Goal: Task Accomplishment & Management: Manage account settings

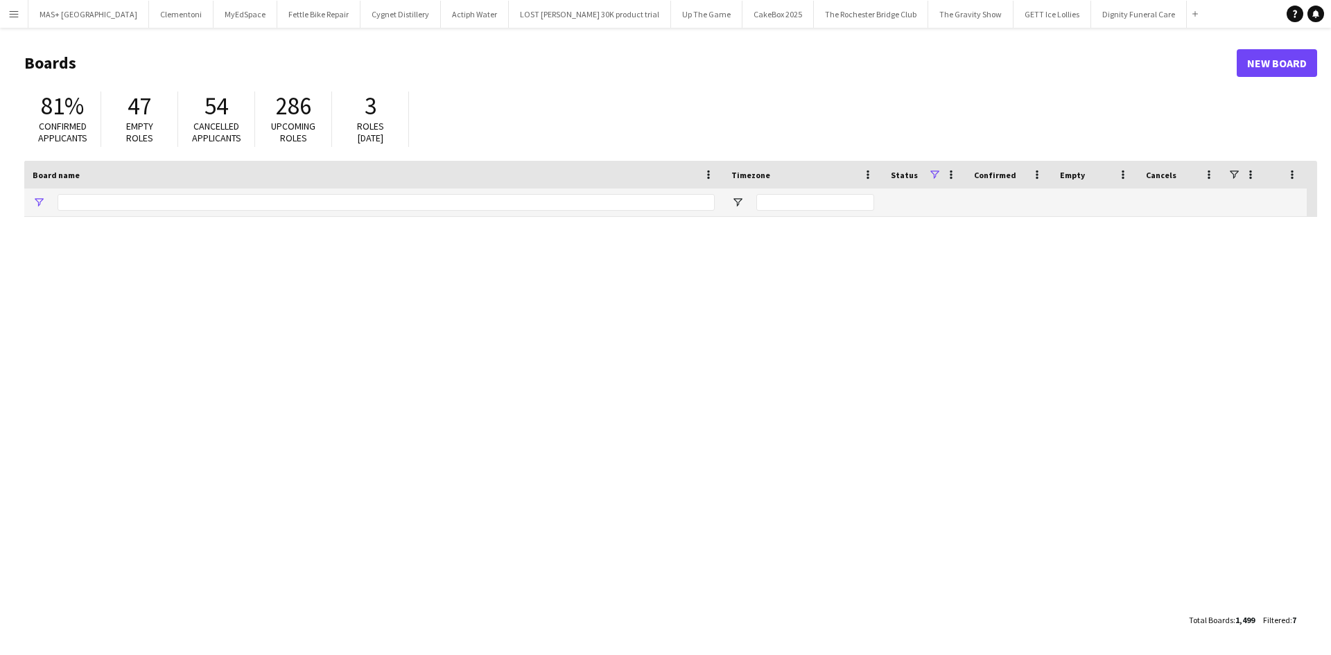
type input "**********"
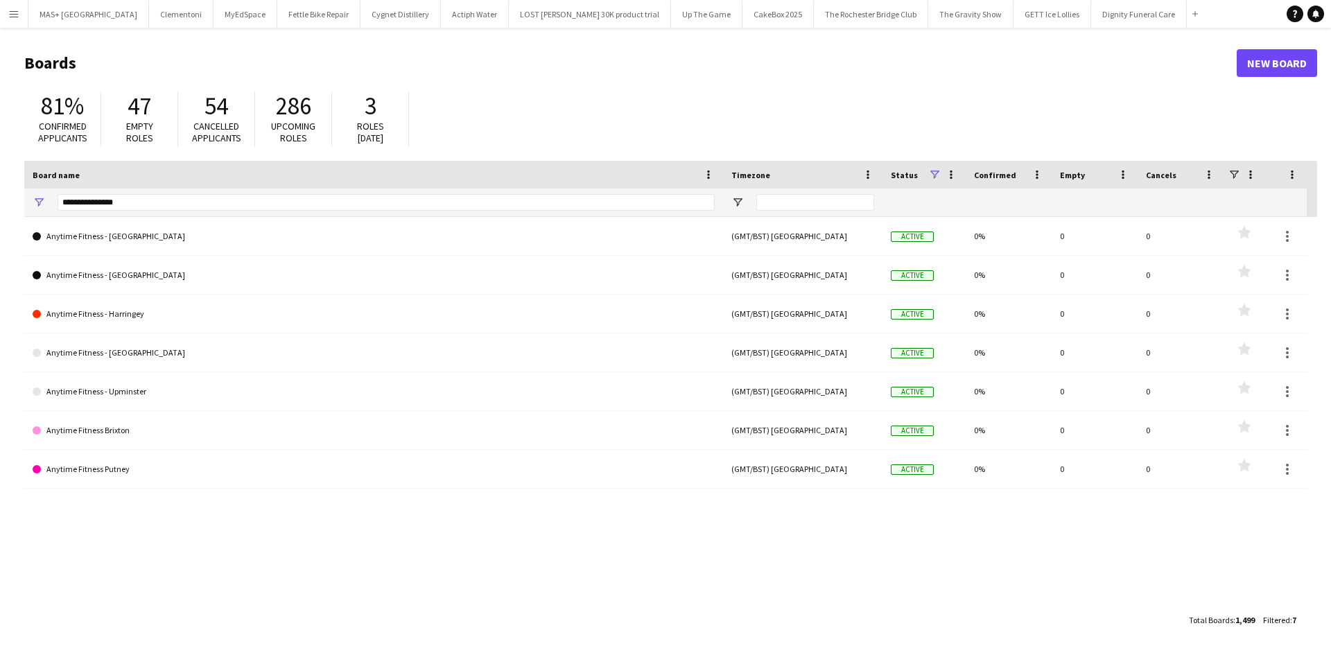
click at [13, 19] on app-icon "Menu" at bounding box center [13, 13] width 11 height 11
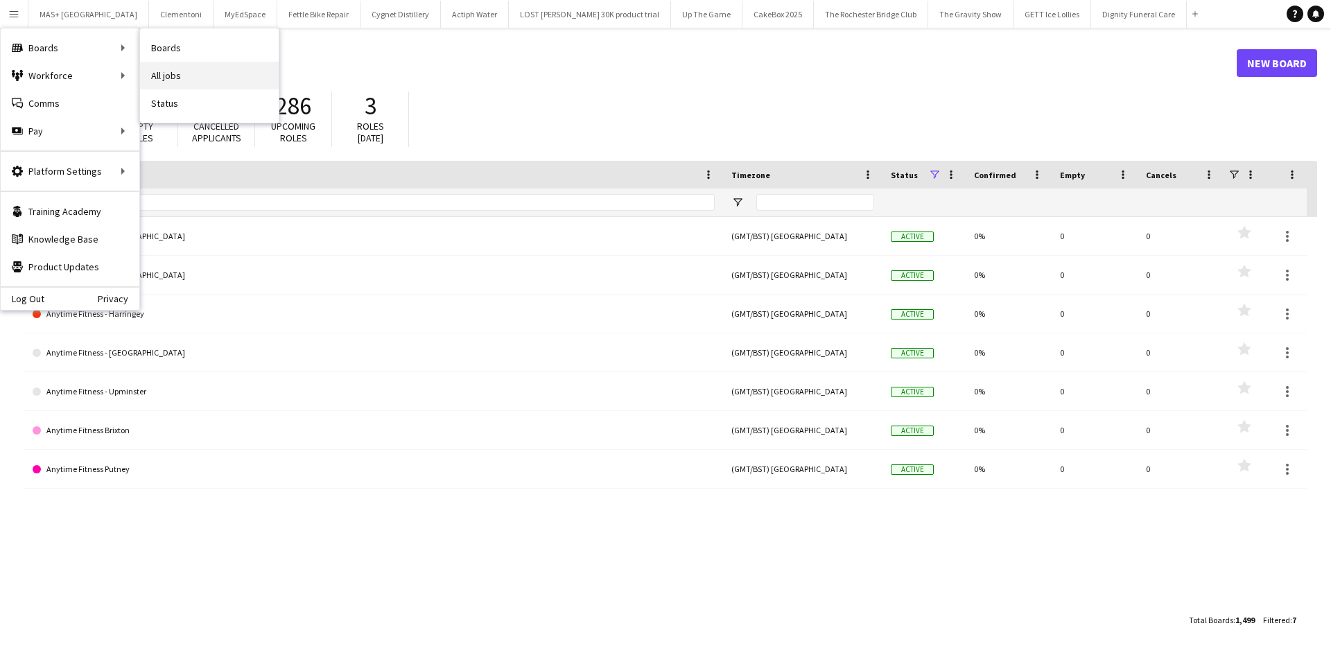
click at [200, 75] on link "All jobs" at bounding box center [209, 76] width 139 height 28
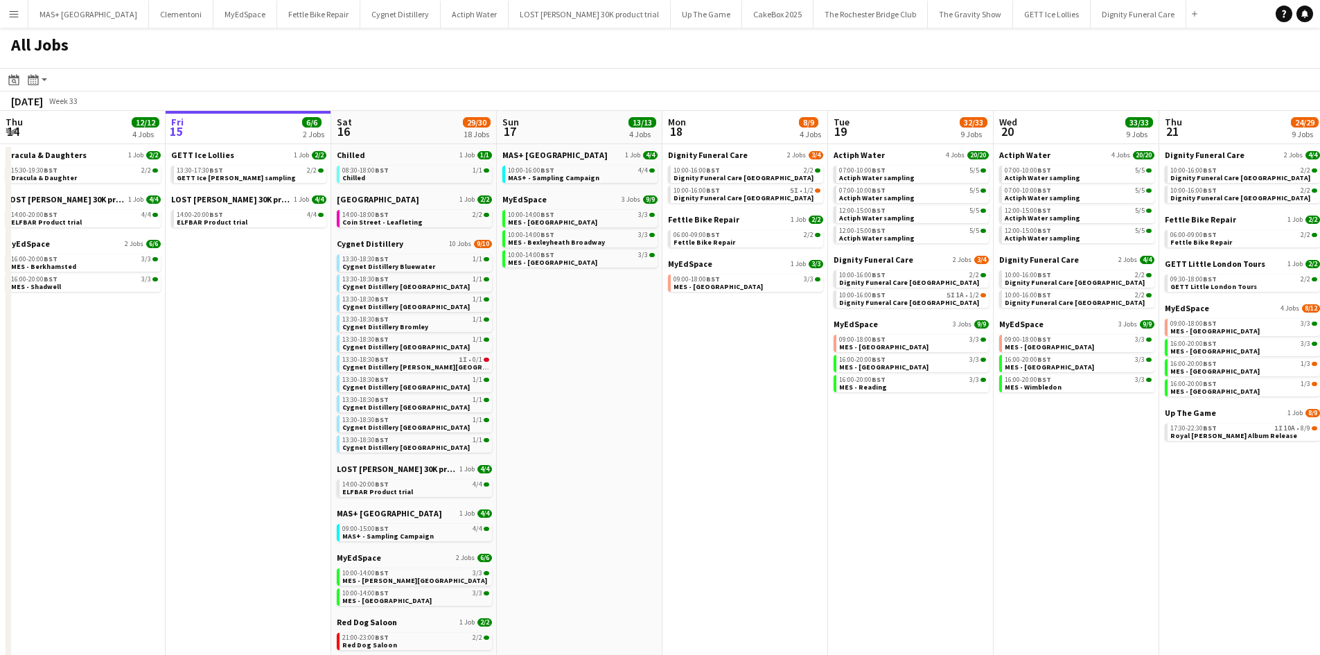
scroll to position [0, 340]
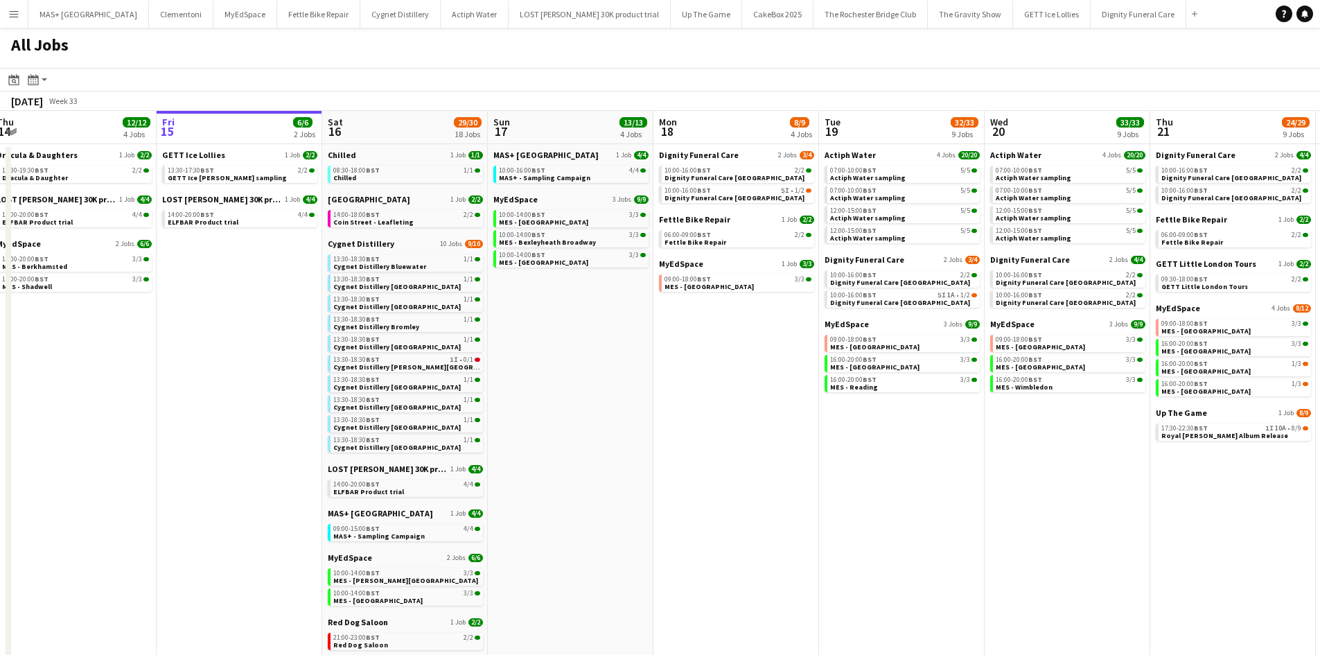
drag, startPoint x: 700, startPoint y: 376, endPoint x: 691, endPoint y: 376, distance: 9.0
click at [691, 376] on app-calendar-viewport "Tue 12 5/5 2 Jobs Wed 13 8/8 3 Jobs Thu 14 12/12 4 Jobs Fri 15 6/6 2 Jobs Sat 1…" at bounding box center [660, 479] width 1320 height 737
click at [449, 365] on link "13:30-18:30 BST 1I • 0/1 Cygnet Distillery Culverhouse Cross" at bounding box center [406, 363] width 147 height 16
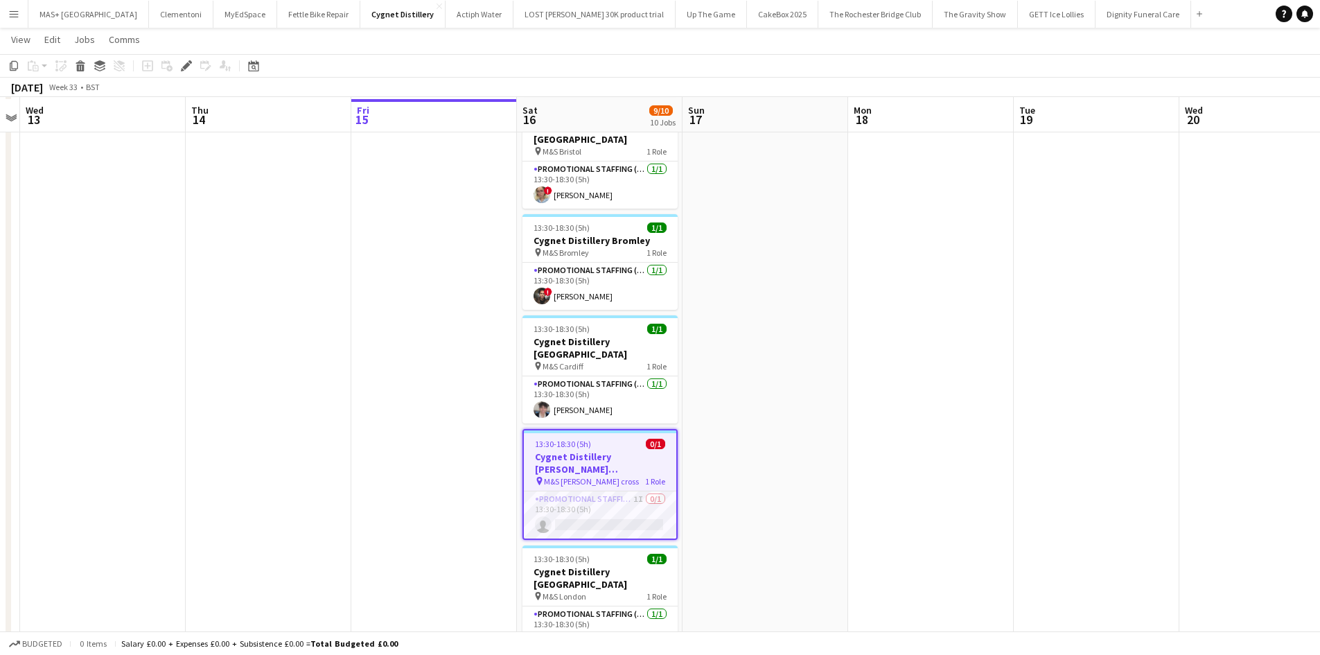
scroll to position [277, 0]
click at [620, 489] on app-card-role "Promotional Staffing (Brand Ambassadors) 1I 0/1 13:30-18:30 (5h) single-neutral…" at bounding box center [600, 512] width 152 height 47
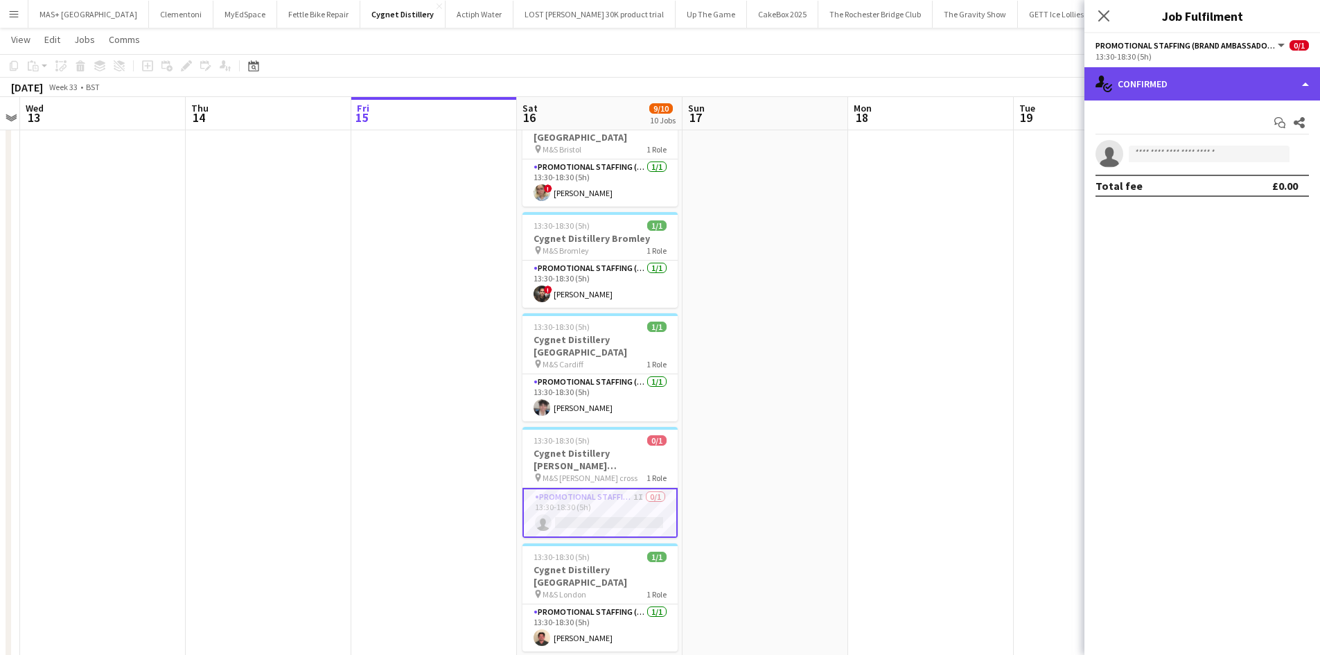
click at [1162, 91] on div "single-neutral-actions-check-2 Confirmed" at bounding box center [1203, 83] width 236 height 33
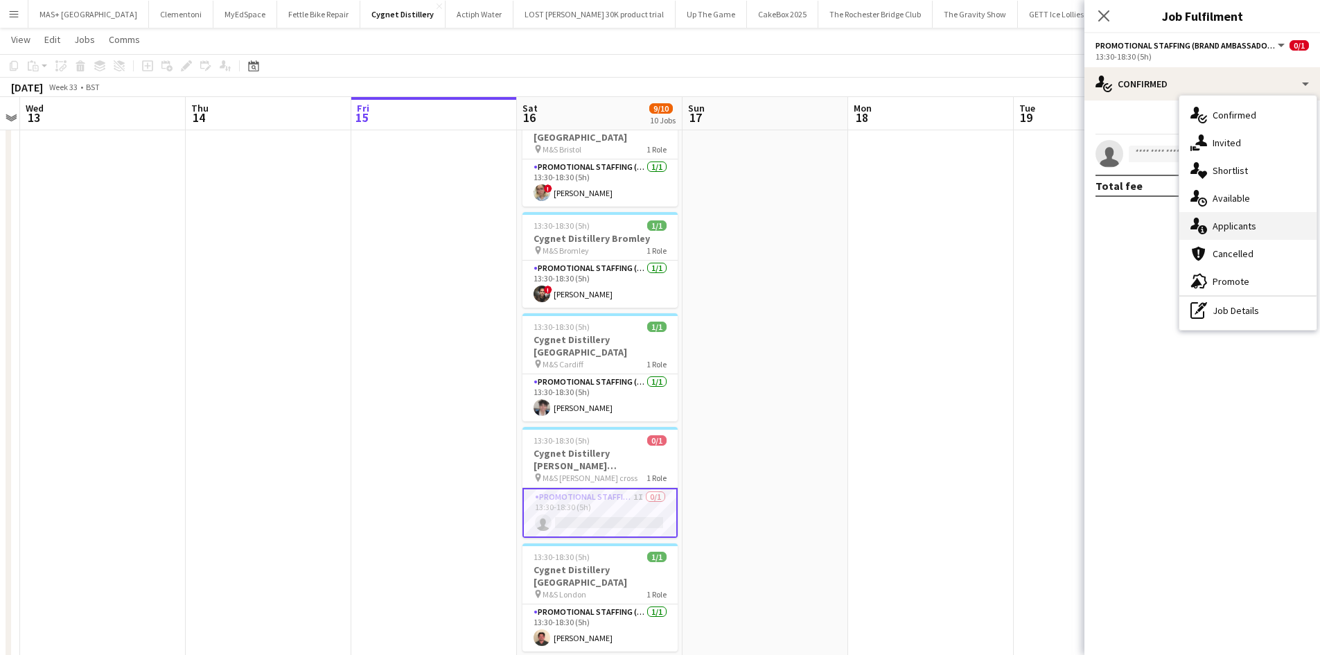
click at [1259, 214] on div "single-neutral-actions-information Applicants" at bounding box center [1248, 226] width 137 height 28
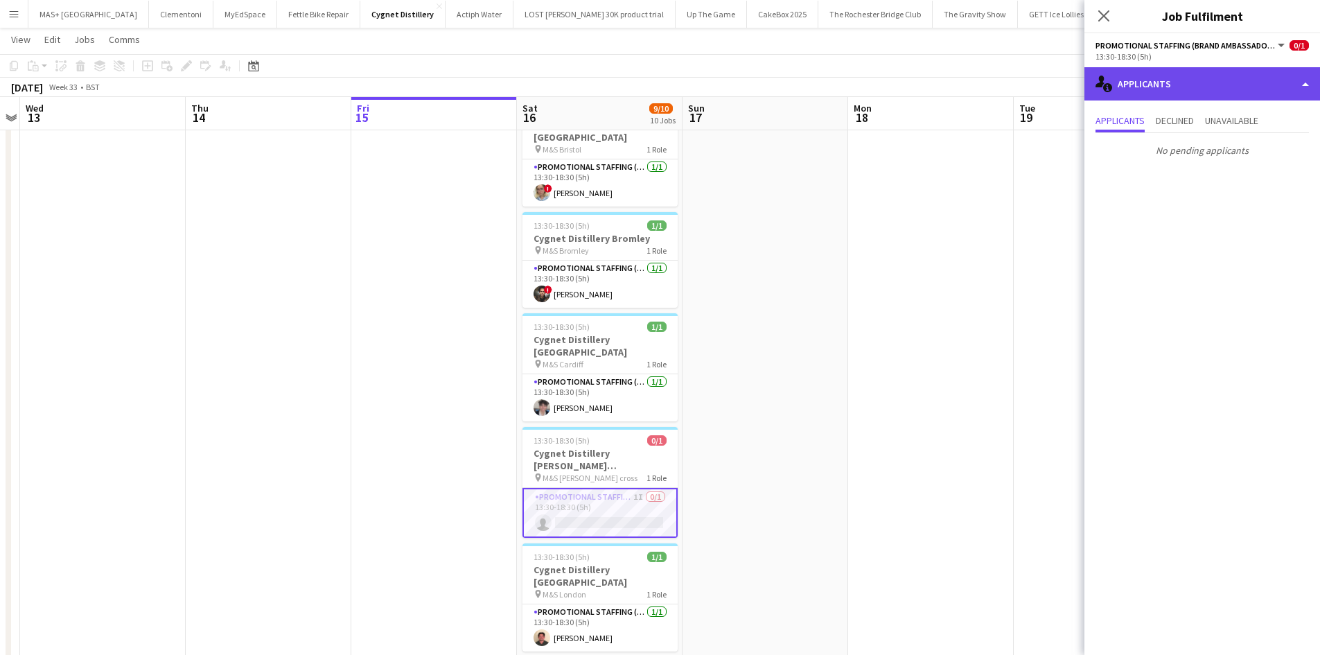
click at [1178, 85] on div "single-neutral-actions-information Applicants" at bounding box center [1203, 83] width 236 height 33
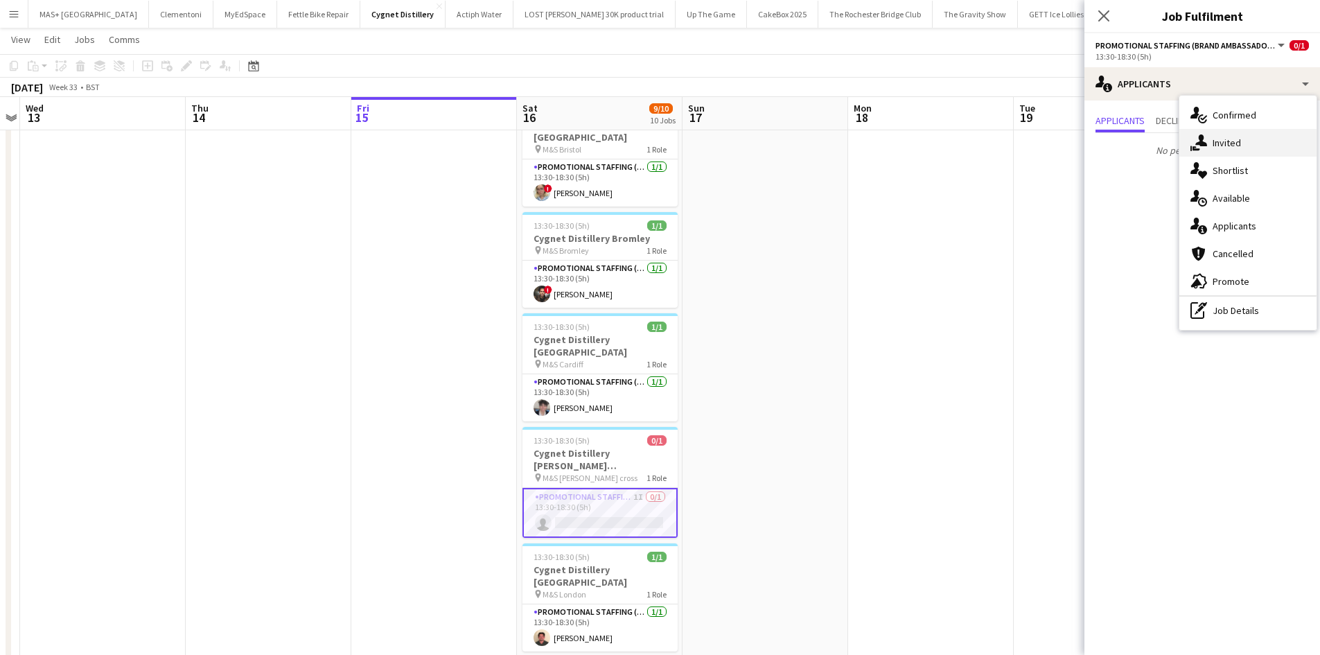
click at [1240, 146] on div "single-neutral-actions-share-1 Invited" at bounding box center [1248, 143] width 137 height 28
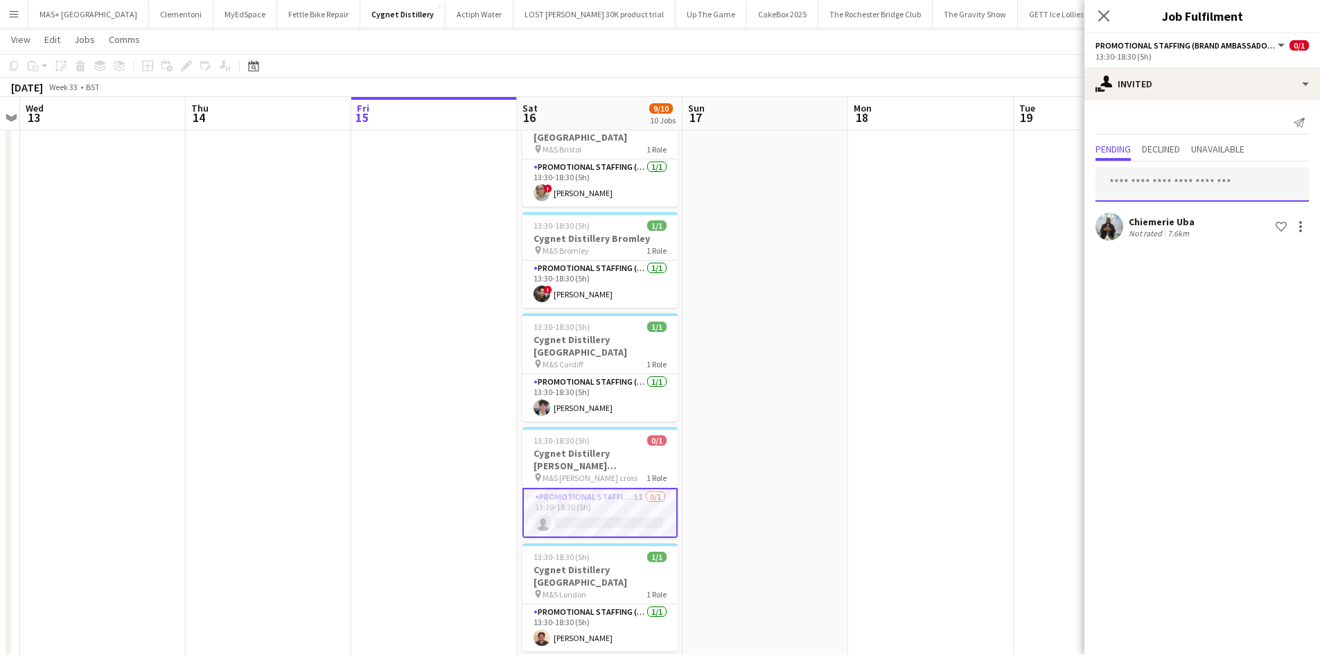
click at [1195, 195] on input "text" at bounding box center [1202, 184] width 213 height 35
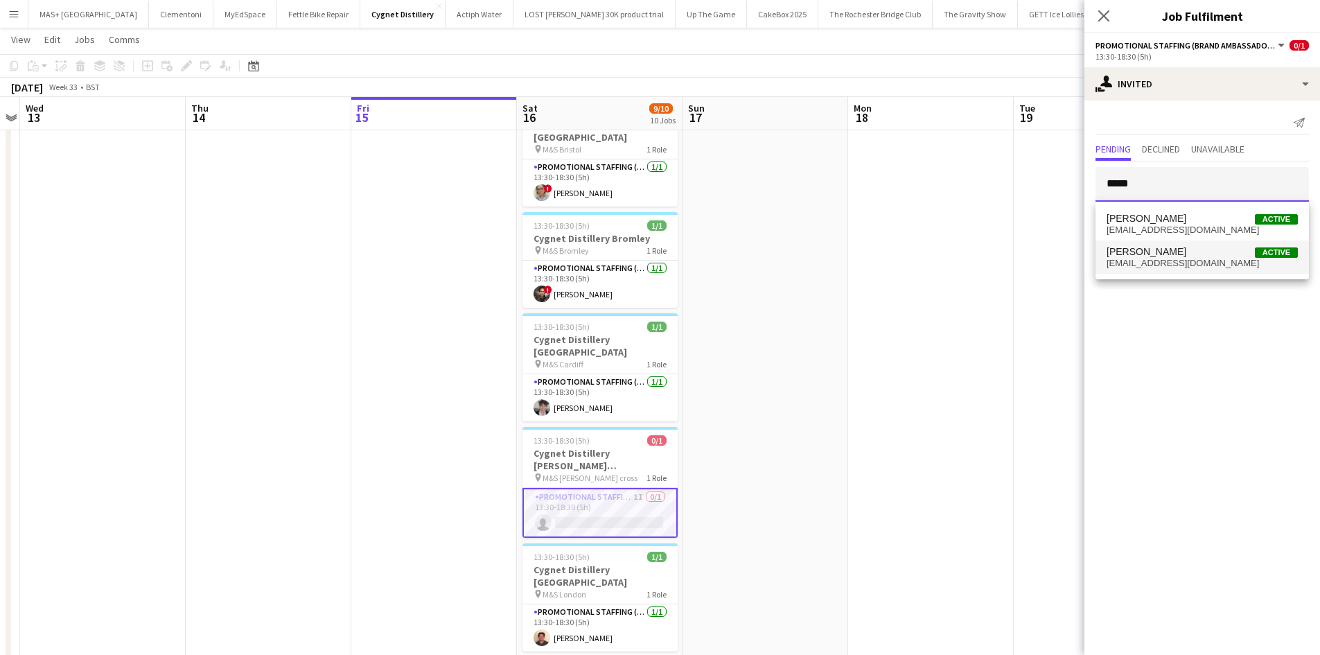
type input "*****"
click at [1202, 254] on span "Claudio Nappa Active" at bounding box center [1202, 252] width 191 height 12
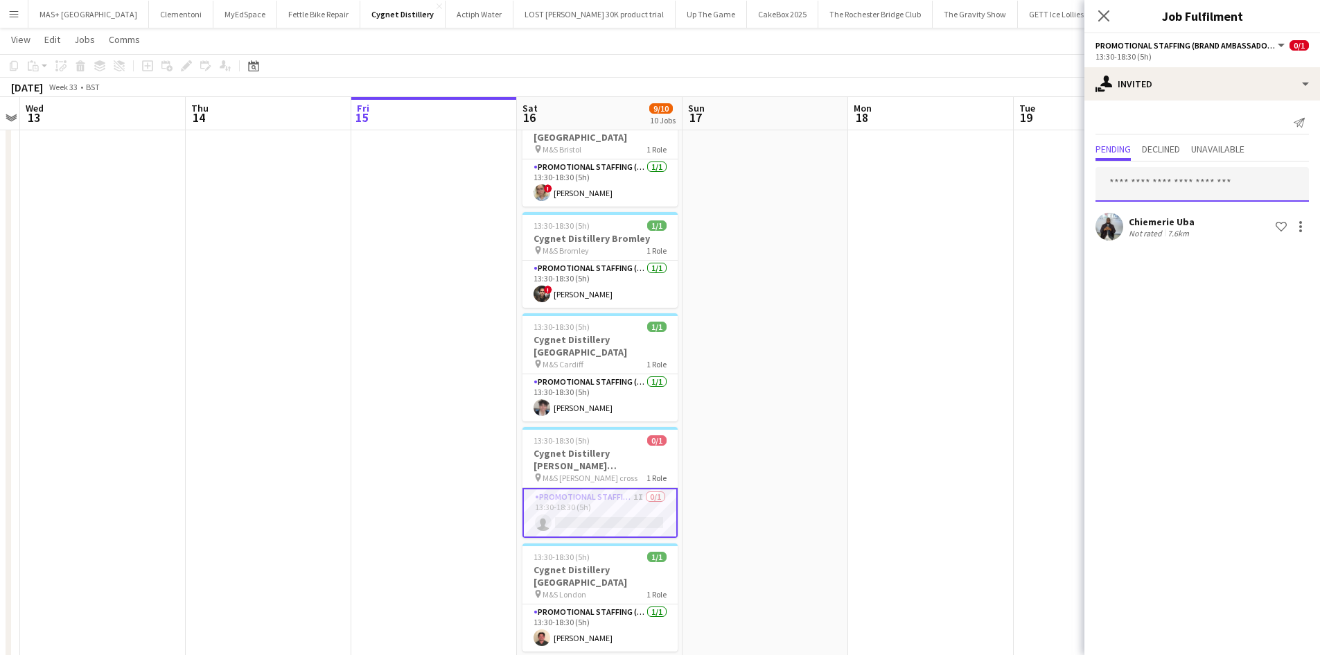
scroll to position [0, 0]
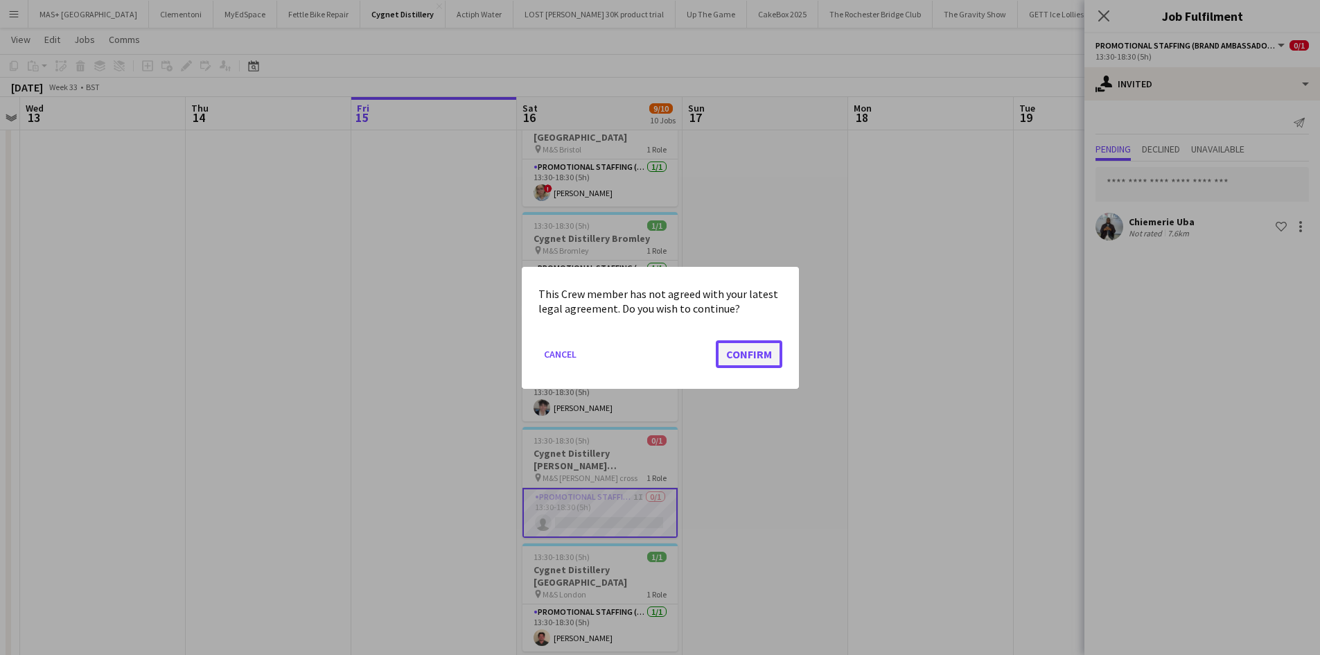
click at [766, 355] on button "Confirm" at bounding box center [749, 354] width 67 height 28
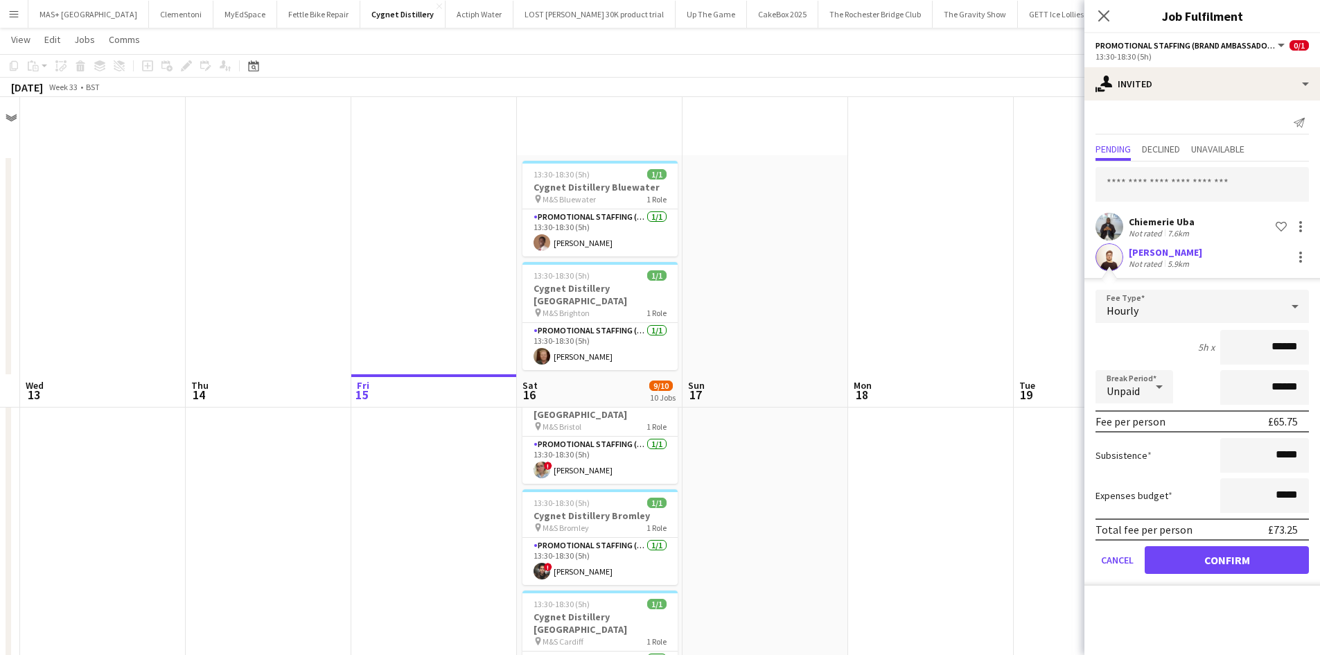
scroll to position [277, 0]
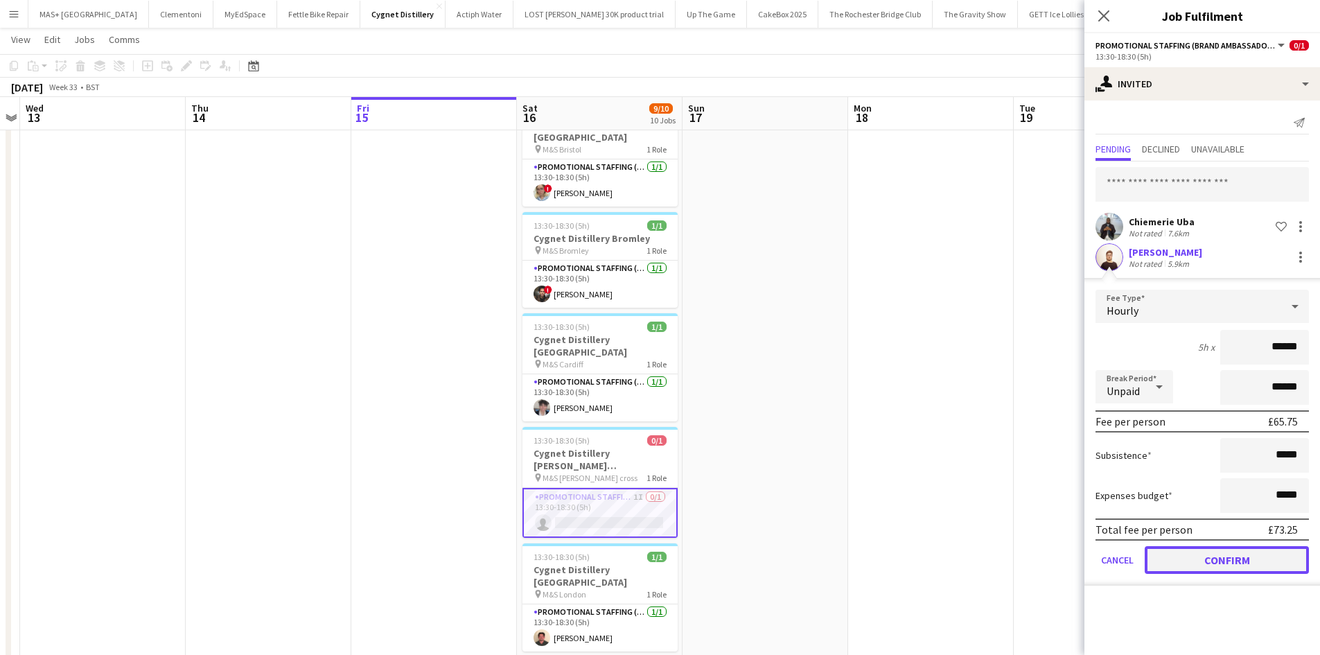
click at [1231, 555] on button "Confirm" at bounding box center [1227, 560] width 164 height 28
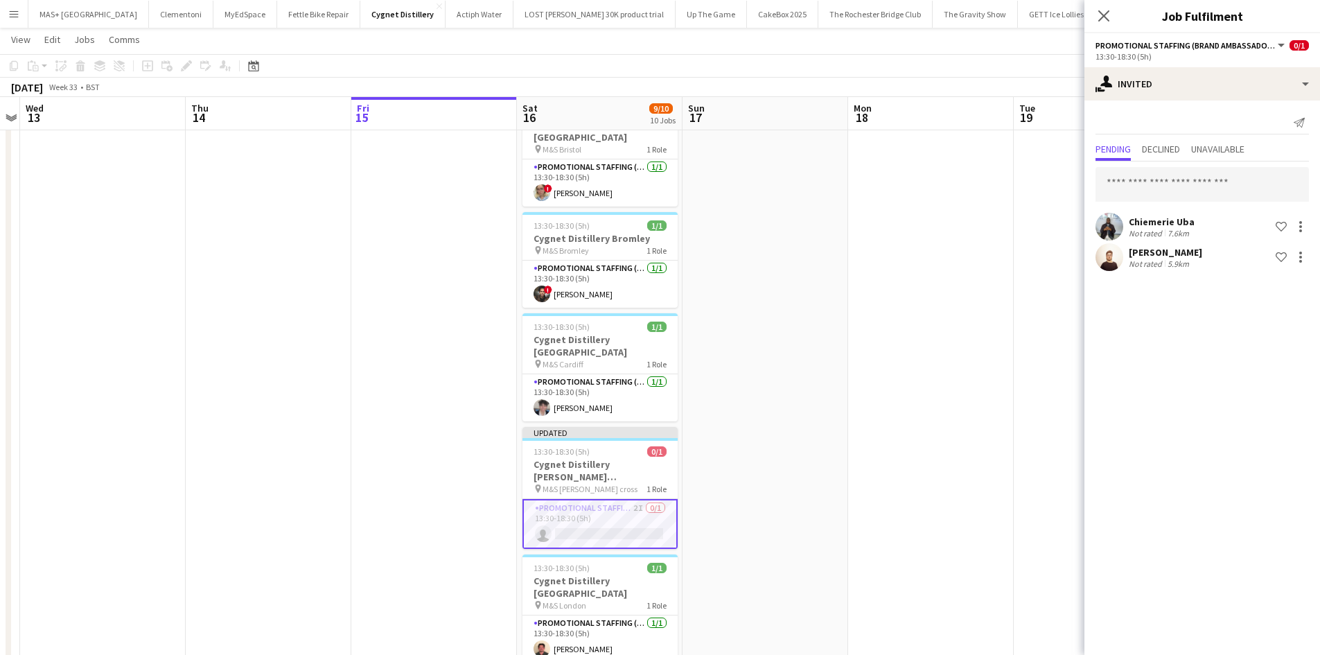
click at [971, 457] on app-date-cell at bounding box center [931, 523] width 166 height 1290
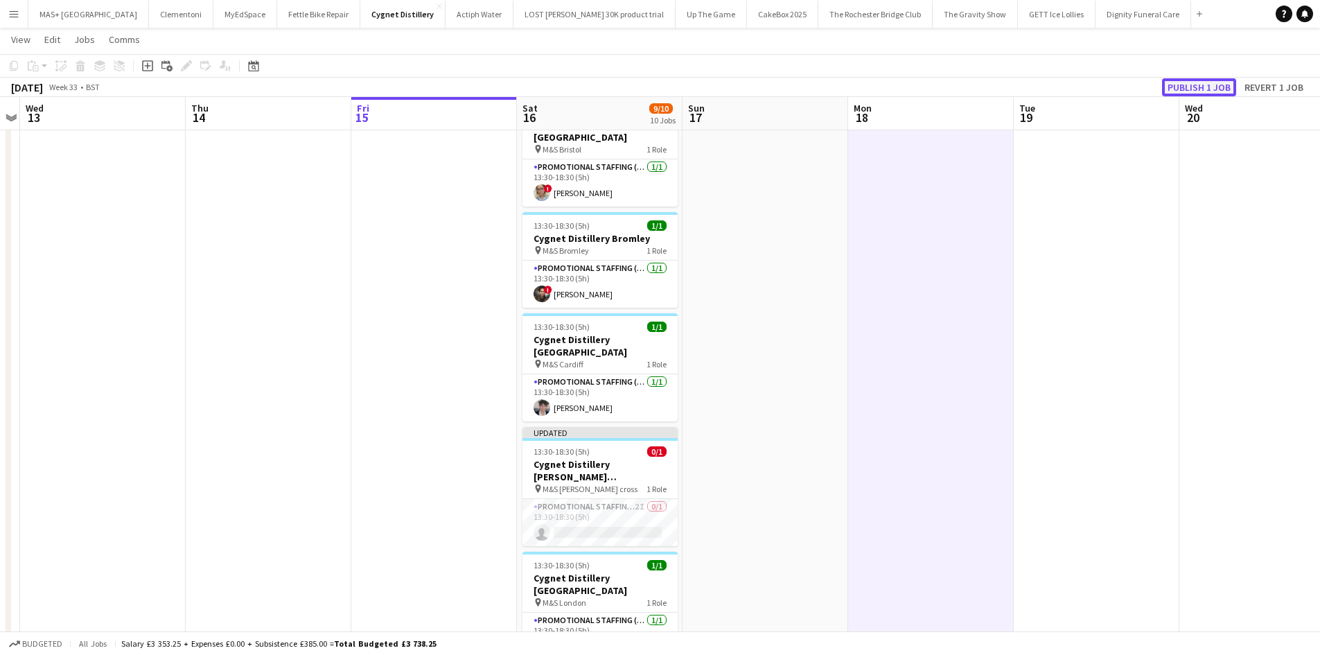
click at [1186, 89] on button "Publish 1 job" at bounding box center [1199, 87] width 74 height 18
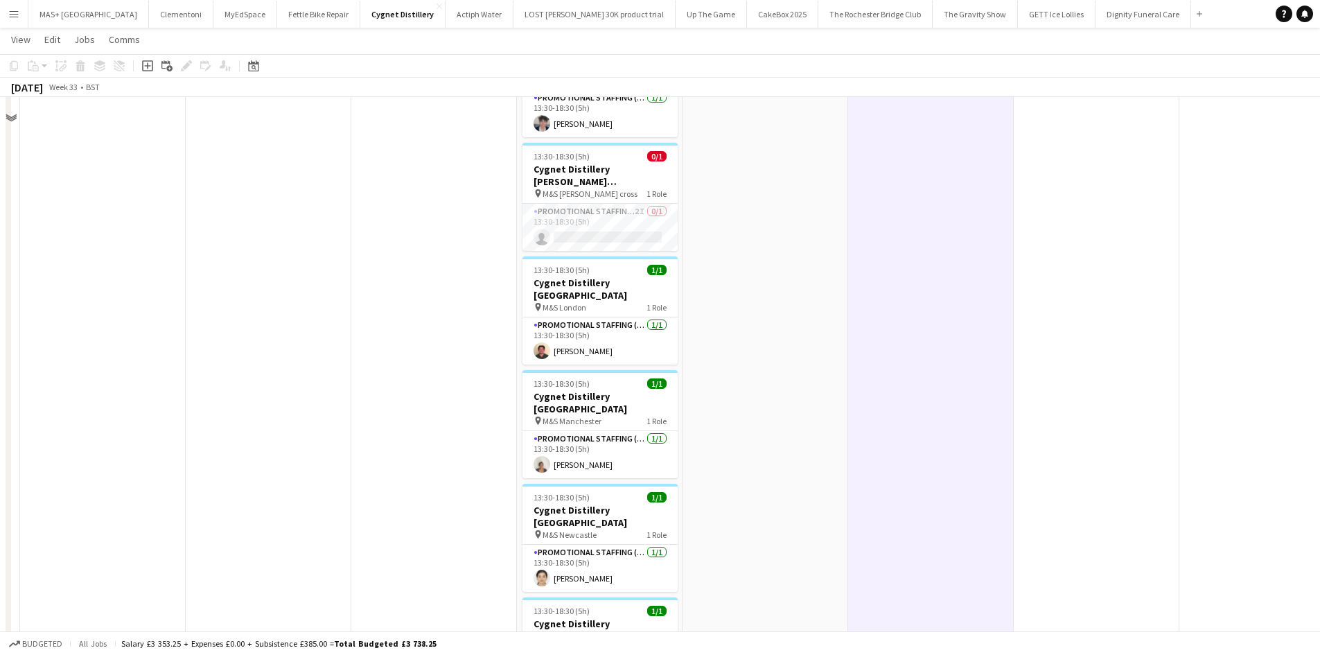
scroll to position [416, 0]
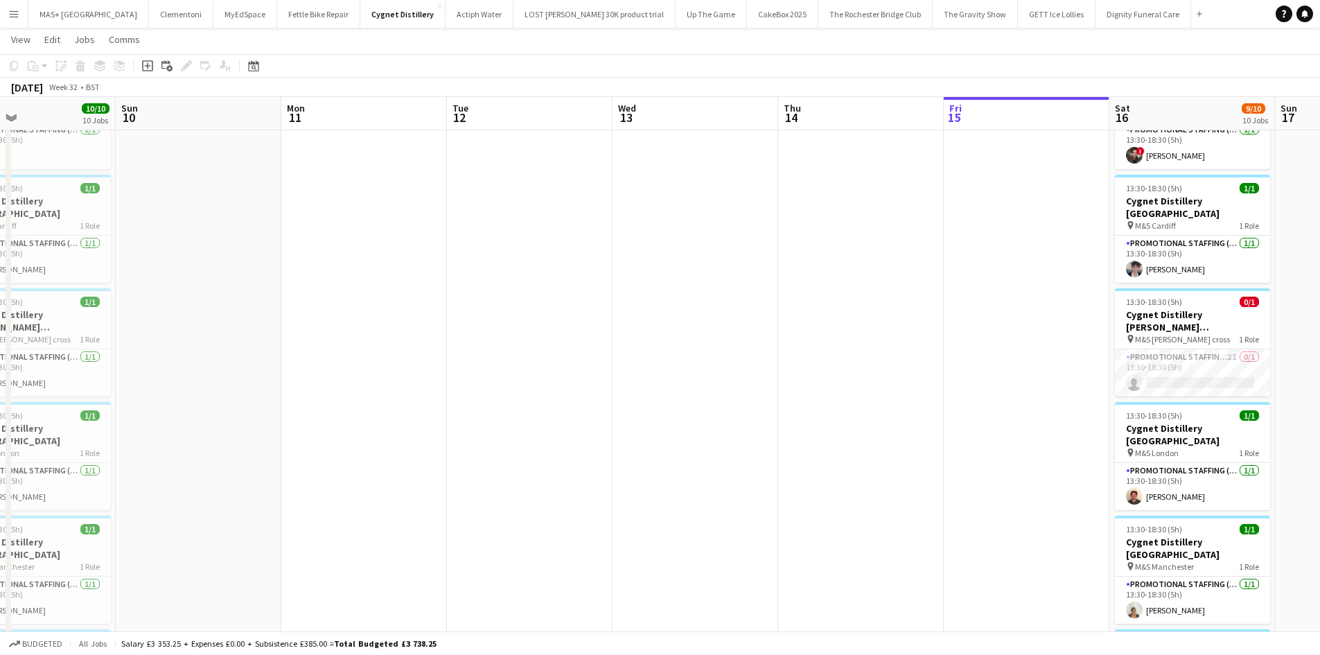
drag, startPoint x: 353, startPoint y: 367, endPoint x: 545, endPoint y: 353, distance: 191.8
click at [1069, 366] on app-calendar-viewport "Thu 7 Fri 8 Sat 9 10/10 10 Jobs Sun 10 Mon 11 Tue 12 Wed 13 Thu 14 Fri 15 Sat 1…" at bounding box center [660, 333] width 1320 height 1391
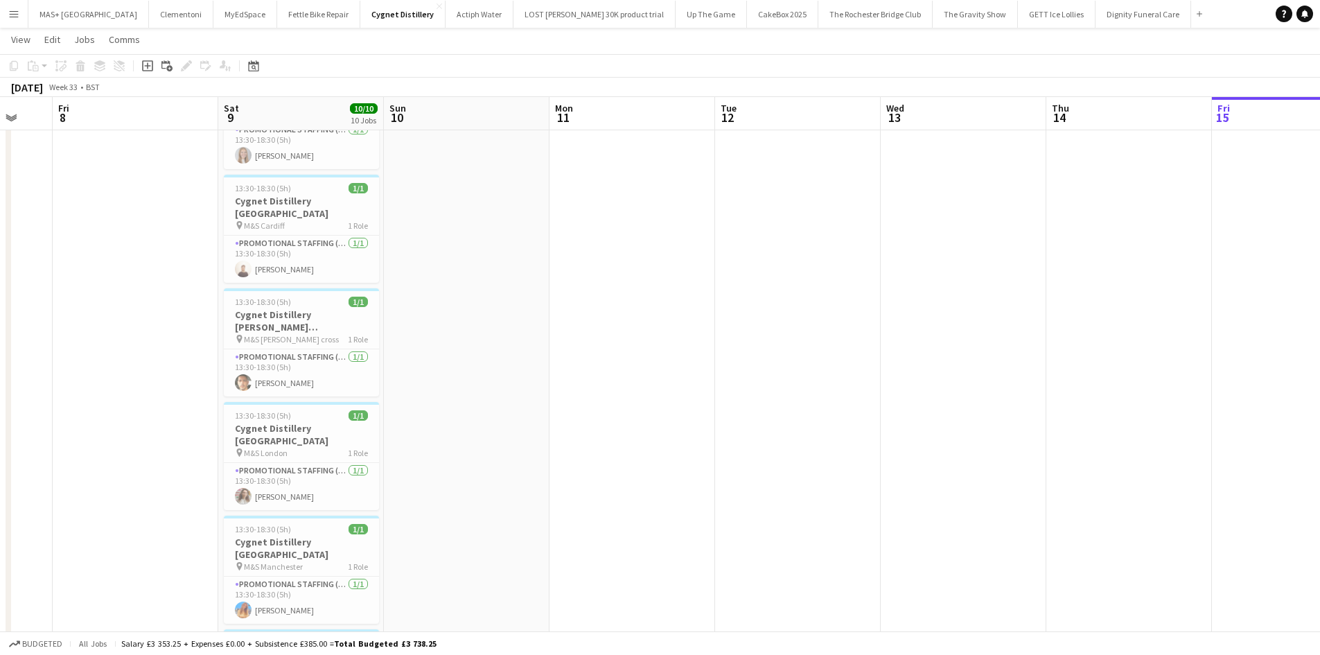
scroll to position [0, 441]
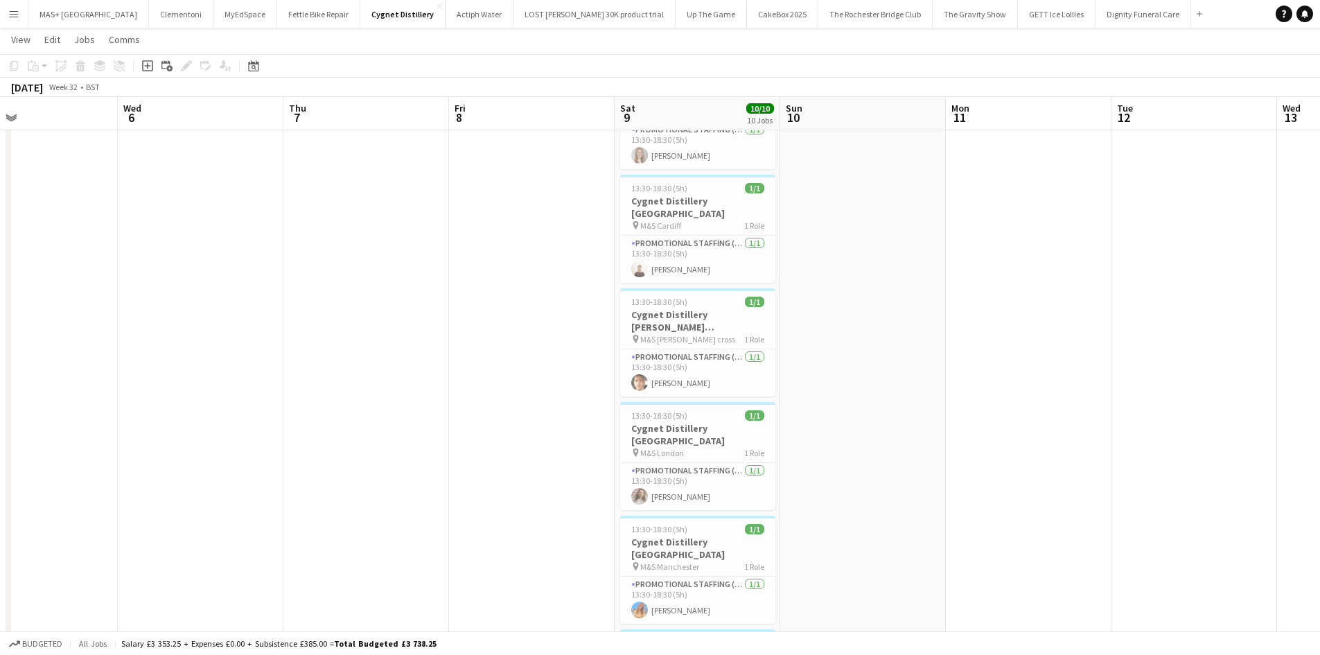
drag, startPoint x: 922, startPoint y: 353, endPoint x: 1104, endPoint y: 368, distance: 182.2
click at [1245, 362] on app-calendar-viewport "Sun 3 Mon 4 Tue 5 Wed 6 Thu 7 Fri 8 Sat 9 10/10 10 Jobs Sun 10 Mon 11 Tue 12 We…" at bounding box center [660, 333] width 1320 height 1391
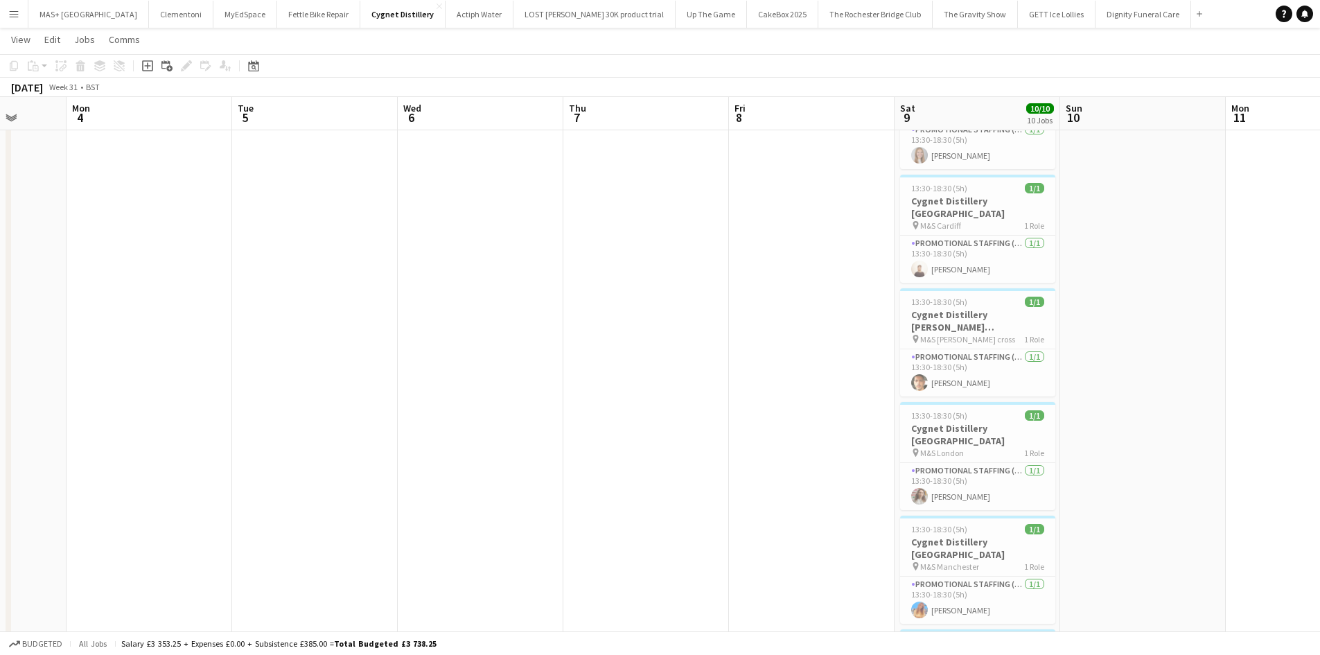
drag, startPoint x: 410, startPoint y: 365, endPoint x: 992, endPoint y: 381, distance: 583.1
click at [992, 381] on app-calendar-viewport "Fri 1 Sat 2 10/10 10 Jobs Sun 3 Mon 4 Tue 5 Wed 6 Thu 7 Fri 8 Sat 9 10/10 10 Jo…" at bounding box center [660, 333] width 1320 height 1391
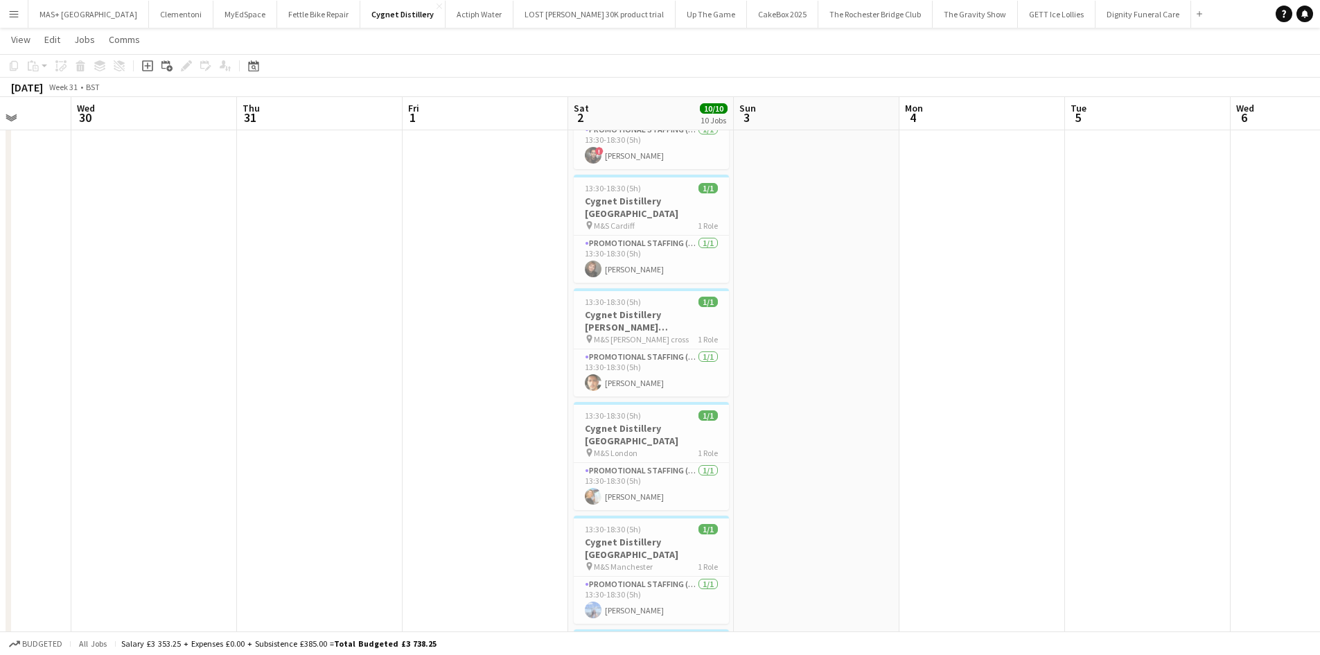
drag, startPoint x: 565, startPoint y: 362, endPoint x: 866, endPoint y: 362, distance: 300.8
click at [866, 362] on app-calendar-viewport "Sun 27 Mon 28 Tue 29 Wed 30 Thu 31 Fri 1 Sat 2 10/10 10 Jobs Sun 3 Mon 4 Tue 5 …" at bounding box center [660, 333] width 1320 height 1391
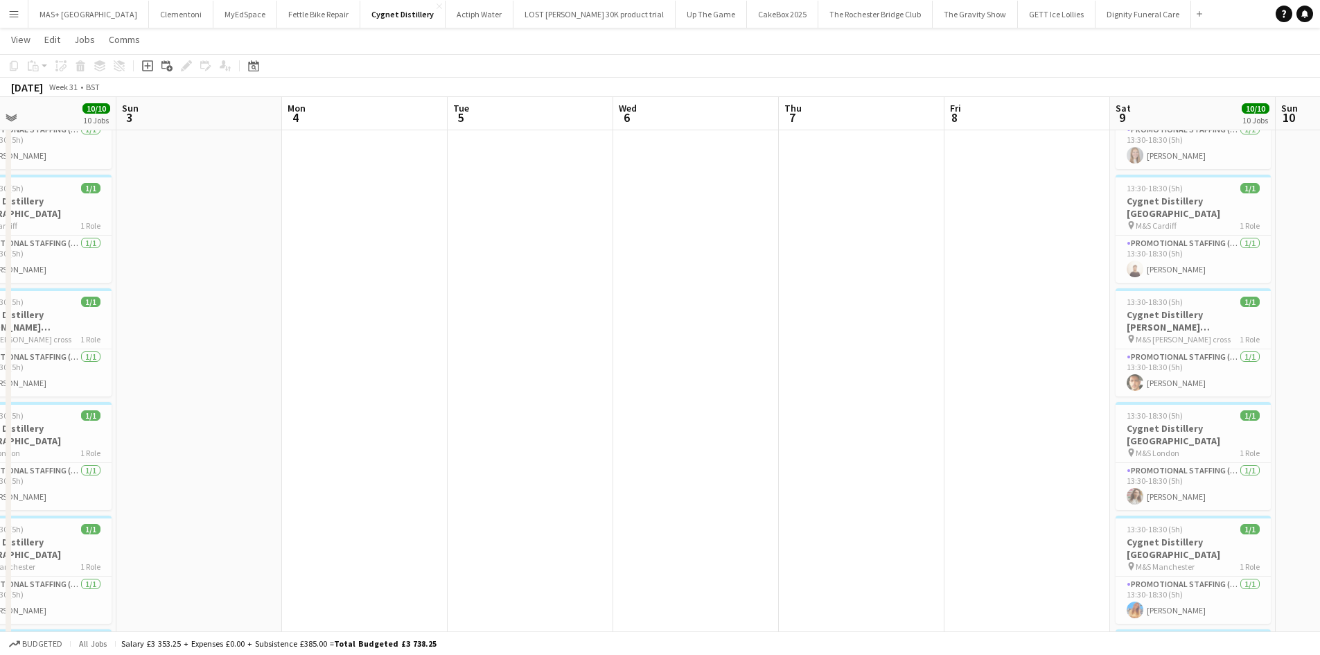
drag, startPoint x: 983, startPoint y: 348, endPoint x: 428, endPoint y: 316, distance: 556.1
click at [353, 317] on app-calendar-viewport "Wed 30 Thu 31 Fri 1 Sat 2 10/10 10 Jobs Sun 3 Mon 4 Tue 5 Wed 6 Thu 7 Fri 8 Sat…" at bounding box center [660, 333] width 1320 height 1391
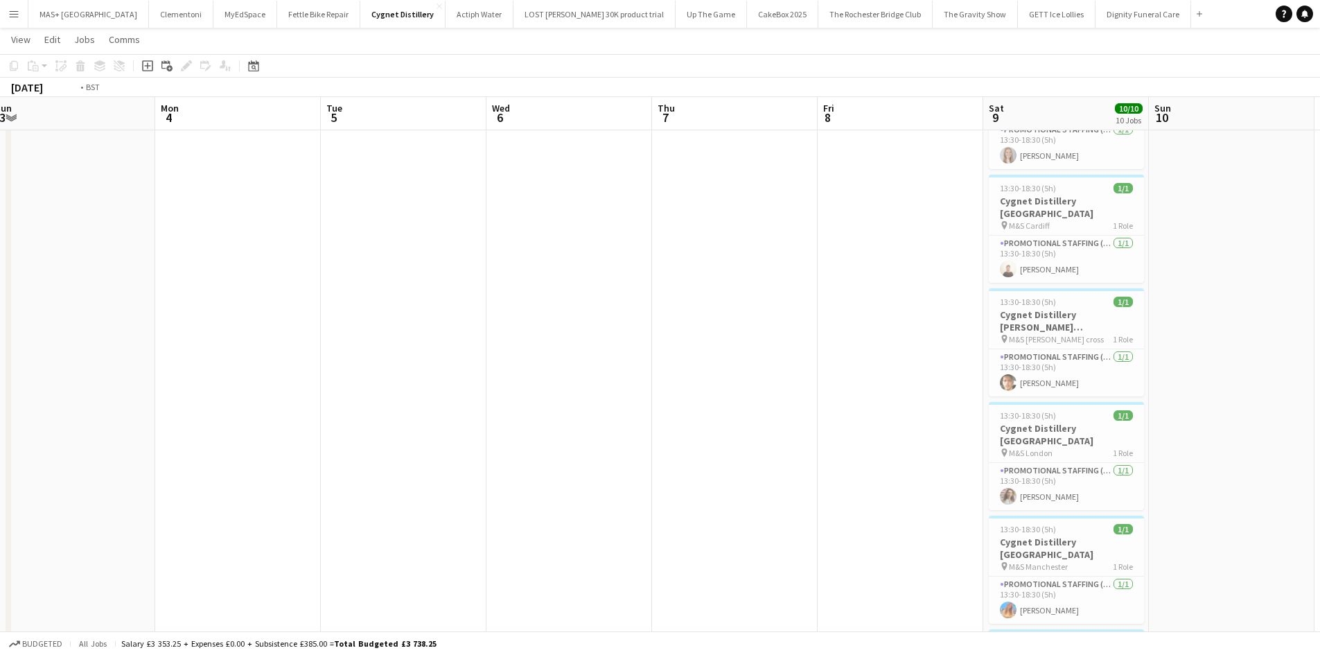
drag, startPoint x: 836, startPoint y: 313, endPoint x: 347, endPoint y: 284, distance: 489.5
click at [277, 284] on app-calendar-viewport "Wed 30 Thu 31 Fri 1 Sat 2 10/10 10 Jobs Sun 3 Mon 4 Tue 5 Wed 6 Thu 7 Fri 8 Sat…" at bounding box center [660, 333] width 1320 height 1391
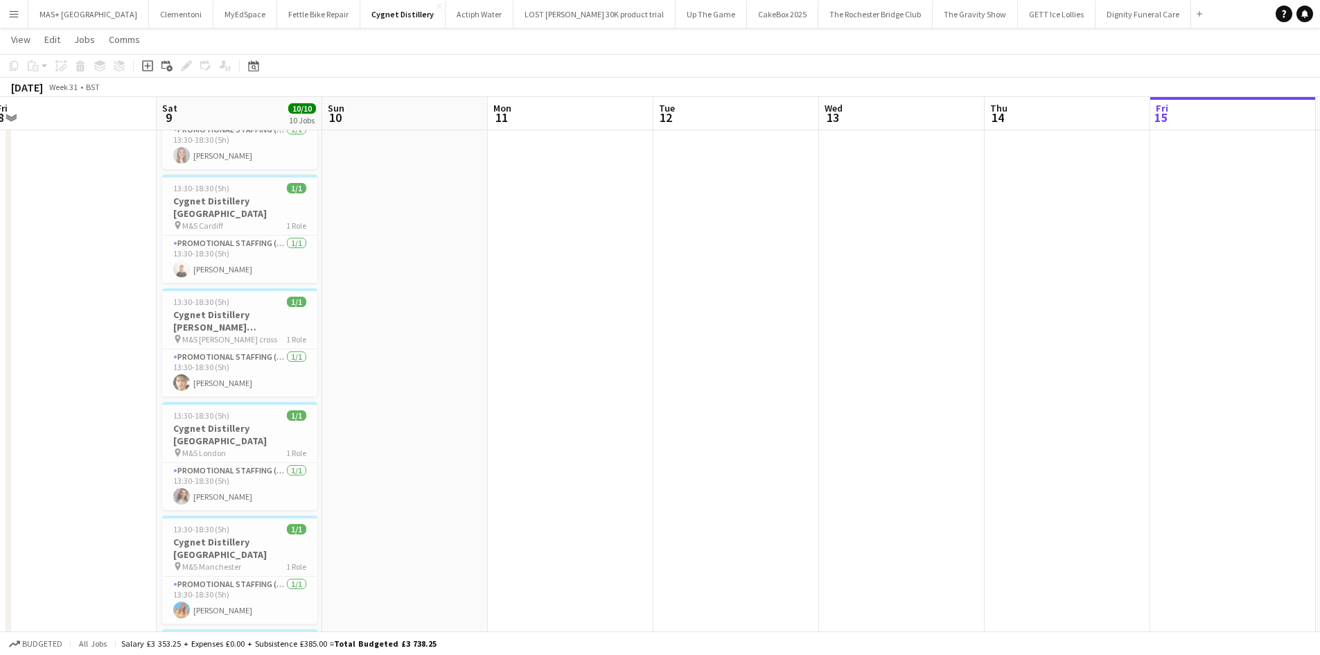
drag, startPoint x: 864, startPoint y: 298, endPoint x: 509, endPoint y: 284, distance: 355.1
click at [462, 284] on app-calendar-viewport "Tue 5 Wed 6 Thu 7 Fri 8 Sat 9 10/10 10 Jobs Sun 10 Mon 11 Tue 12 Wed 13 Thu 14 …" at bounding box center [660, 333] width 1320 height 1391
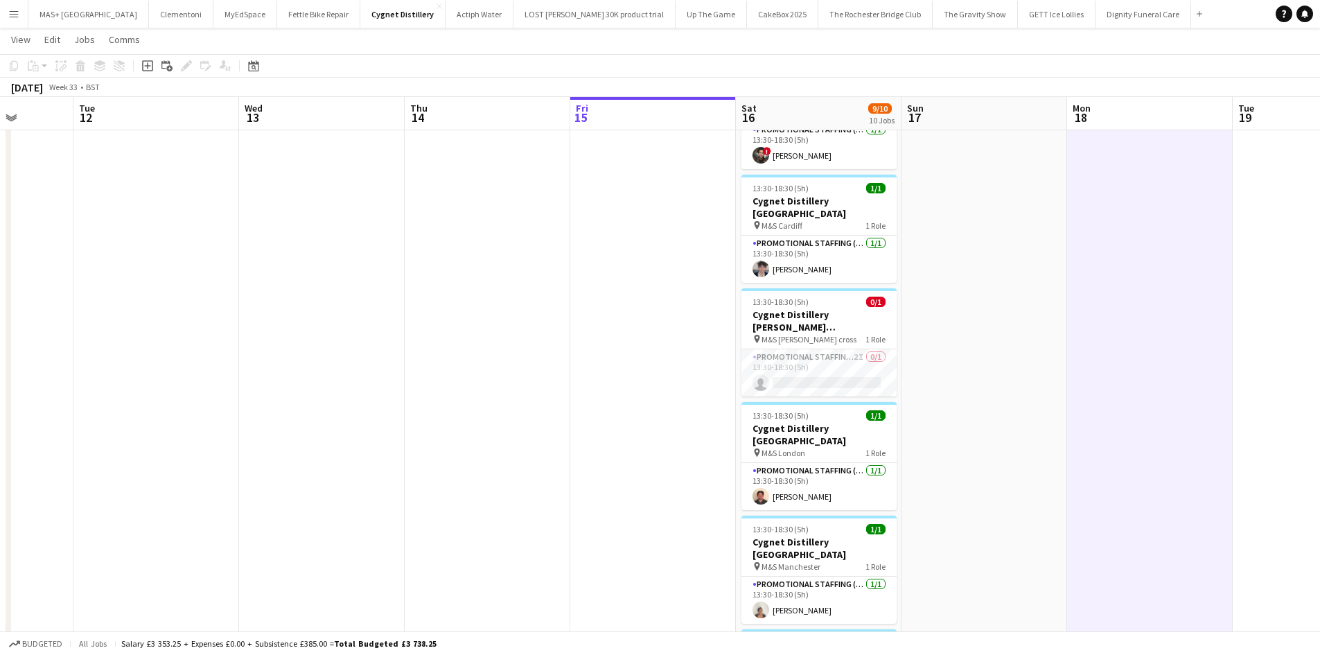
drag, startPoint x: 814, startPoint y: 313, endPoint x: 628, endPoint y: 304, distance: 186.6
click at [628, 304] on app-calendar-viewport "Sat 9 10/10 10 Jobs Sun 10 Mon 11 Tue 12 Wed 13 Thu 14 Fri 15 Sat 16 9/10 10 Jo…" at bounding box center [660, 333] width 1320 height 1391
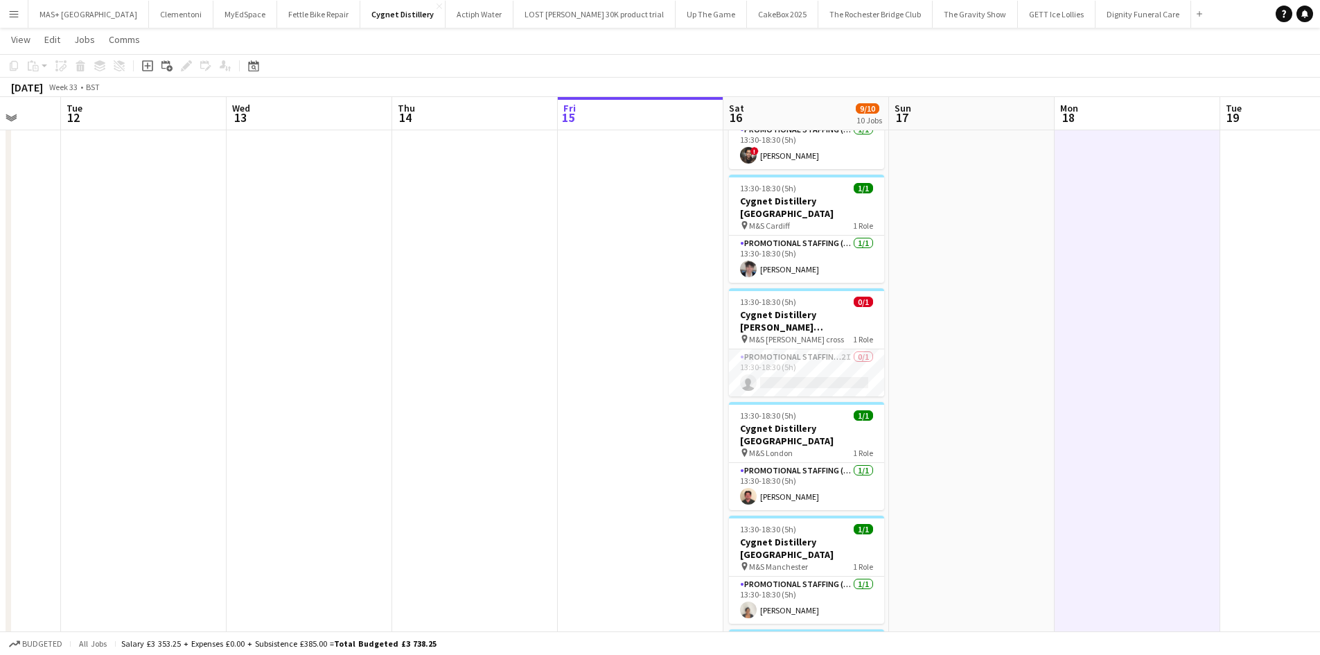
drag, startPoint x: 821, startPoint y: 326, endPoint x: 1041, endPoint y: 293, distance: 222.1
click at [821, 349] on app-card-role "Promotional Staffing (Brand Ambassadors) 2I 0/1 13:30-18:30 (5h) single-neutral…" at bounding box center [806, 372] width 155 height 47
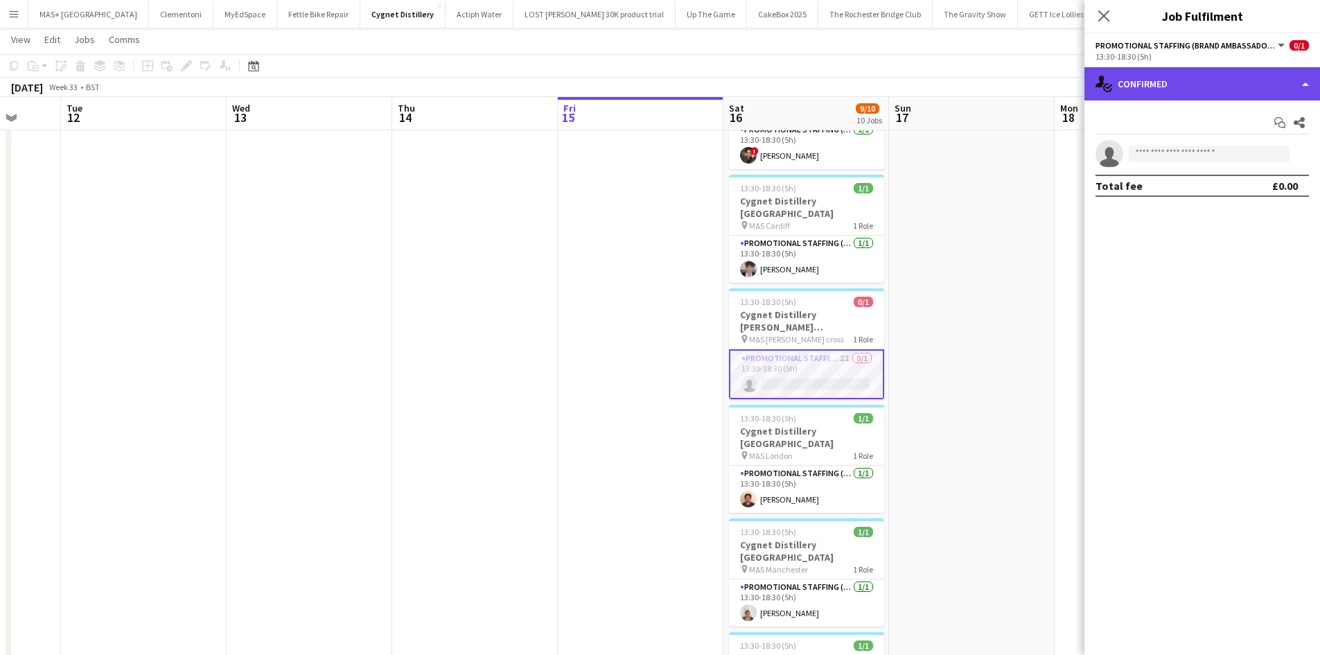
click at [1170, 98] on div "single-neutral-actions-check-2 Confirmed" at bounding box center [1203, 83] width 236 height 33
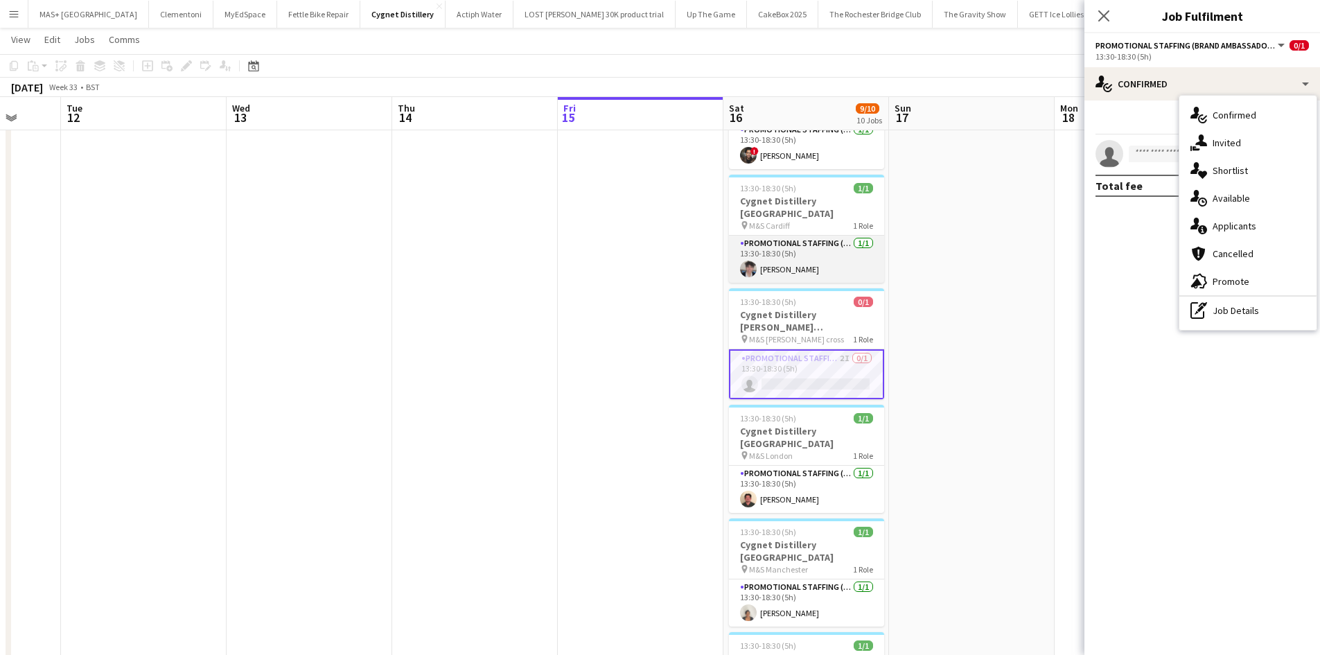
click at [814, 236] on app-card-role "Promotional Staffing (Brand Ambassadors) 1/1 13:30-18:30 (5h) Matthew Yhnell" at bounding box center [806, 259] width 155 height 47
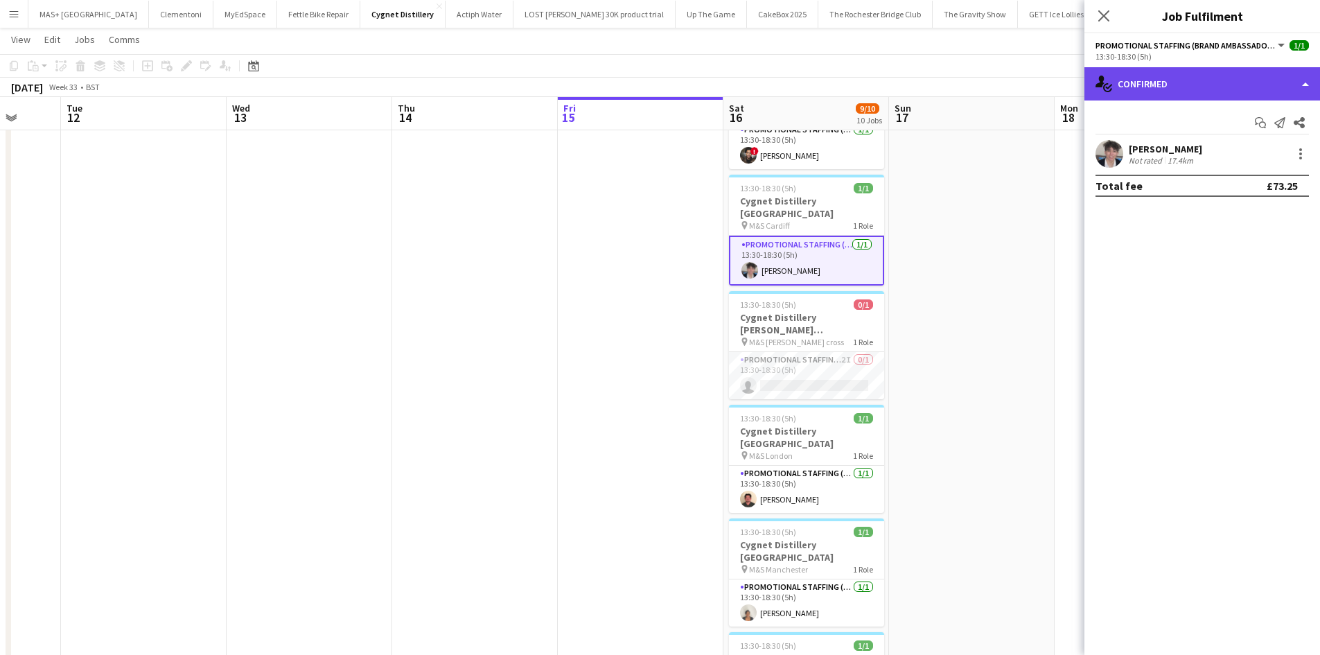
click at [1184, 92] on div "single-neutral-actions-check-2 Confirmed" at bounding box center [1203, 83] width 236 height 33
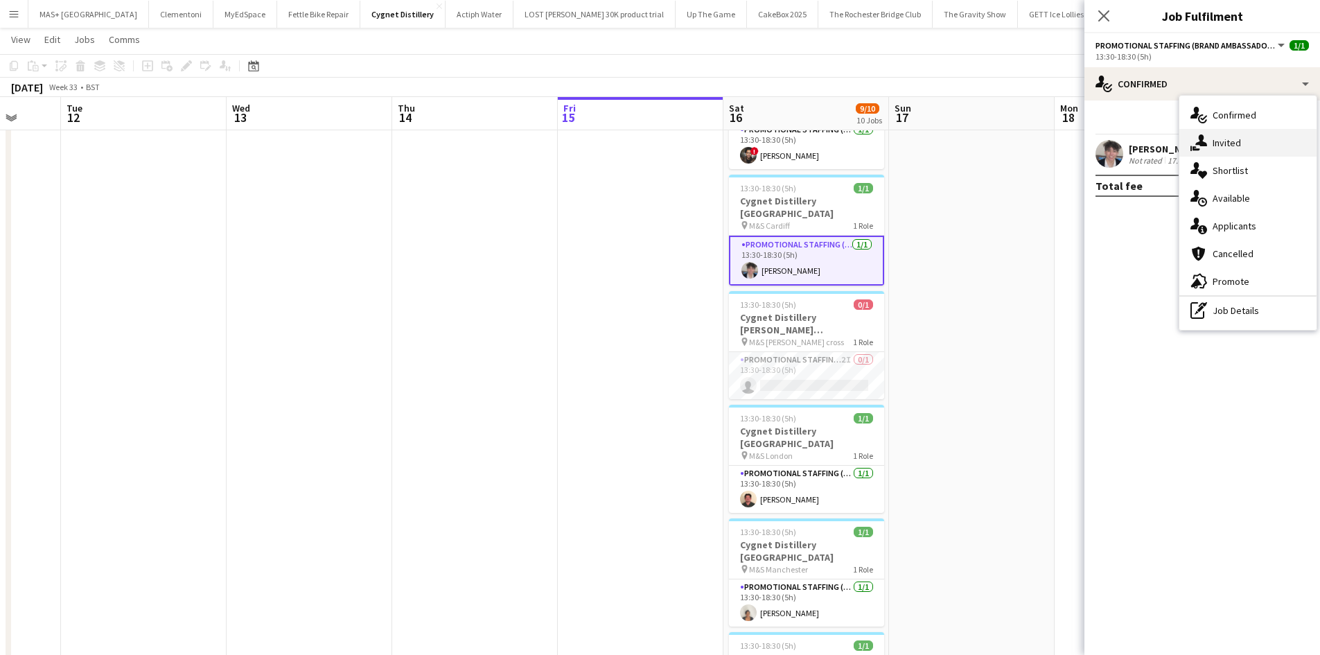
click at [1263, 144] on div "single-neutral-actions-share-1 Invited" at bounding box center [1248, 143] width 137 height 28
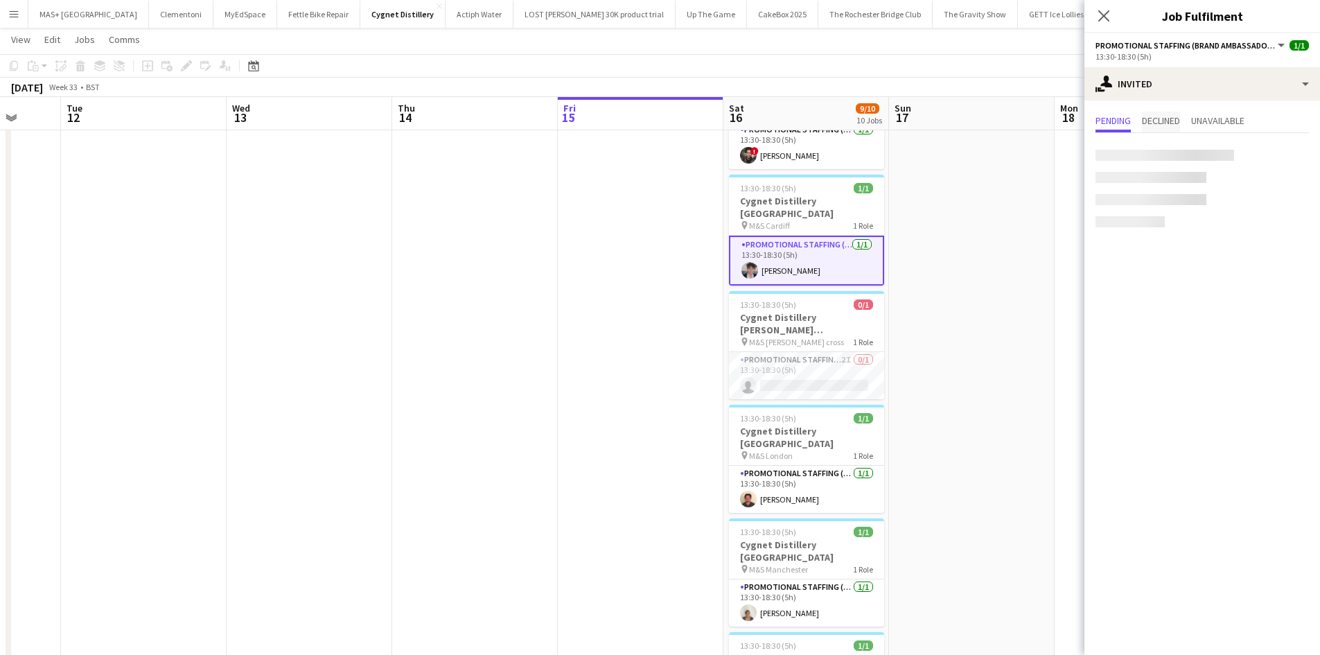
click at [1165, 117] on span "Declined" at bounding box center [1161, 121] width 38 height 10
click at [958, 238] on app-date-cell at bounding box center [972, 384] width 166 height 1290
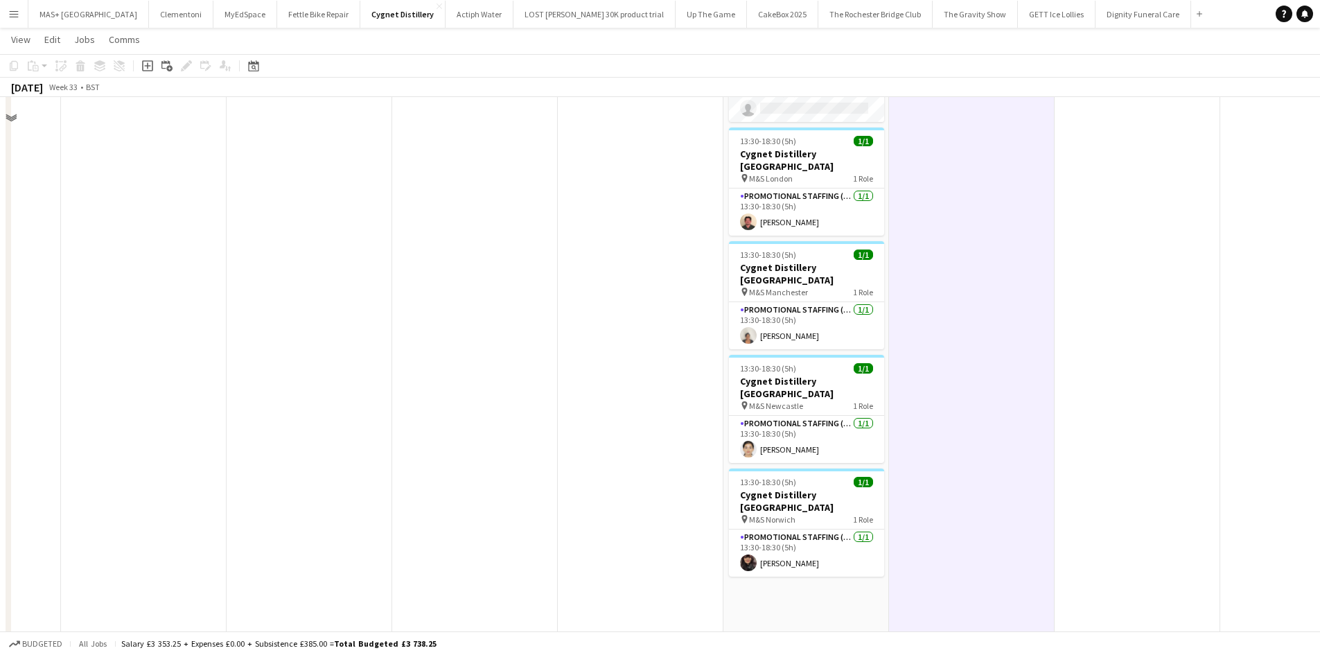
scroll to position [693, 0]
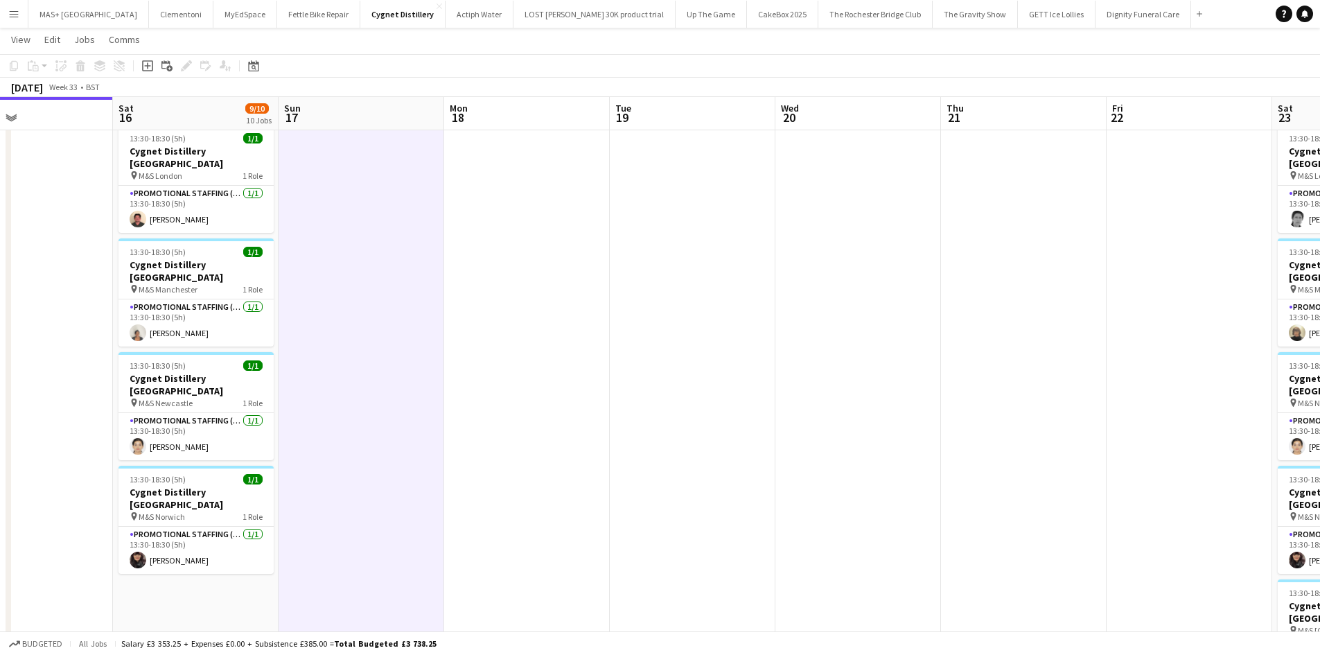
drag, startPoint x: 1105, startPoint y: 305, endPoint x: 480, endPoint y: 308, distance: 625.2
click at [480, 308] on app-calendar-viewport "Tue 12 Wed 13 Thu 14 Fri 15 Sat 16 9/10 10 Jobs Sun 17 Mon 18 Tue 19 Wed 20 Thu…" at bounding box center [660, 56] width 1320 height 1391
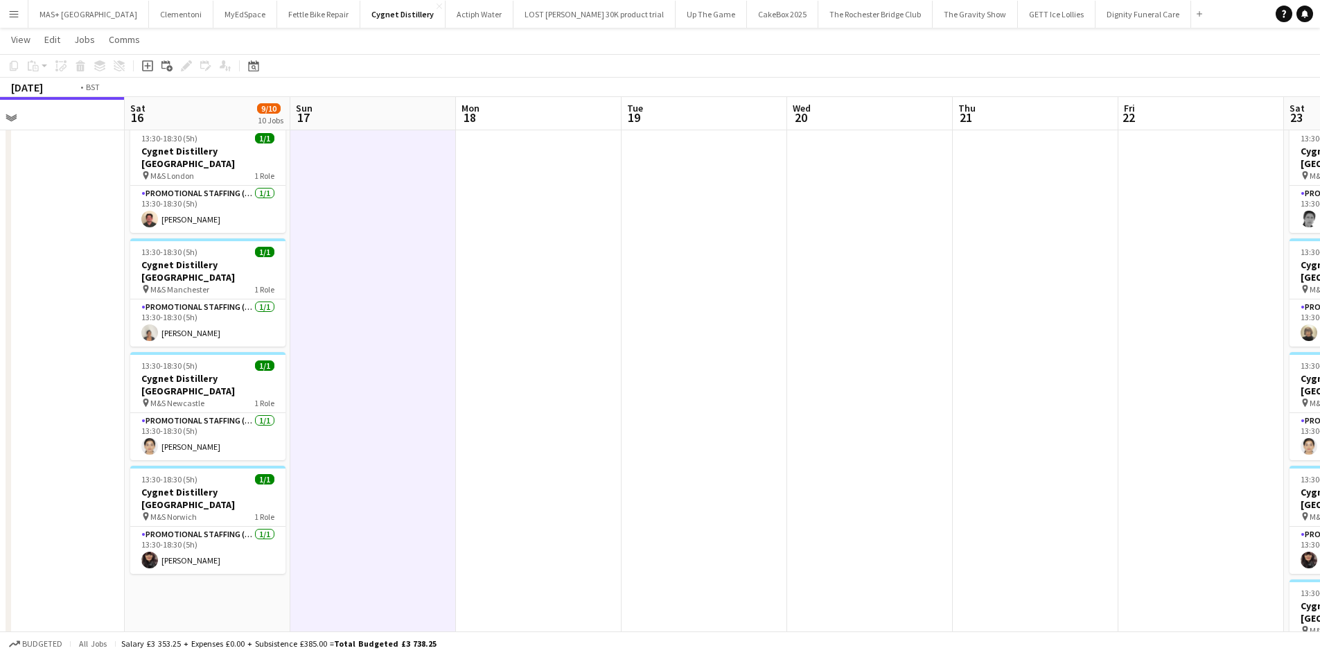
scroll to position [0, 674]
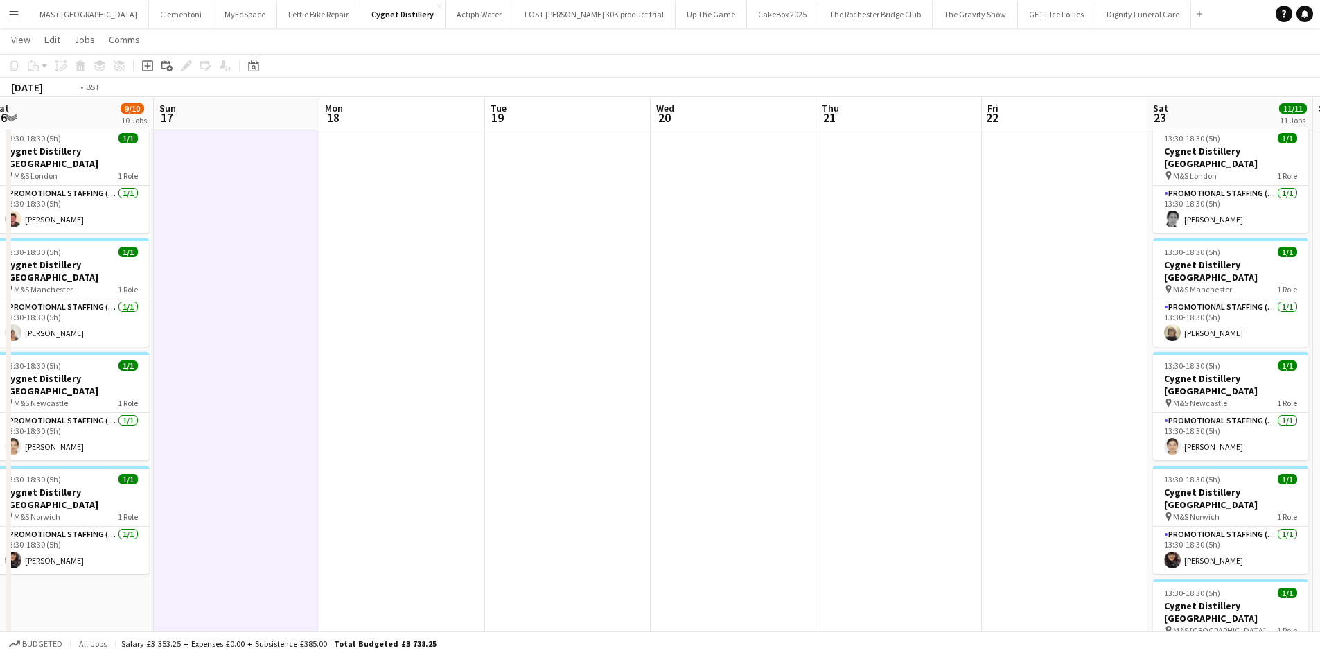
drag, startPoint x: 935, startPoint y: 338, endPoint x: 371, endPoint y: 318, distance: 564.5
click at [371, 318] on app-calendar-viewport "Tue 12 Wed 13 Thu 14 Fri 15 Sat 16 9/10 10 Jobs Sun 17 Mon 18 Tue 19 Wed 20 Thu…" at bounding box center [660, 56] width 1320 height 1391
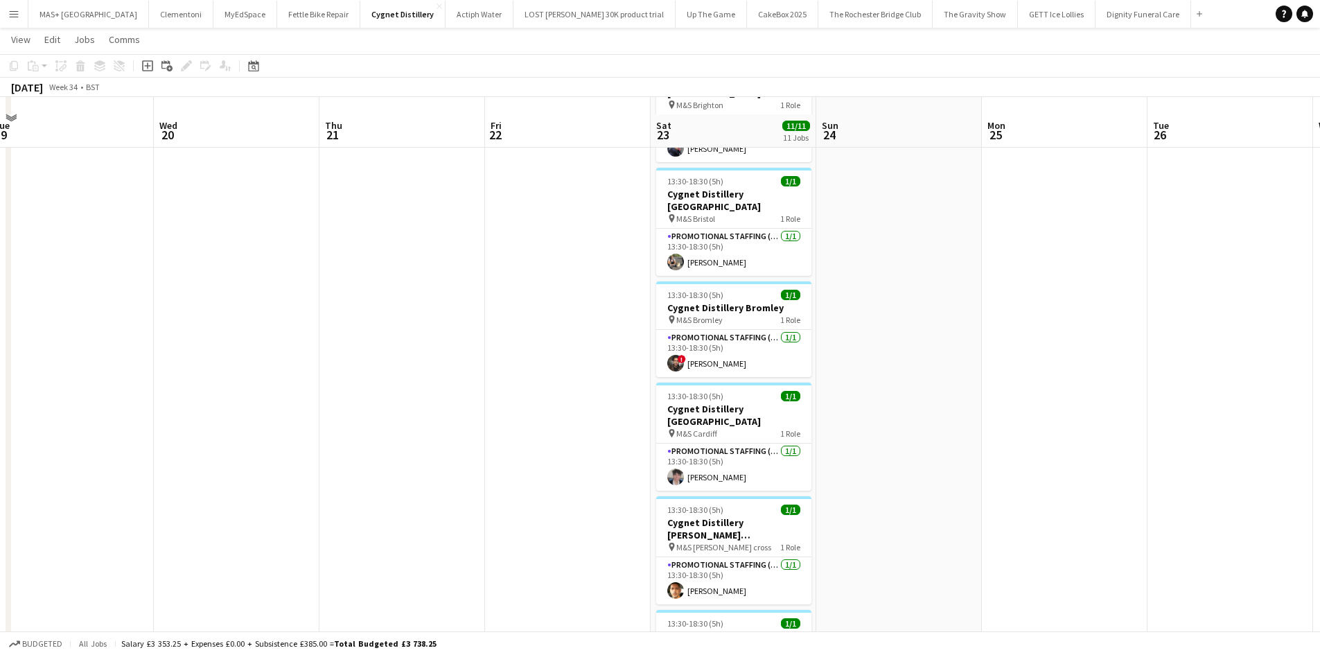
scroll to position [277, 0]
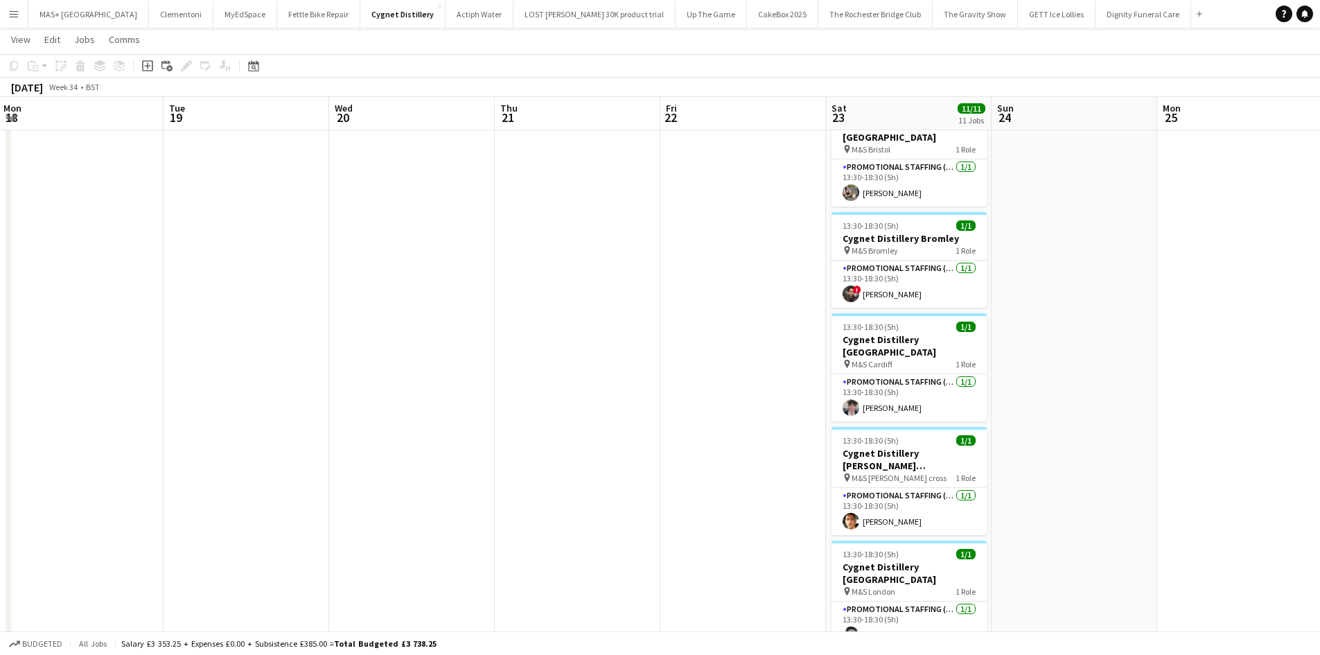
drag, startPoint x: 877, startPoint y: 412, endPoint x: 191, endPoint y: 341, distance: 689.1
click at [125, 341] on app-calendar-viewport "Fri 15 Sat 16 9/10 10 Jobs Sun 17 Mon 18 Tue 19 Wed 20 Thu 21 Fri 22 Sat 23 11/…" at bounding box center [660, 472] width 1320 height 1391
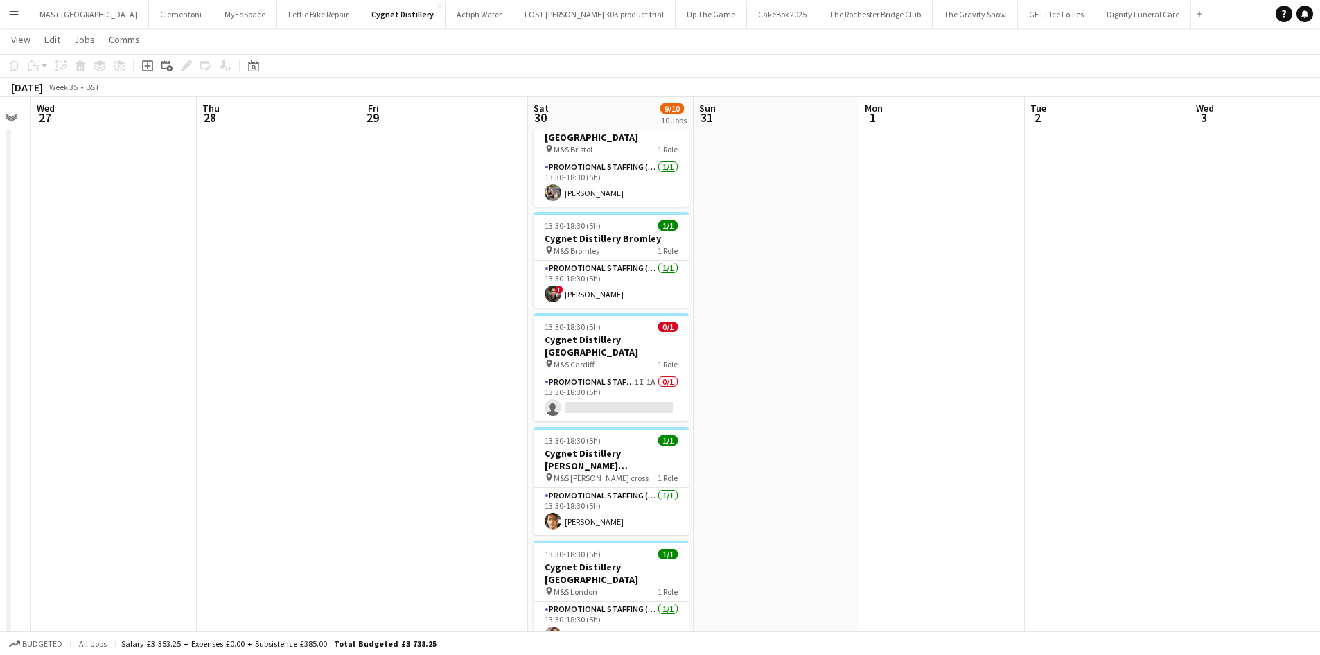
scroll to position [0, 640]
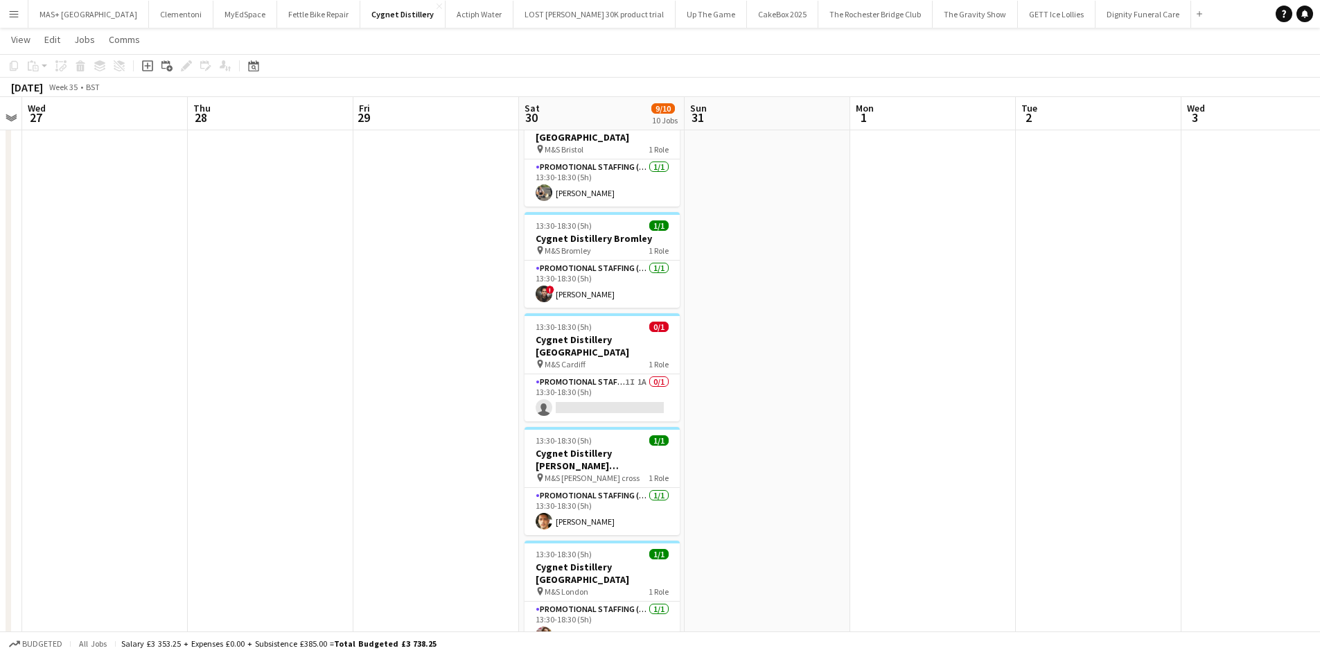
drag, startPoint x: 769, startPoint y: 404, endPoint x: 265, endPoint y: 367, distance: 504.6
click at [265, 367] on app-calendar-viewport "Sat 23 11/11 11 Jobs Sun 24 Mon 25 Tue 26 Wed 27 Thu 28 Fri 29 Sat 30 9/10 10 J…" at bounding box center [660, 472] width 1320 height 1391
click at [638, 374] on app-card-role "Promotional Staffing (Brand Ambassadors) 1I 1A 0/1 13:30-18:30 (5h) single-neut…" at bounding box center [602, 397] width 155 height 47
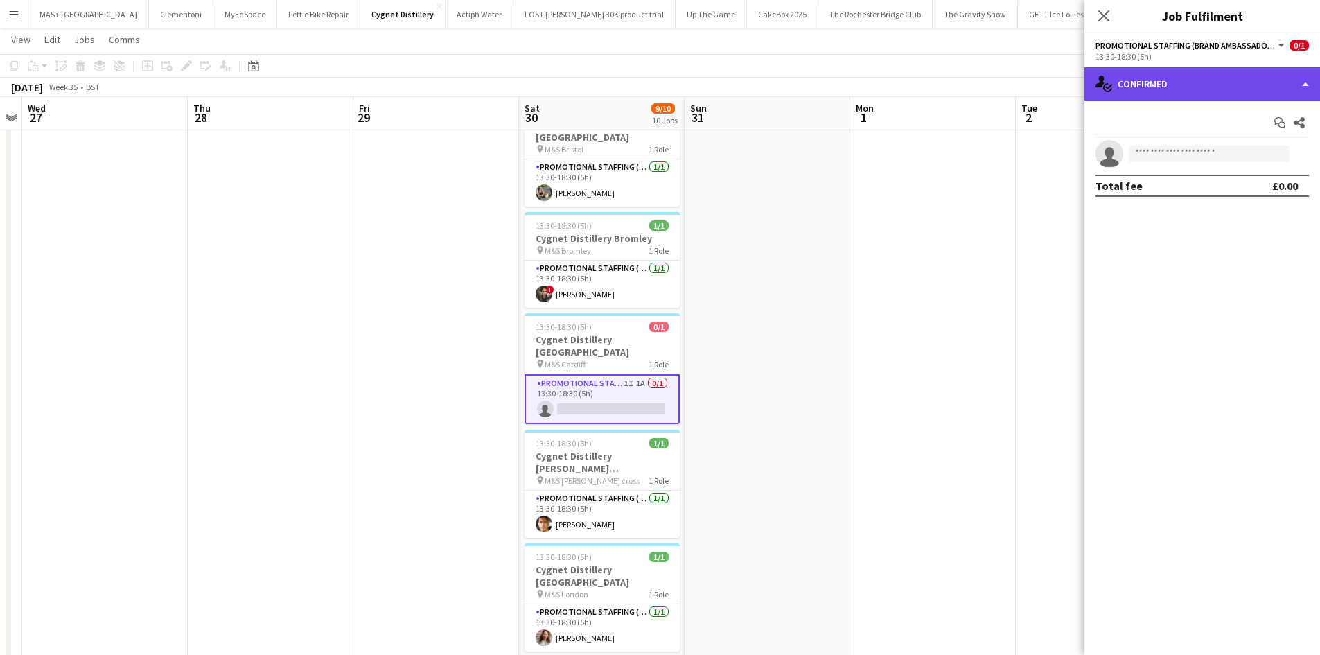
click at [1224, 86] on div "single-neutral-actions-check-2 Confirmed" at bounding box center [1203, 83] width 236 height 33
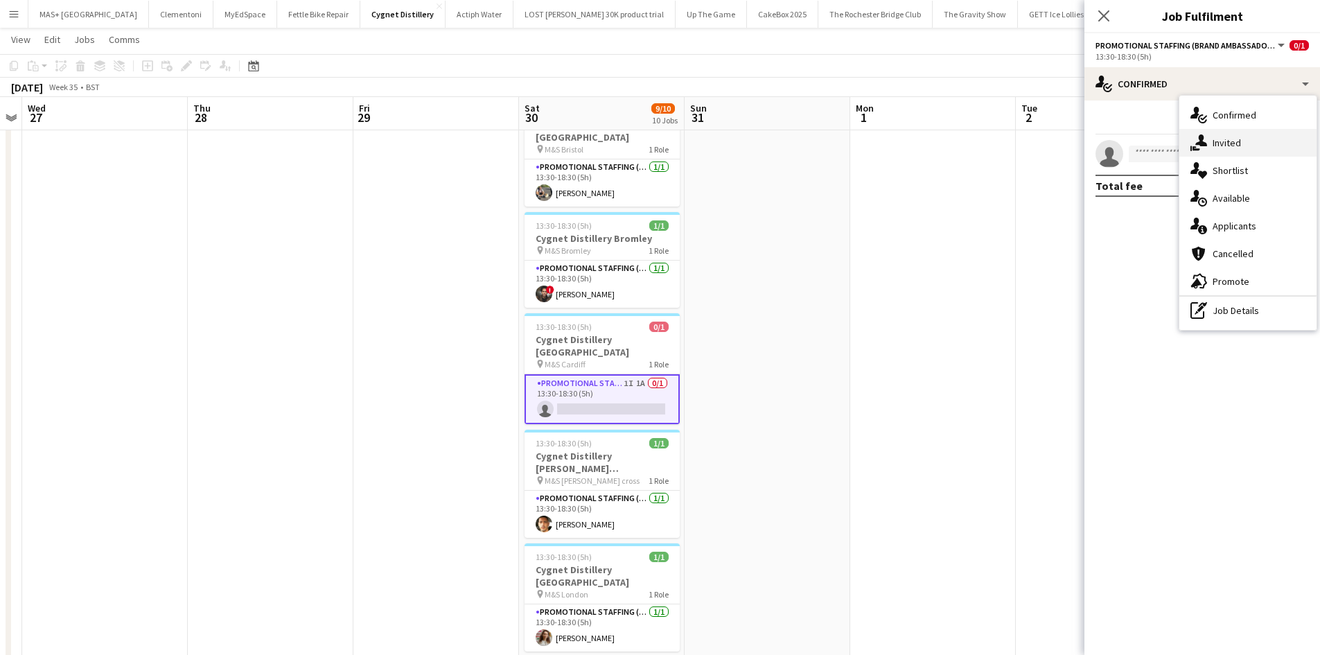
click at [1234, 145] on div "single-neutral-actions-share-1 Invited" at bounding box center [1248, 143] width 137 height 28
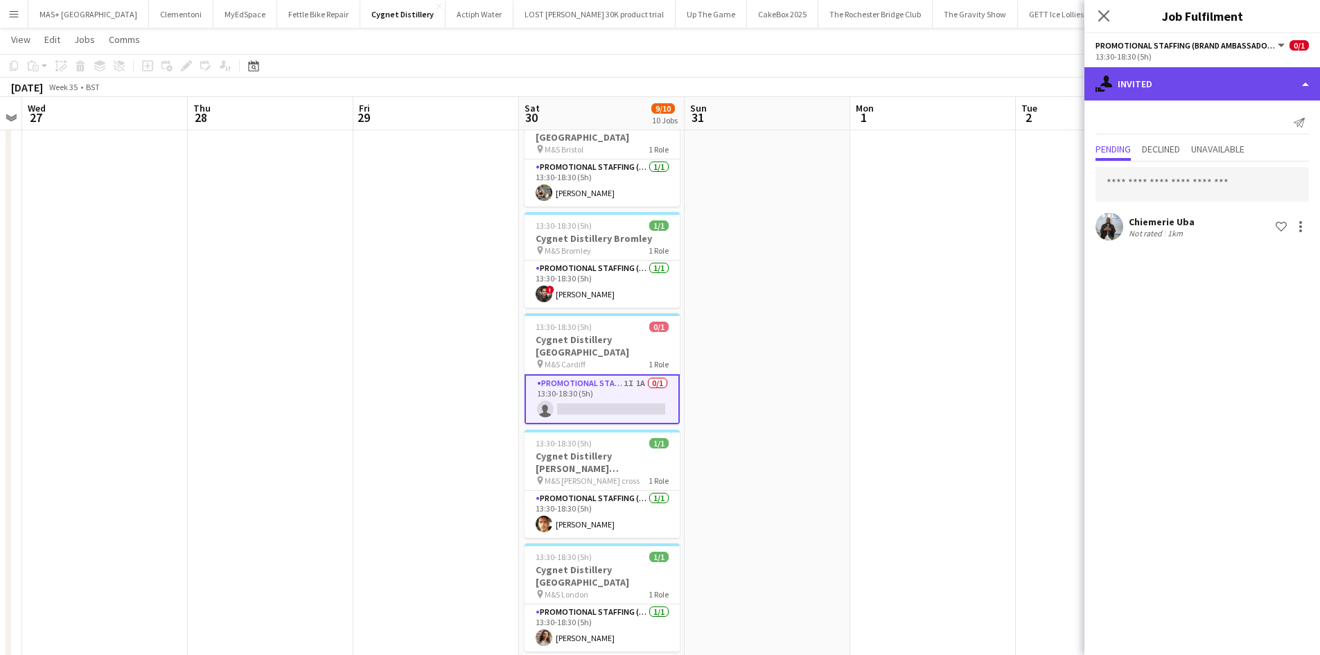
click at [1166, 89] on div "single-neutral-actions-share-1 Invited" at bounding box center [1203, 83] width 236 height 33
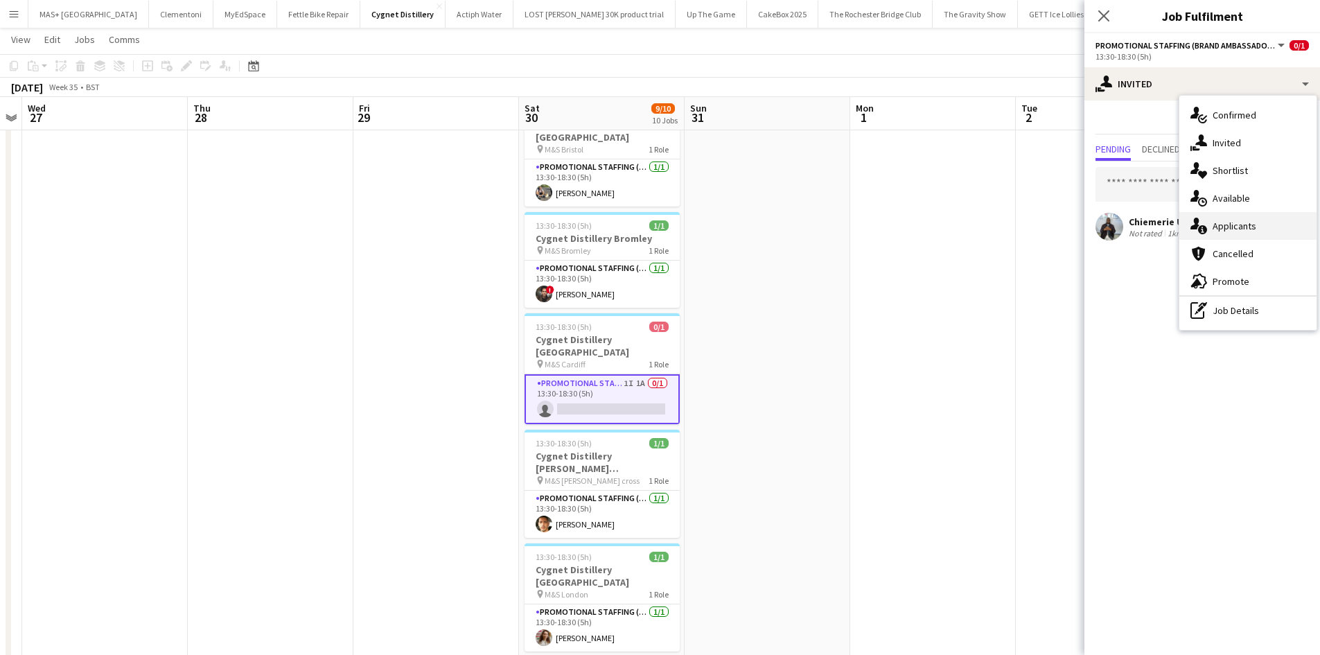
click at [1245, 230] on div "single-neutral-actions-information Applicants" at bounding box center [1248, 226] width 137 height 28
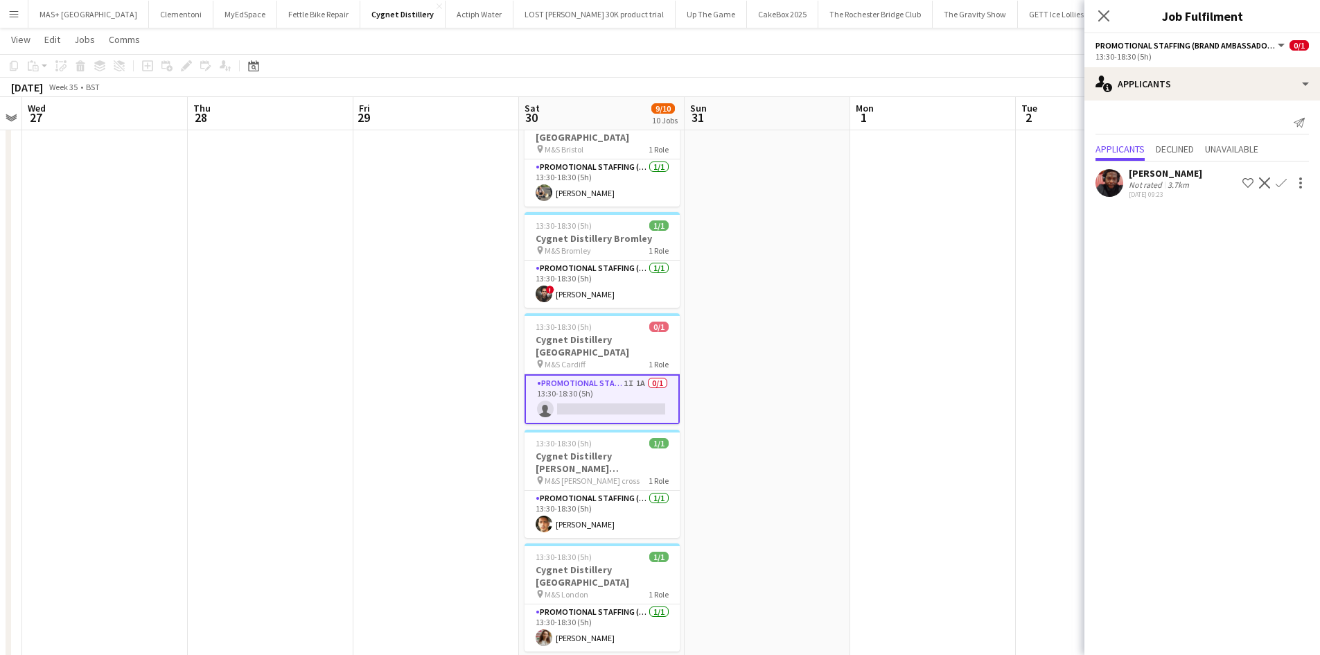
drag, startPoint x: 1223, startPoint y: 172, endPoint x: 1130, endPoint y: 173, distance: 92.2
click at [1130, 173] on div "Emmanuel Orhewere Not rated 3.7km 11-08-2025 09:23 Shortlist crew Decline Confi…" at bounding box center [1203, 183] width 236 height 32
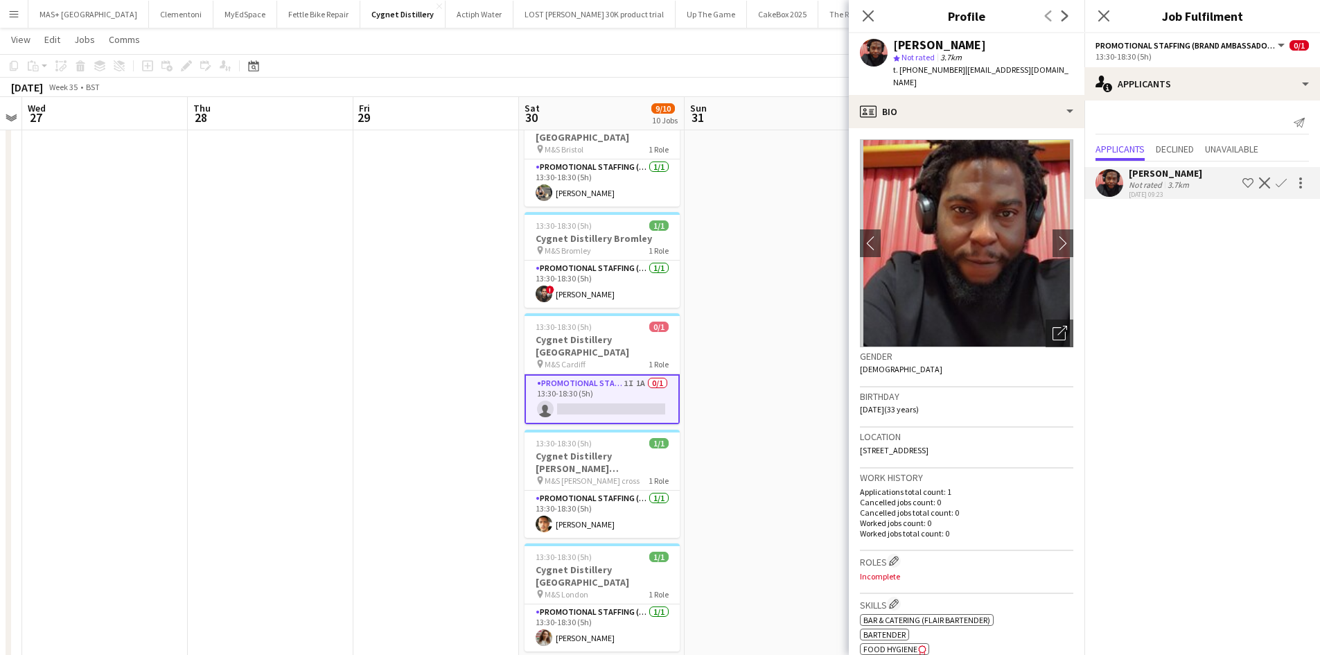
drag, startPoint x: 1132, startPoint y: 173, endPoint x: 1290, endPoint y: 219, distance: 164.7
click at [1290, 219] on mat-expansion-panel "users2 Applicants Send notification Applicants Declined Unavailable Emmanuel Or…" at bounding box center [1203, 377] width 236 height 554
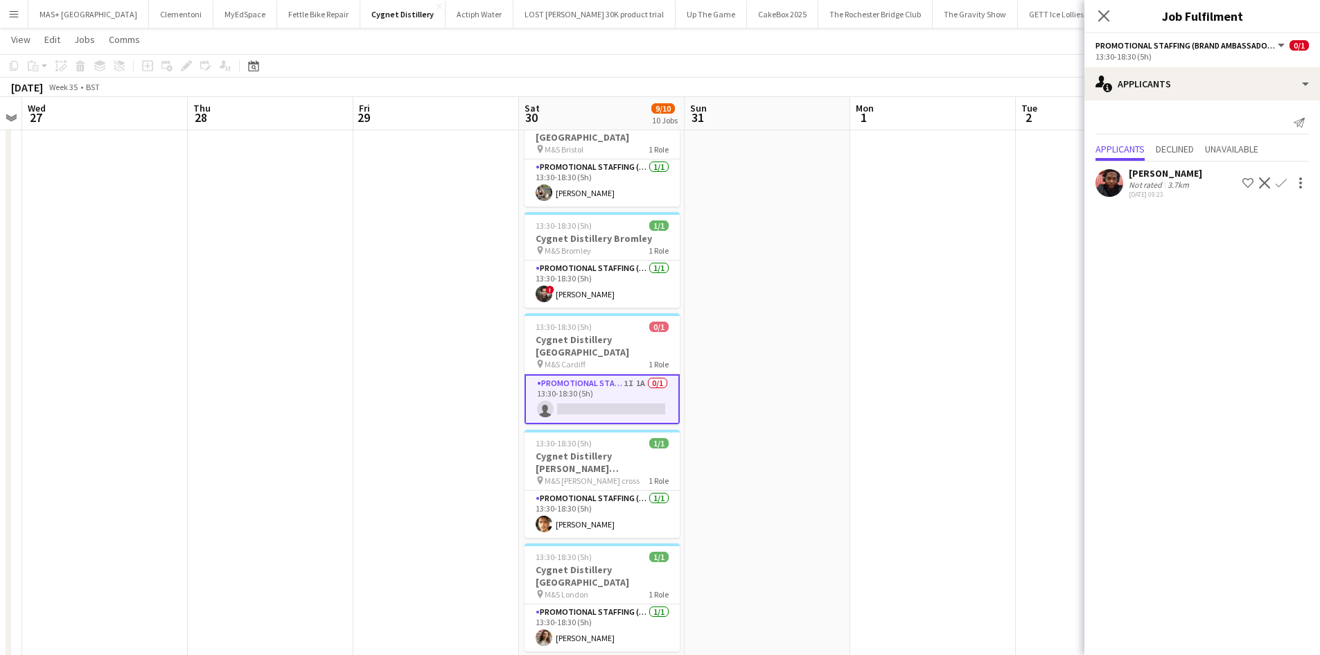
drag, startPoint x: 1221, startPoint y: 173, endPoint x: 1127, endPoint y: 177, distance: 94.4
click at [1127, 177] on div "Emmanuel Orhewere Not rated 3.7km 11-08-2025 09:23 Shortlist crew Decline Confi…" at bounding box center [1203, 183] width 236 height 32
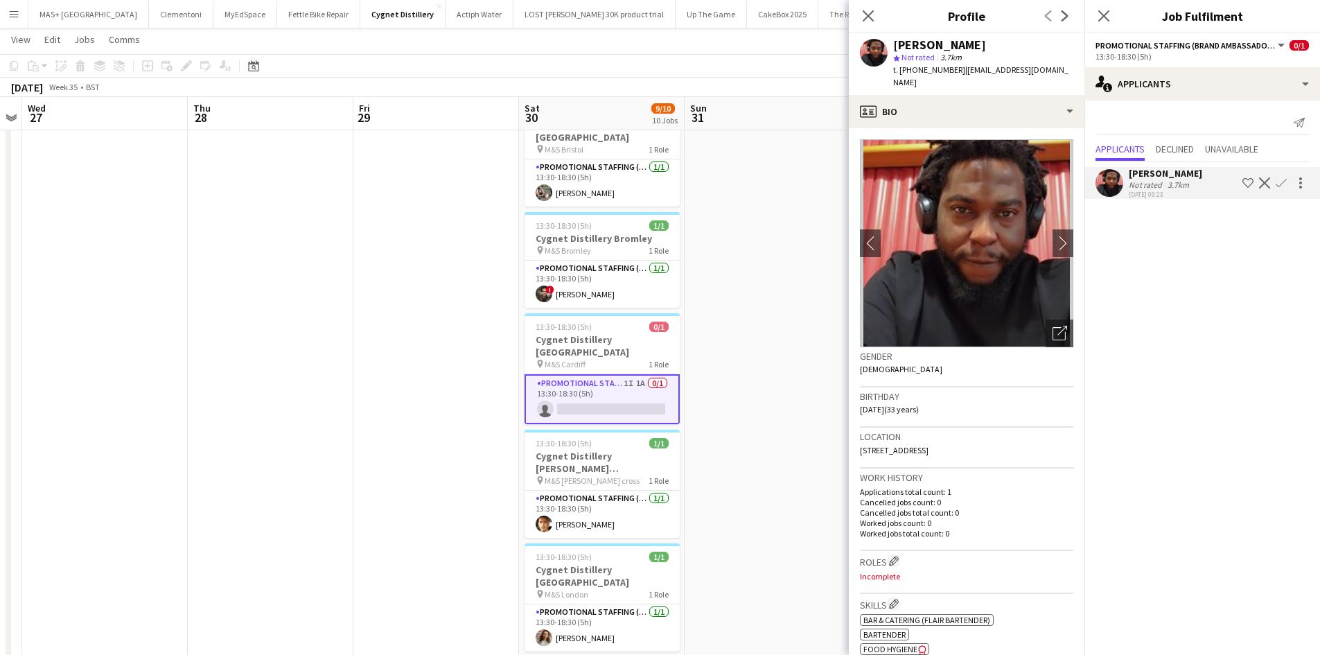
copy div "Emmanuel Orhewere"
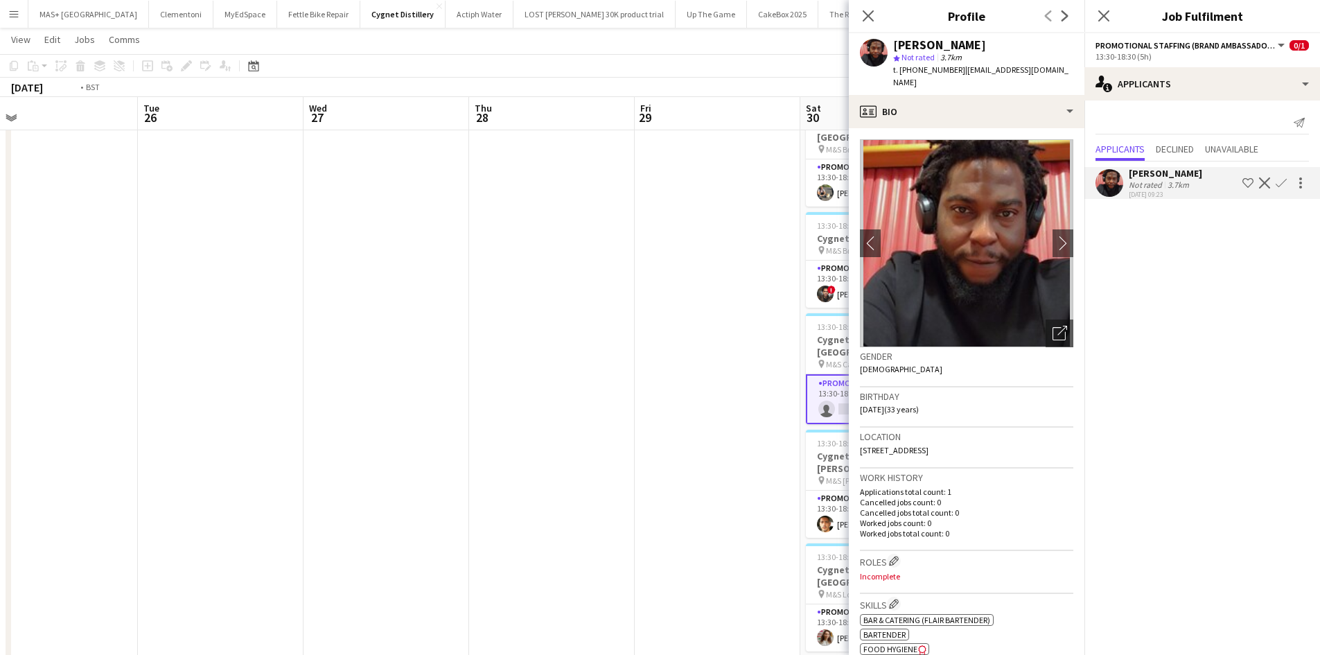
drag, startPoint x: 291, startPoint y: 327, endPoint x: 797, endPoint y: 327, distance: 505.9
click at [797, 327] on app-calendar-viewport "Sat 23 11/11 11 Jobs Sun 24 Mon 25 Tue 26 Wed 27 Thu 28 Fri 29 Sat 30 9/10 10 J…" at bounding box center [660, 472] width 1320 height 1391
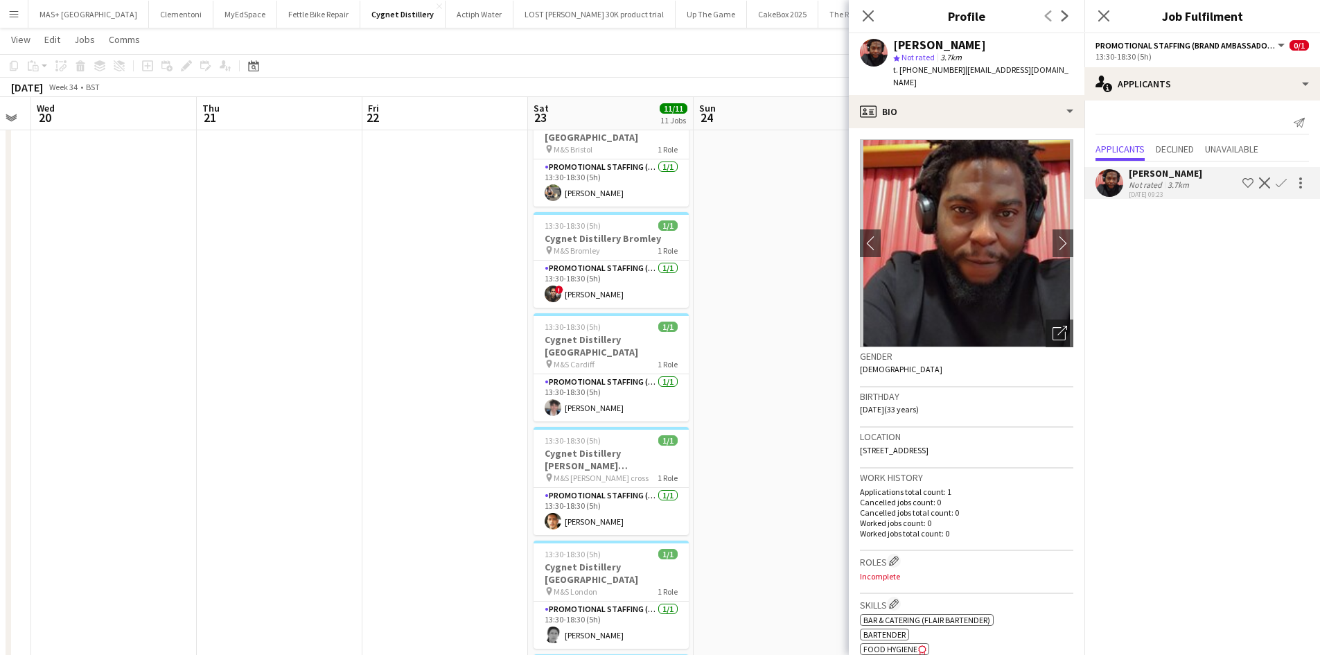
drag, startPoint x: 691, startPoint y: 333, endPoint x: 320, endPoint y: 338, distance: 371.5
click at [811, 334] on app-calendar-viewport "Mon 18 Tue 19 Wed 20 Thu 21 Fri 22 Sat 23 11/11 11 Jobs Sun 24 Mon 25 Tue 26 We…" at bounding box center [660, 472] width 1320 height 1391
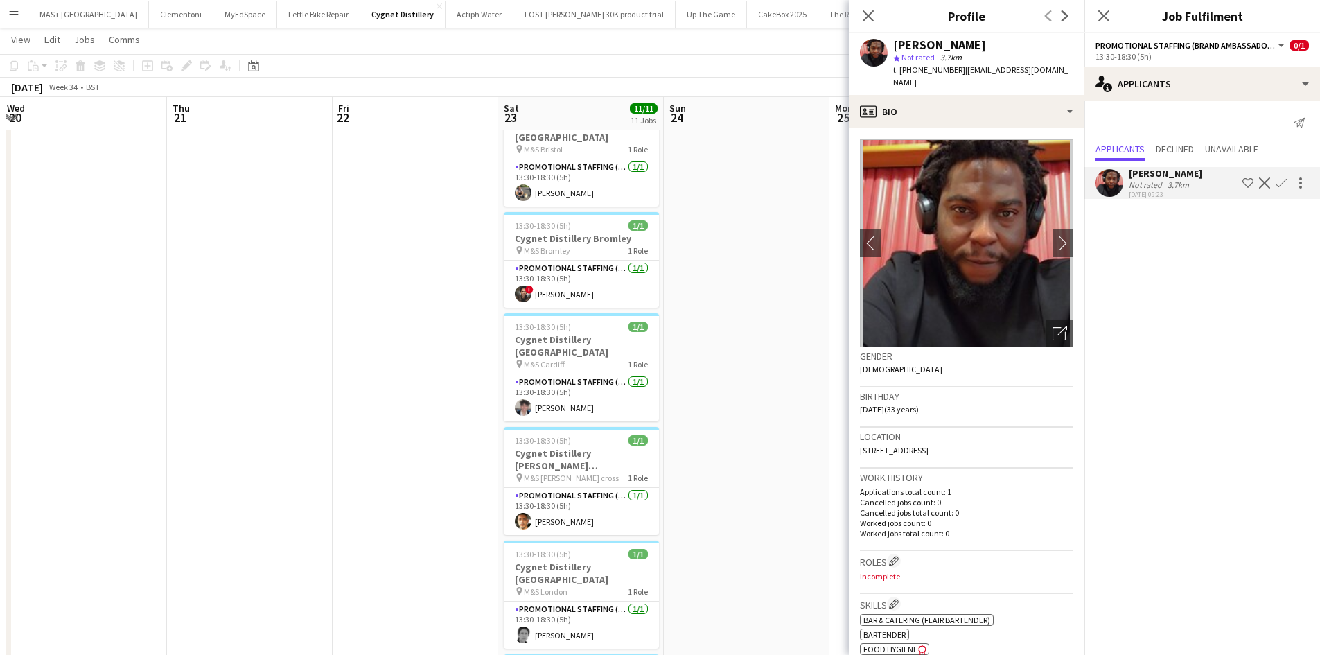
drag, startPoint x: 329, startPoint y: 338, endPoint x: 647, endPoint y: 373, distance: 319.4
click at [781, 373] on app-calendar-viewport "Mon 18 Tue 19 Wed 20 Thu 21 Fri 22 Sat 23 11/11 11 Jobs Sun 24 Mon 25 Tue 26 We…" at bounding box center [660, 472] width 1320 height 1391
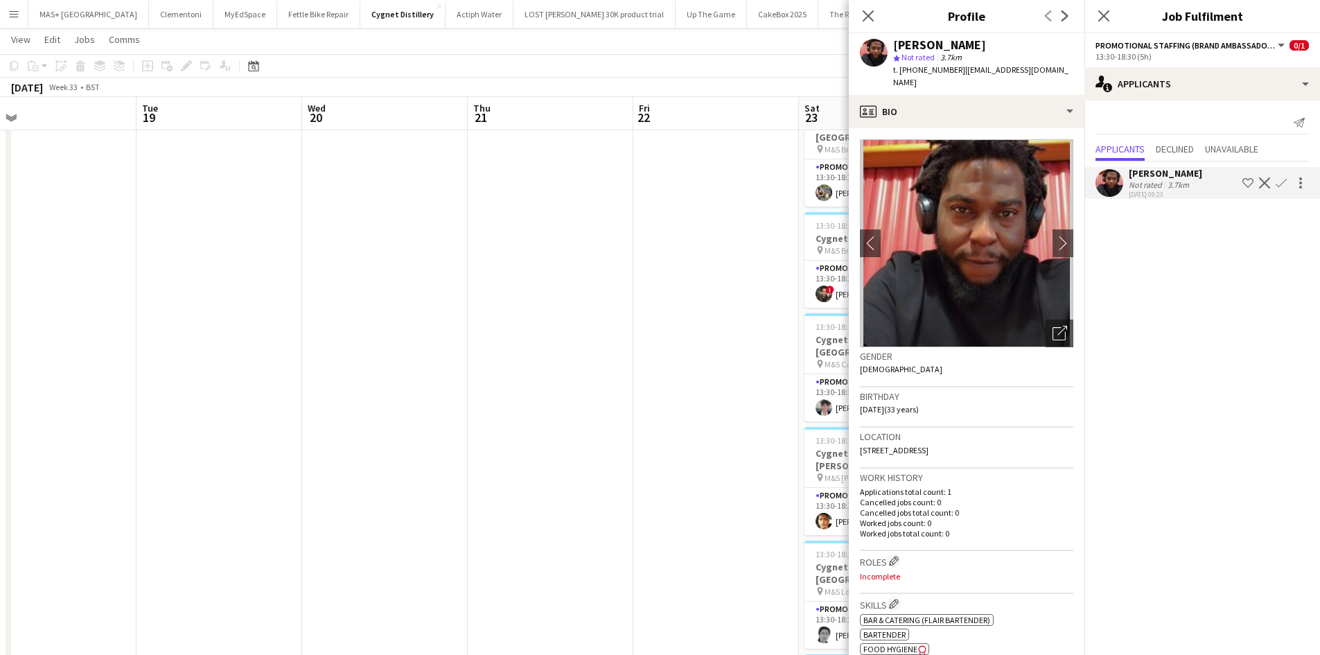
drag, startPoint x: 294, startPoint y: 380, endPoint x: 554, endPoint y: 391, distance: 260.8
click at [577, 391] on app-calendar-viewport "Sat 16 9/10 10 Jobs Sun 17 Mon 18 Tue 19 Wed 20 Thu 21 Fri 22 Sat 23 11/11 11 J…" at bounding box center [660, 472] width 1320 height 1391
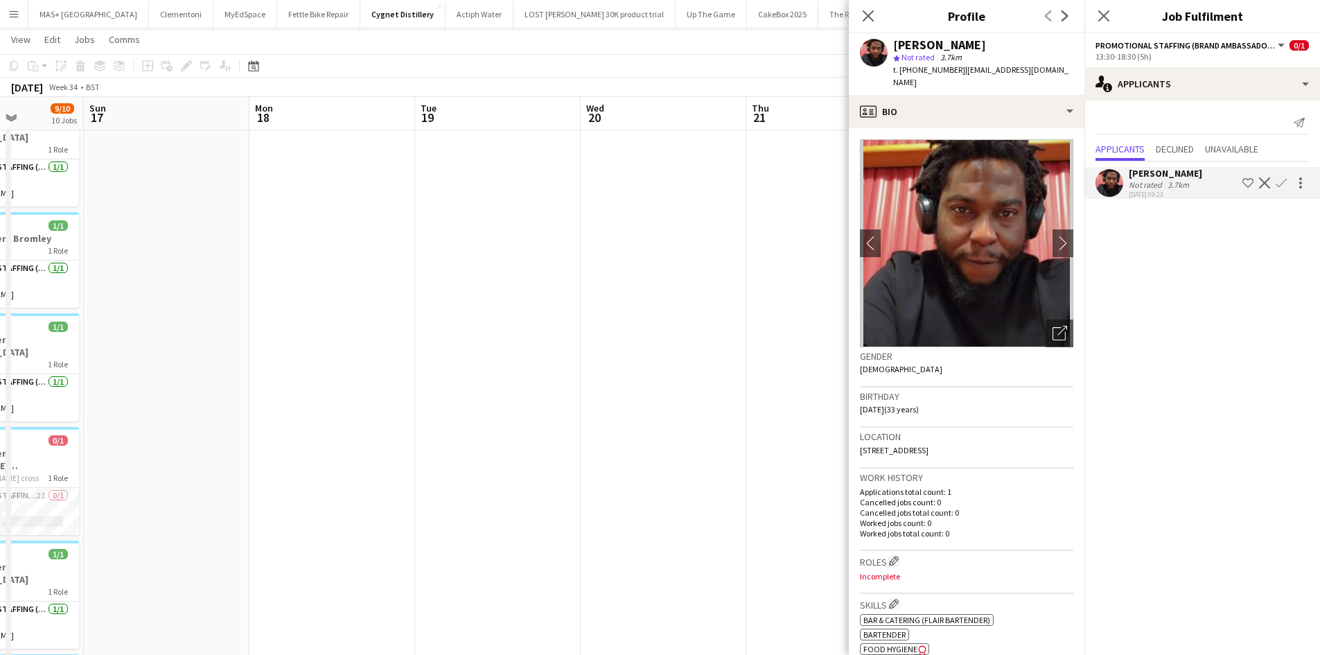
drag, startPoint x: 354, startPoint y: 385, endPoint x: 770, endPoint y: 432, distance: 418.5
click at [776, 432] on app-calendar-viewport "Thu 14 Fri 15 Sat 16 9/10 10 Jobs Sun 17 Mon 18 Tue 19 Wed 20 Thu 21 Fri 22 Sat…" at bounding box center [660, 472] width 1320 height 1391
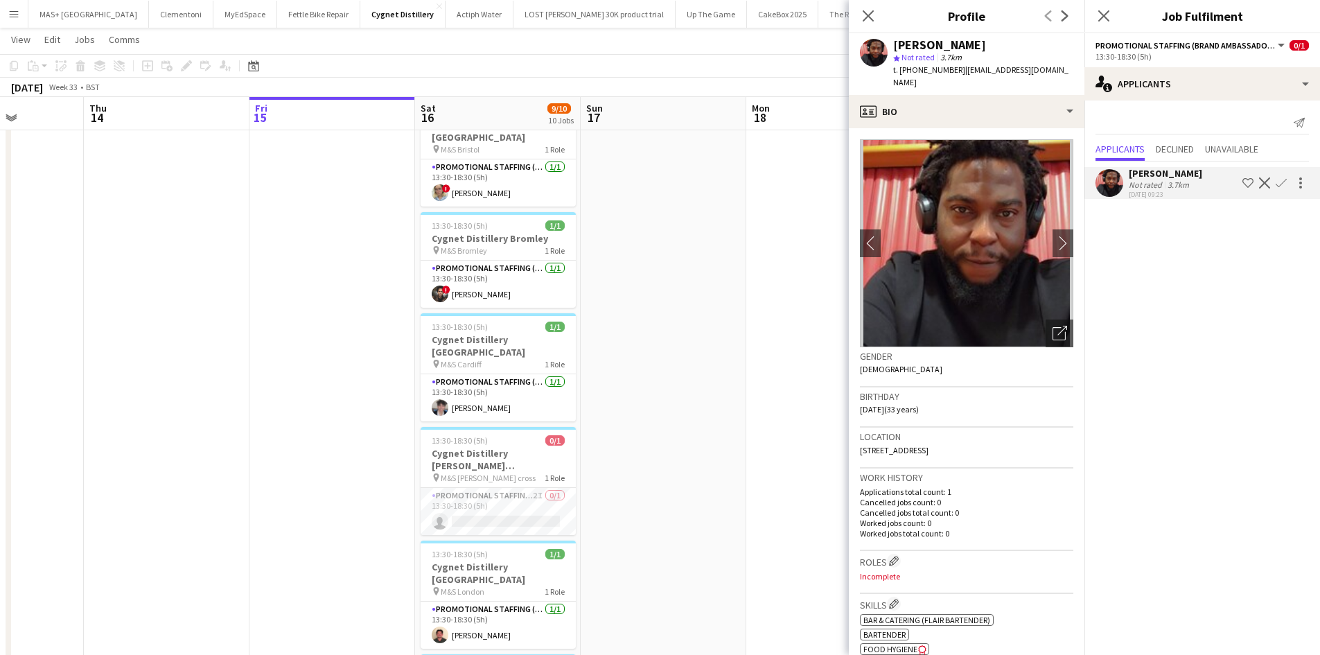
scroll to position [0, 421]
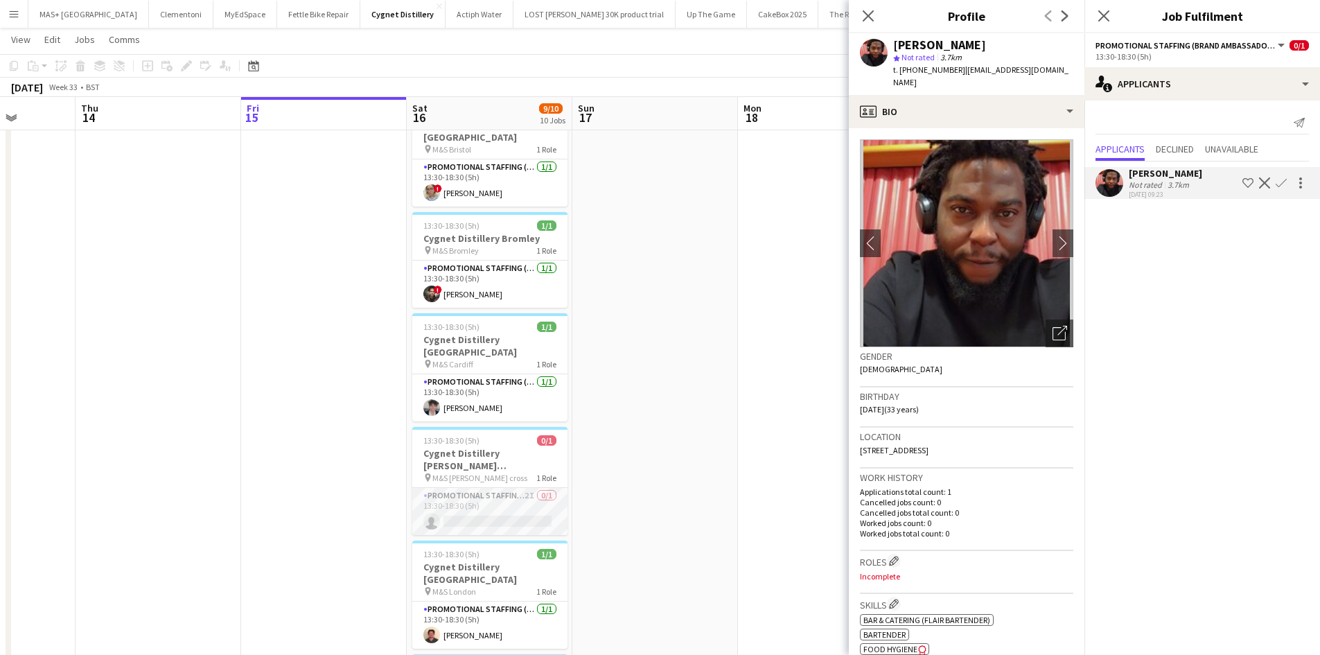
click at [478, 488] on app-card-role "Promotional Staffing (Brand Ambassadors) 2I 0/1 13:30-18:30 (5h) single-neutral…" at bounding box center [489, 511] width 155 height 47
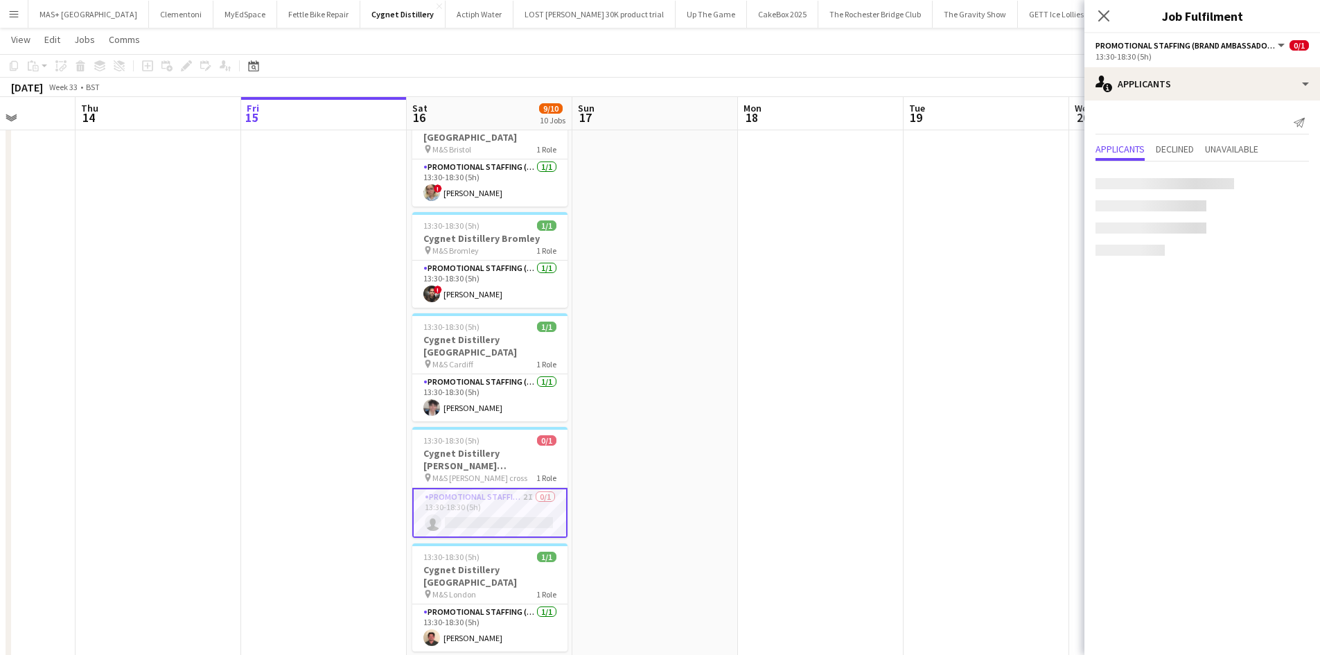
click at [478, 488] on app-card-role "Promotional Staffing (Brand Ambassadors) 2I 0/1 13:30-18:30 (5h) single-neutral…" at bounding box center [489, 513] width 155 height 50
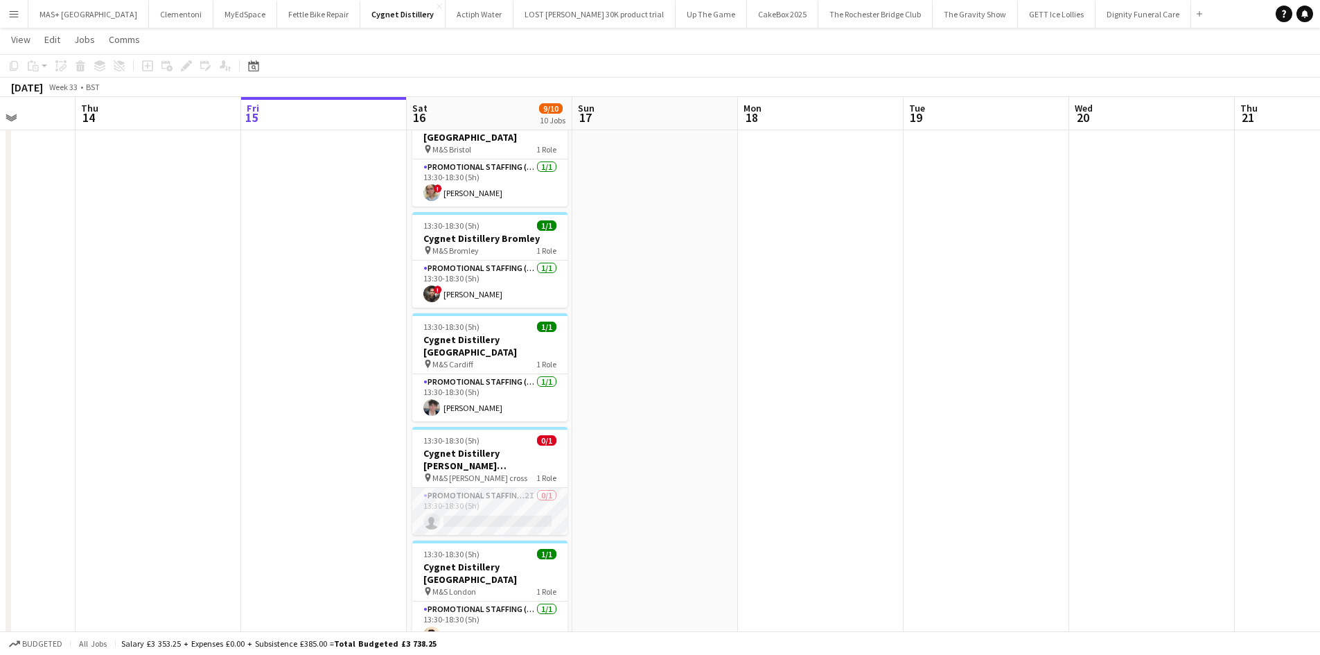
click at [462, 488] on app-card-role "Promotional Staffing (Brand Ambassadors) 2I 0/1 13:30-18:30 (5h) single-neutral…" at bounding box center [489, 511] width 155 height 47
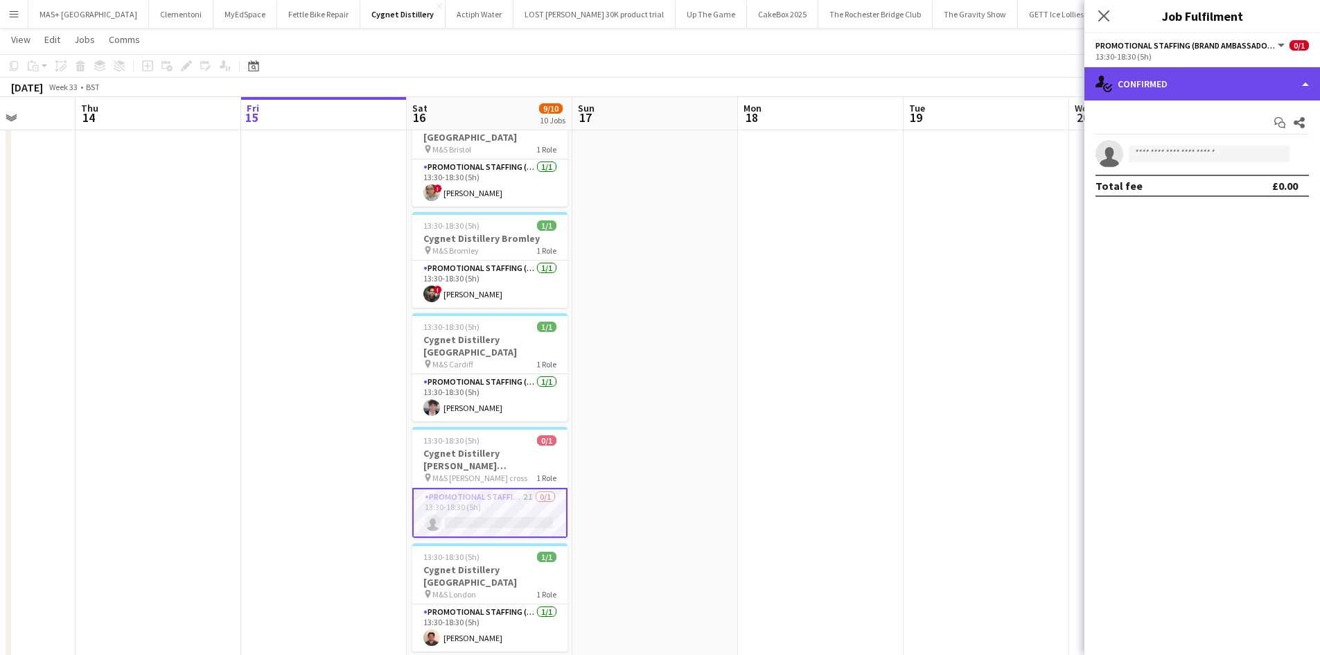
click at [1142, 94] on div "single-neutral-actions-check-2 Confirmed" at bounding box center [1203, 83] width 236 height 33
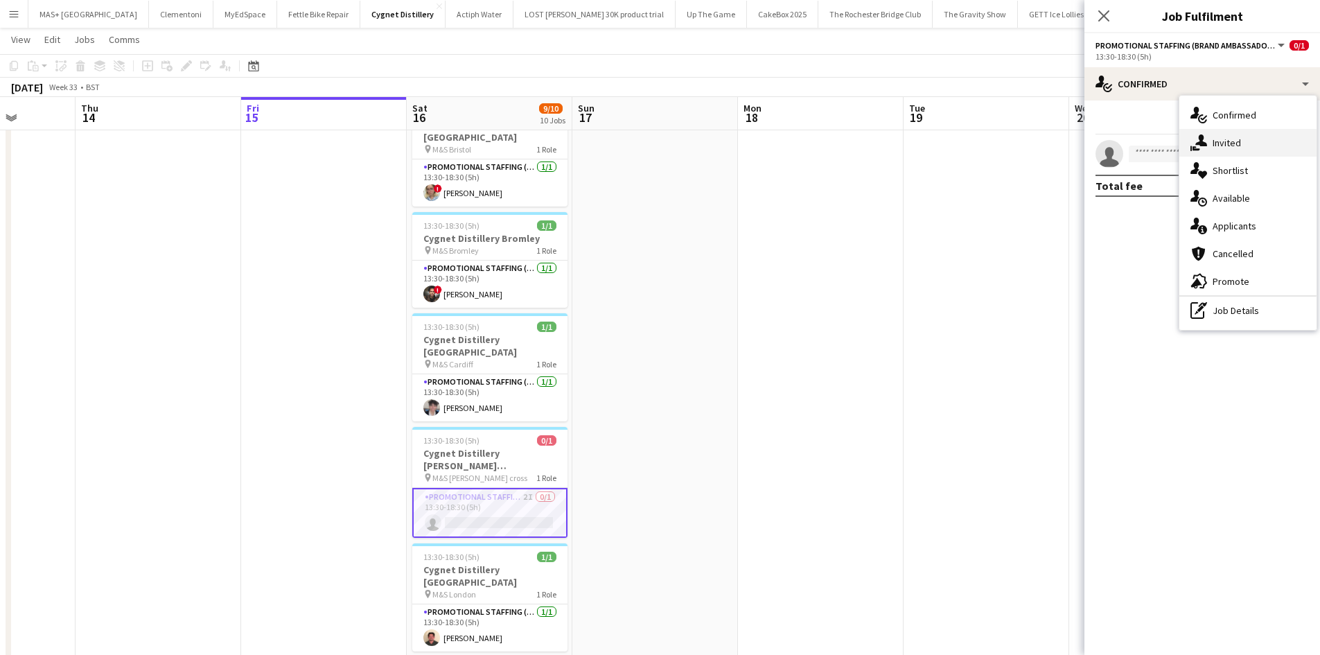
click at [1252, 142] on div "single-neutral-actions-share-1 Invited" at bounding box center [1248, 143] width 137 height 28
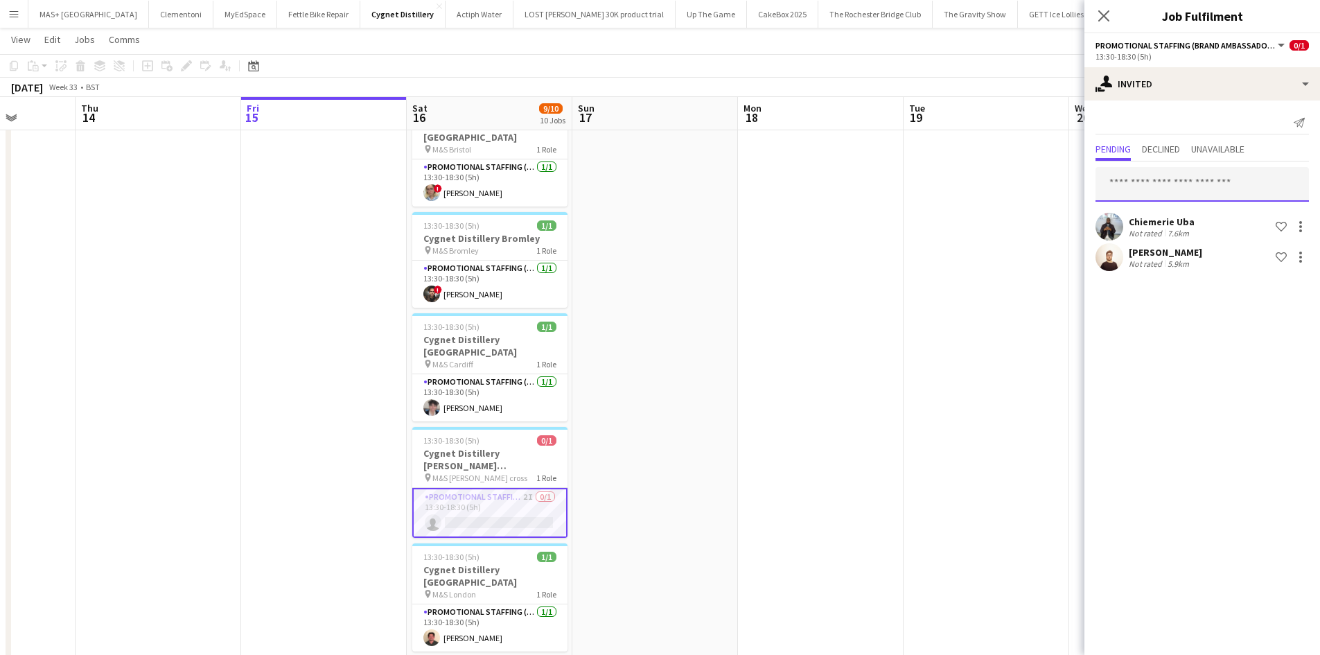
click at [1160, 185] on input "text" at bounding box center [1202, 184] width 213 height 35
paste input "**********"
type input "**********"
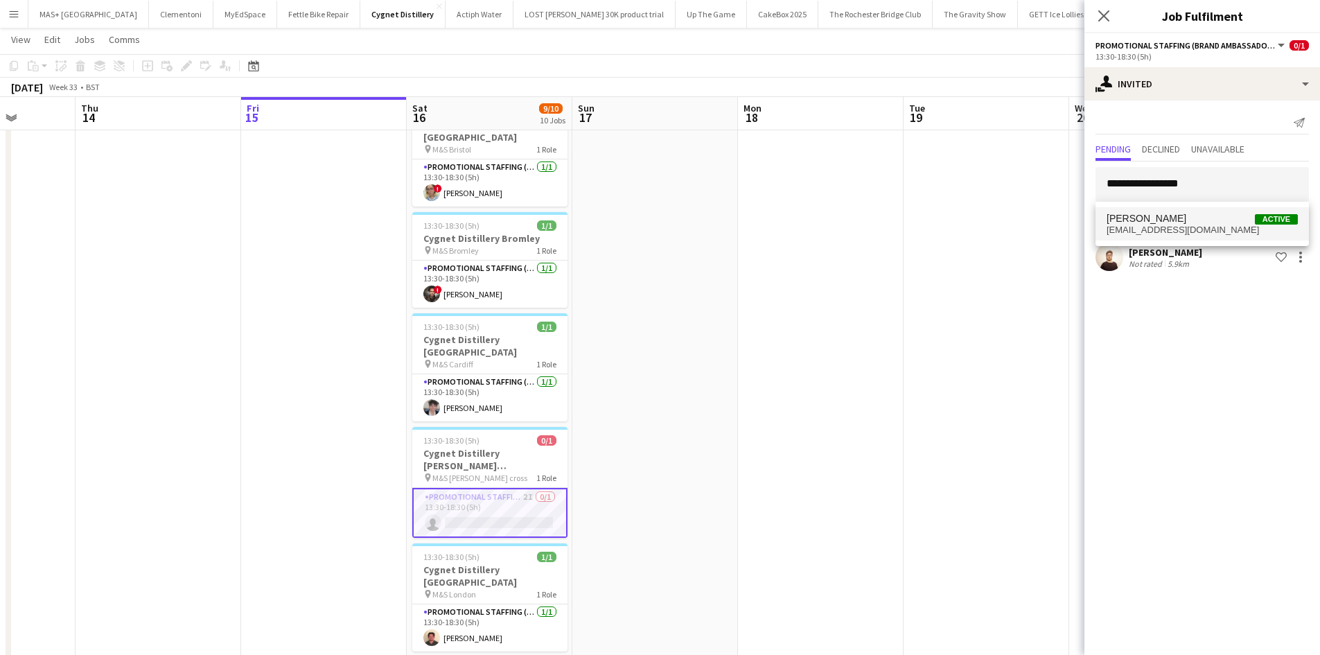
click at [1203, 223] on span "Emmanuel Orhewere Active" at bounding box center [1202, 219] width 191 height 12
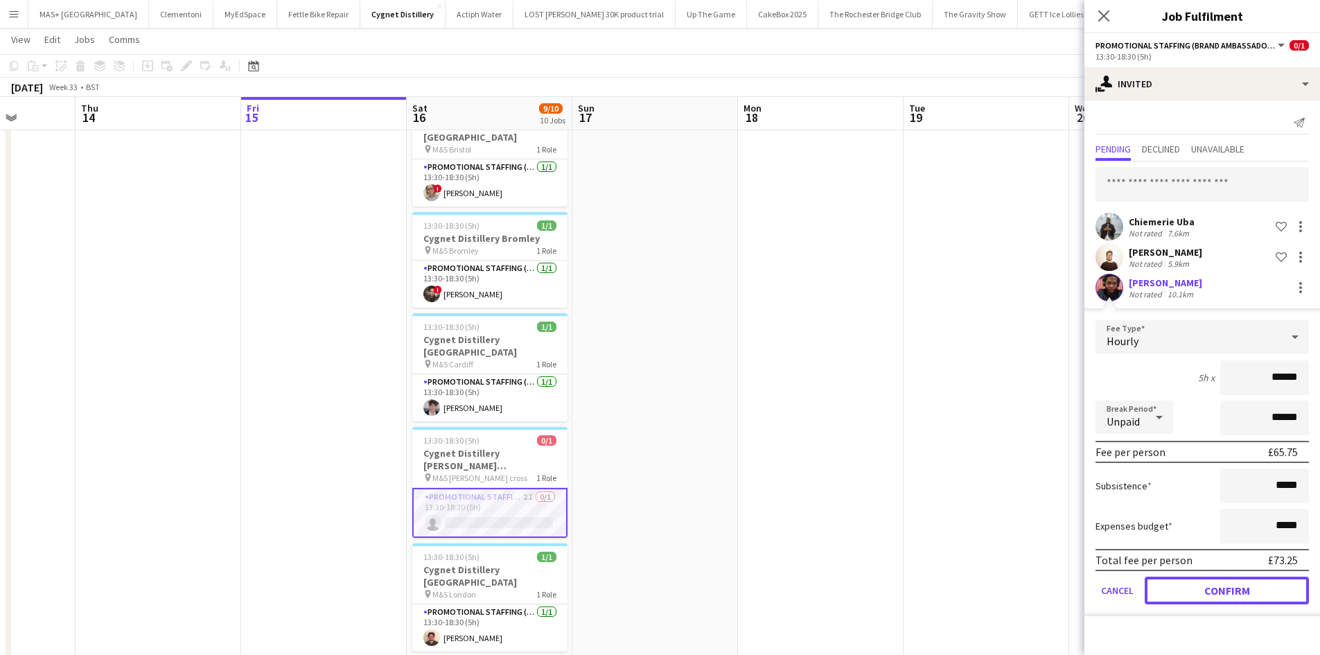
drag, startPoint x: 1198, startPoint y: 600, endPoint x: 1180, endPoint y: 581, distance: 26.0
click at [1198, 598] on button "Confirm" at bounding box center [1227, 591] width 164 height 28
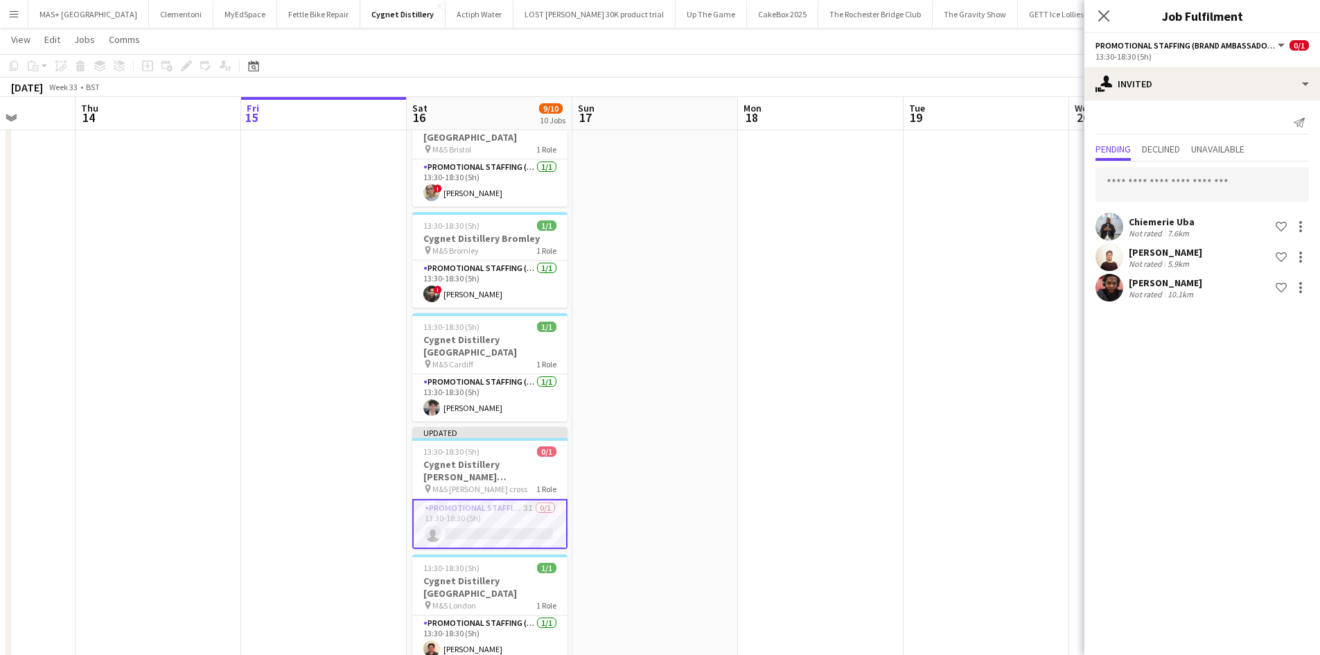
click at [901, 478] on app-date-cell at bounding box center [821, 523] width 166 height 1290
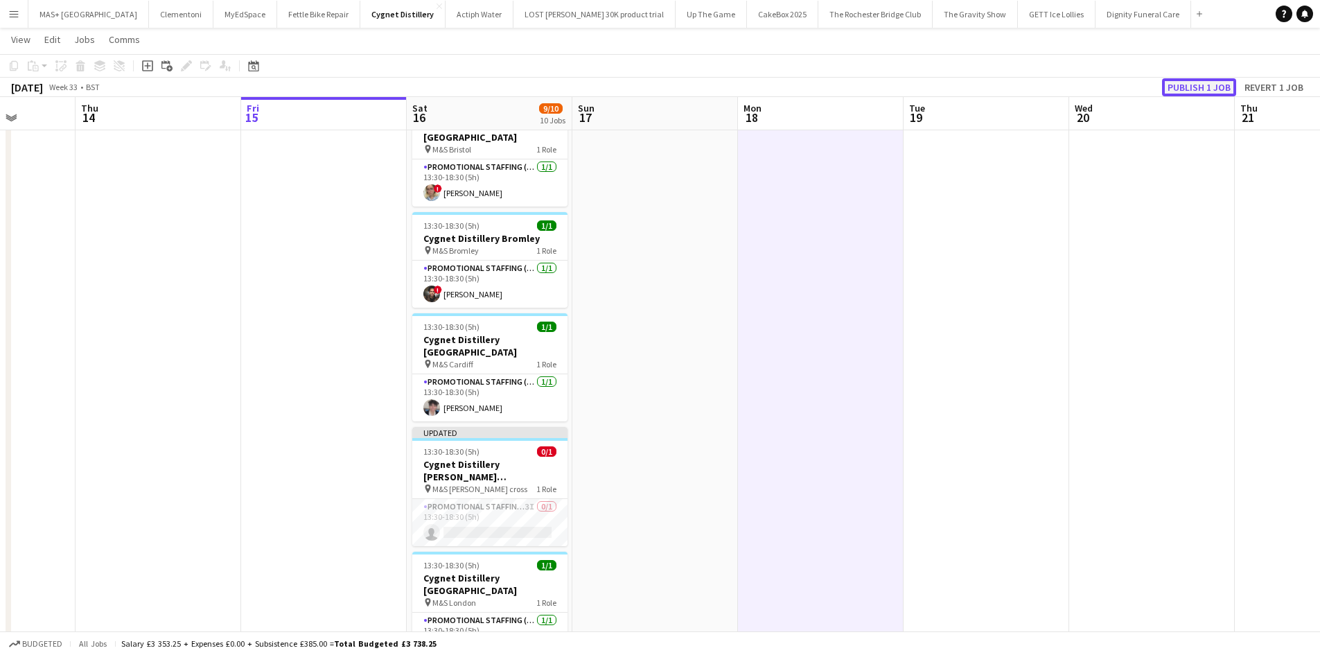
click at [1180, 92] on button "Publish 1 job" at bounding box center [1199, 87] width 74 height 18
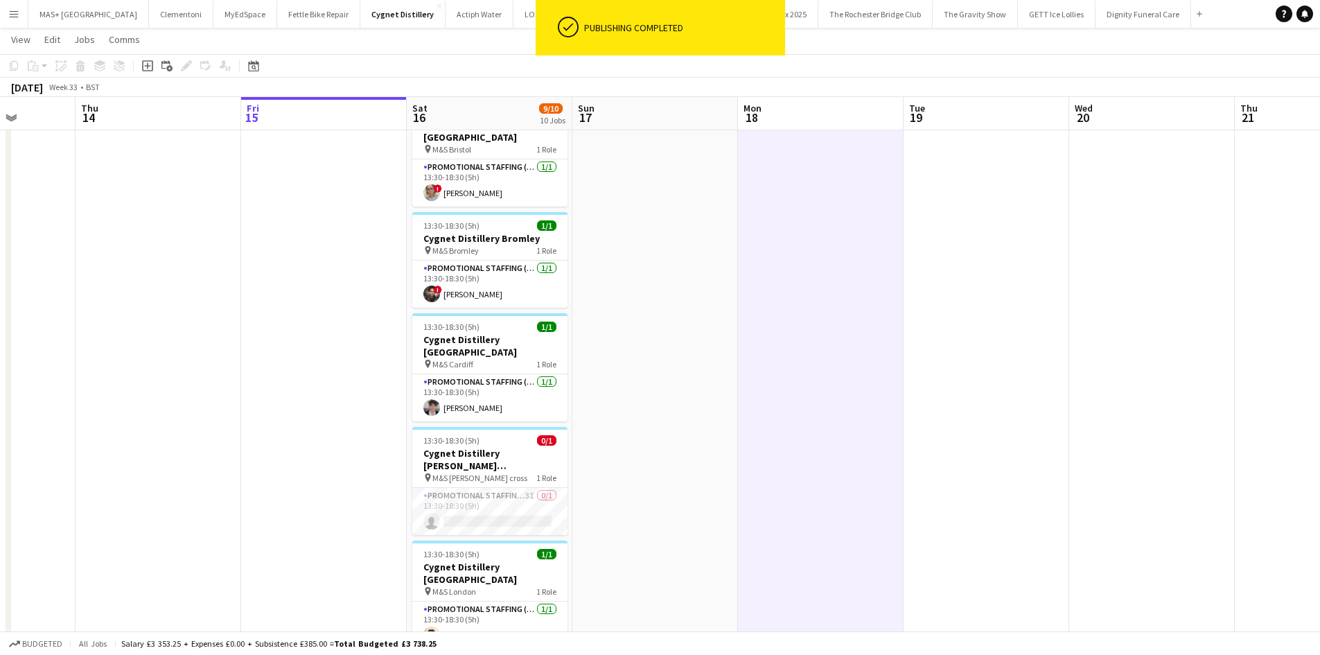
drag, startPoint x: 1029, startPoint y: 367, endPoint x: 160, endPoint y: 348, distance: 868.6
click at [213, 326] on app-calendar-viewport "Mon 11 Tue 12 Wed 13 Thu 14 Fri 15 Sat 16 9/10 10 Jobs Sun 17 Mon 18 Tue 19 Wed…" at bounding box center [660, 472] width 1320 height 1391
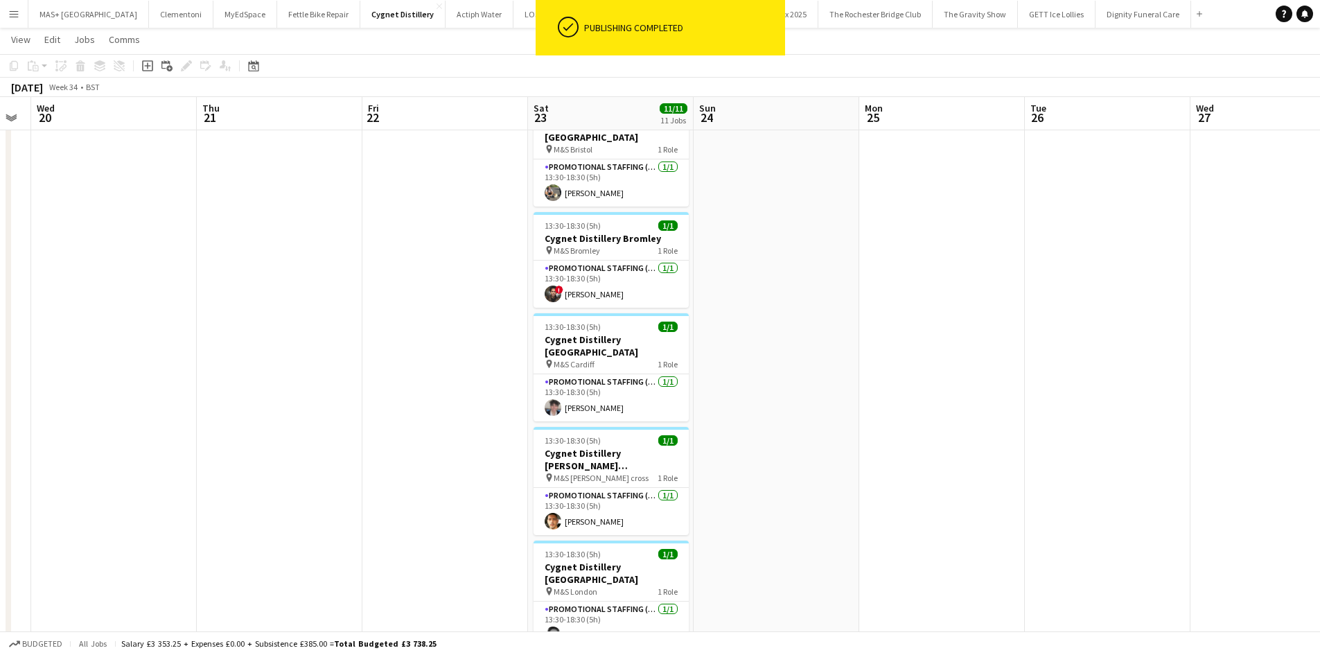
drag, startPoint x: 688, startPoint y: 415, endPoint x: -61, endPoint y: 364, distance: 750.3
click at [0, 364] on html "ok-circled Publishing completed Menu Boards Boards Boards All jobs Status Workf…" at bounding box center [660, 457] width 1320 height 1469
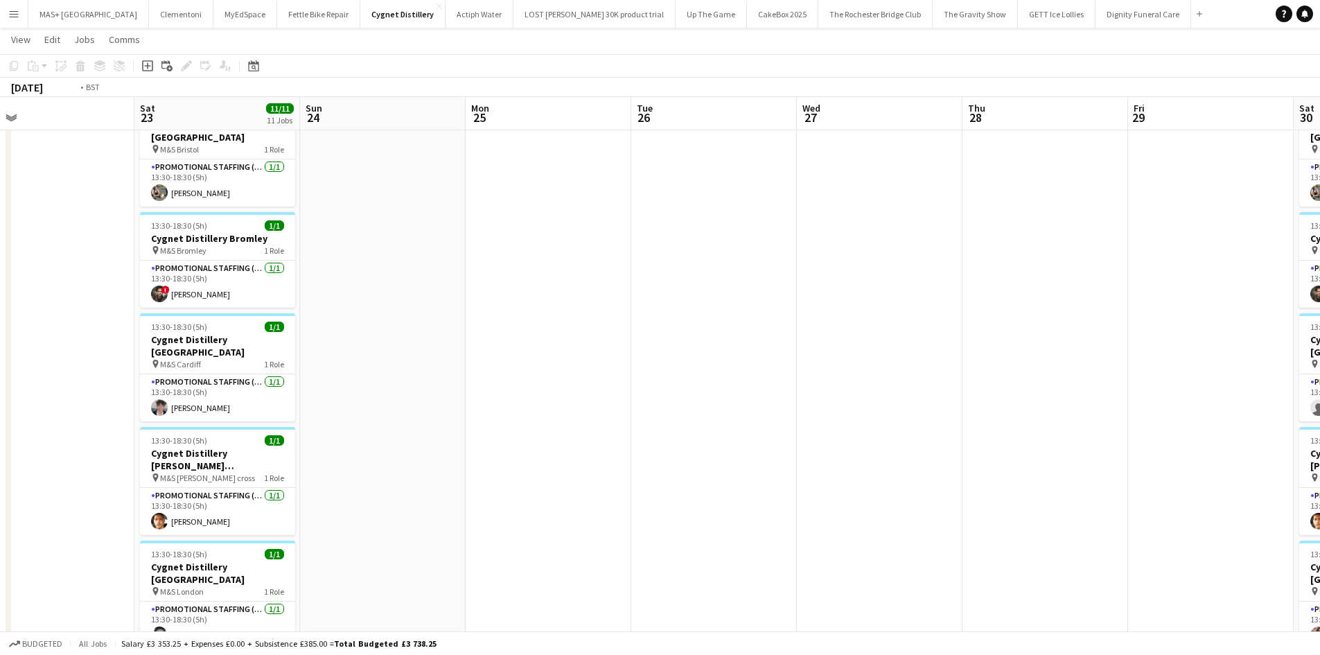
drag, startPoint x: 715, startPoint y: 437, endPoint x: 394, endPoint y: 388, distance: 324.5
click at [394, 388] on app-calendar-viewport "Tue 19 Wed 20 Thu 21 Fri 22 Sat 23 11/11 11 Jobs Sun 24 Mon 25 Tue 26 Wed 27 Th…" at bounding box center [660, 472] width 1320 height 1391
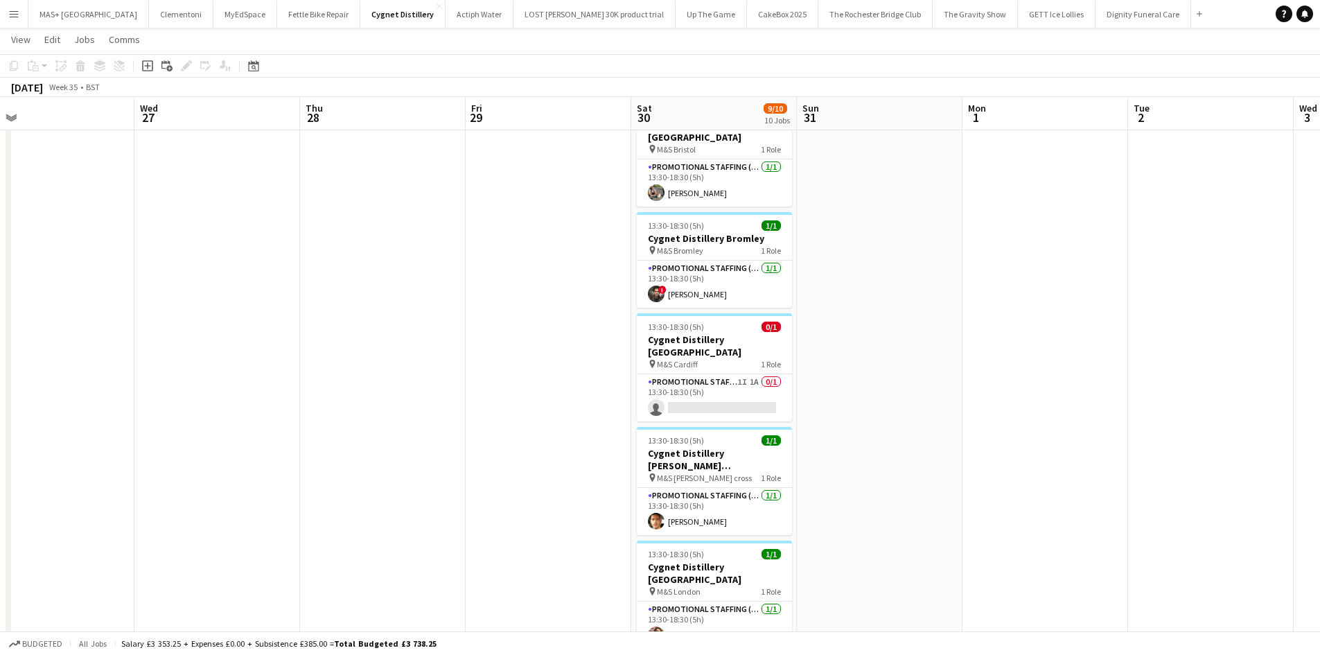
scroll to position [0, 487]
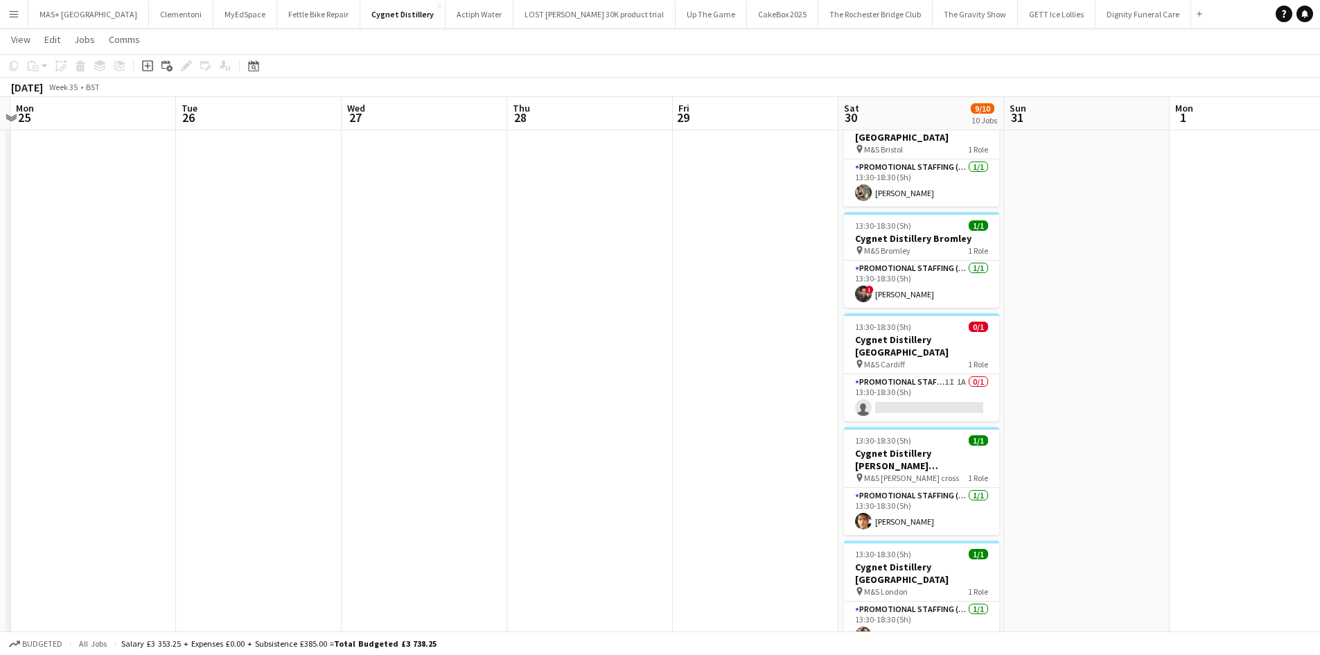
drag, startPoint x: 717, startPoint y: 424, endPoint x: 449, endPoint y: 408, distance: 268.7
click at [449, 408] on app-calendar-viewport "Fri 22 Sat 23 11/11 11 Jobs Sun 24 Mon 25 Tue 26 Wed 27 Thu 28 Fri 29 Sat 30 9/…" at bounding box center [660, 472] width 1320 height 1391
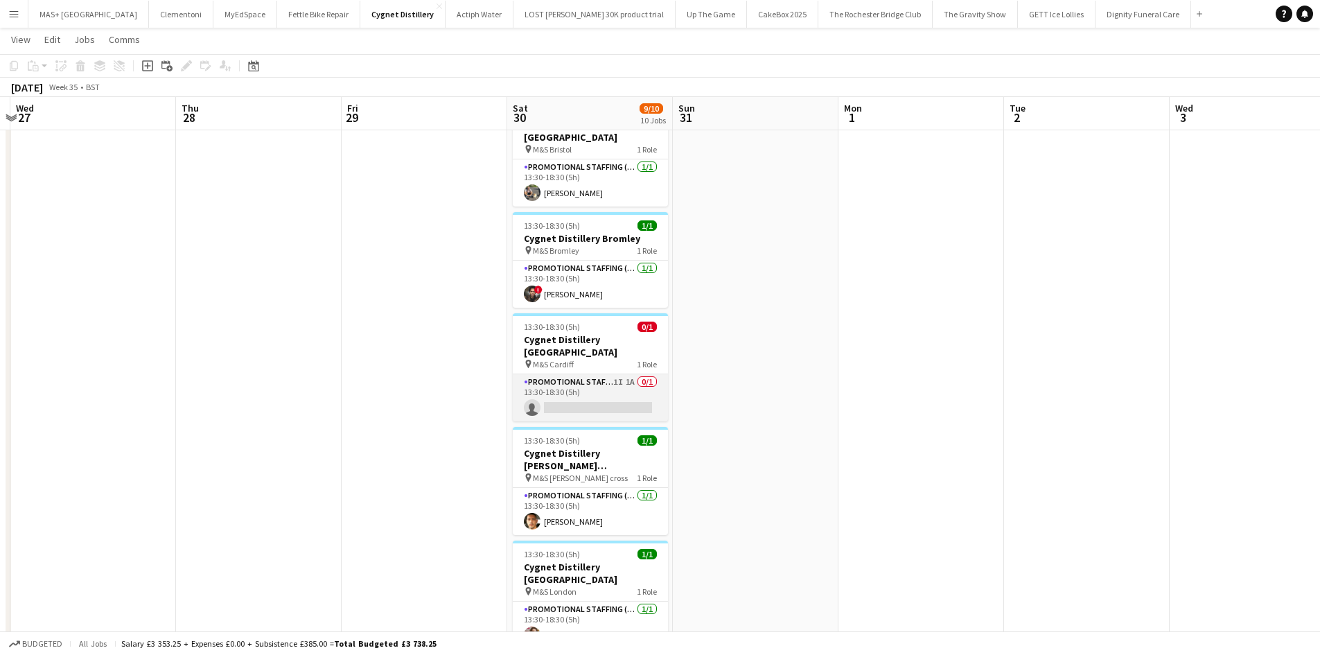
click at [607, 374] on app-card-role "Promotional Staffing (Brand Ambassadors) 1I 1A 0/1 13:30-18:30 (5h) single-neut…" at bounding box center [590, 397] width 155 height 47
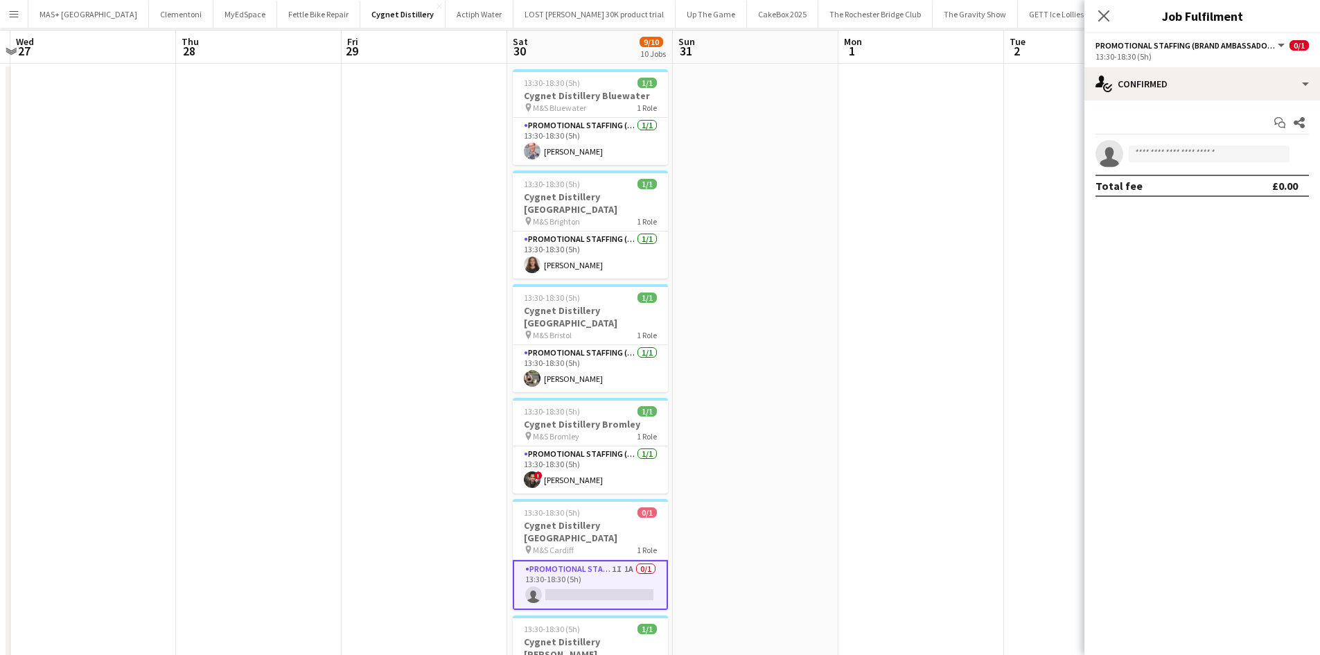
scroll to position [0, 0]
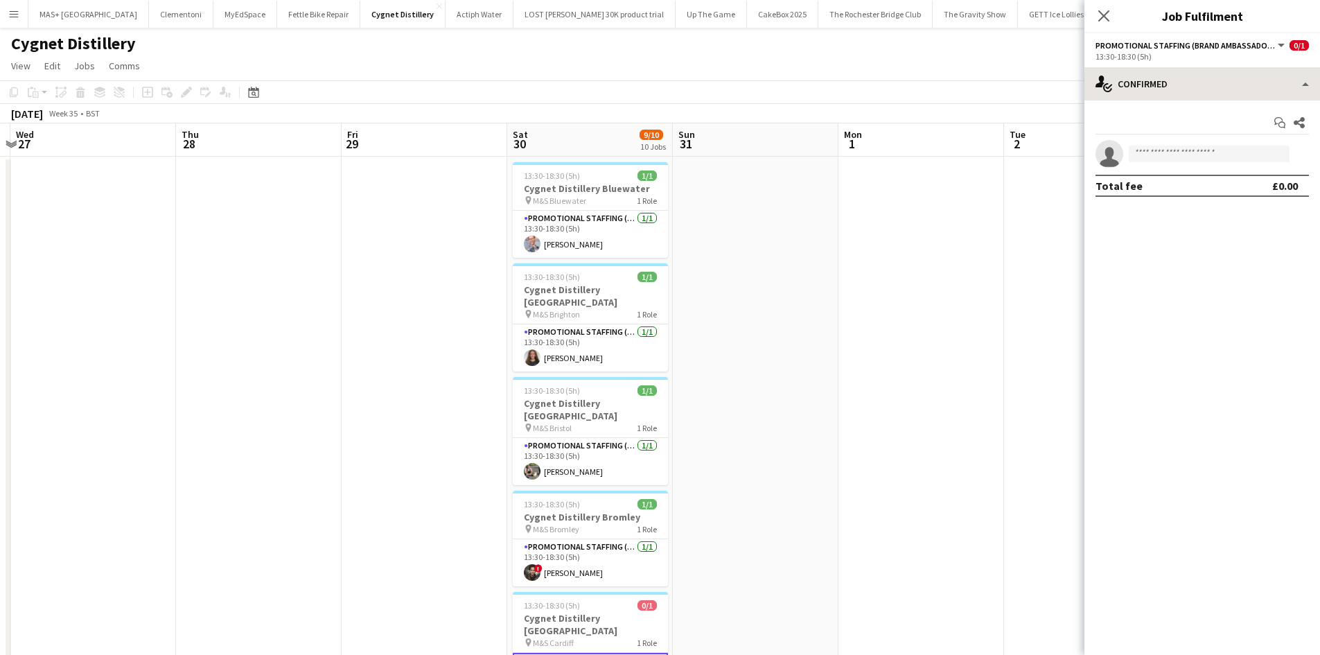
click at [1182, 100] on div "single-neutral-actions-check-2 Confirmed single-neutral-actions-check-2 Confirm…" at bounding box center [1203, 361] width 236 height 588
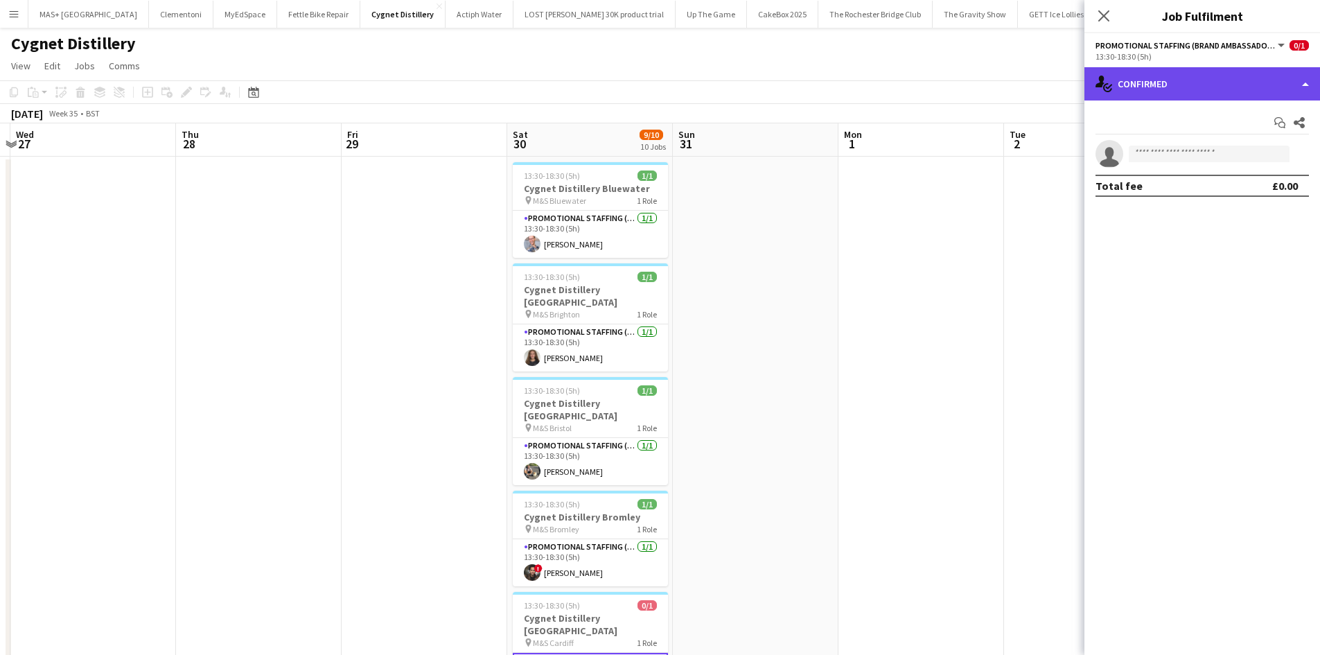
click at [1185, 85] on div "single-neutral-actions-check-2 Confirmed" at bounding box center [1203, 83] width 236 height 33
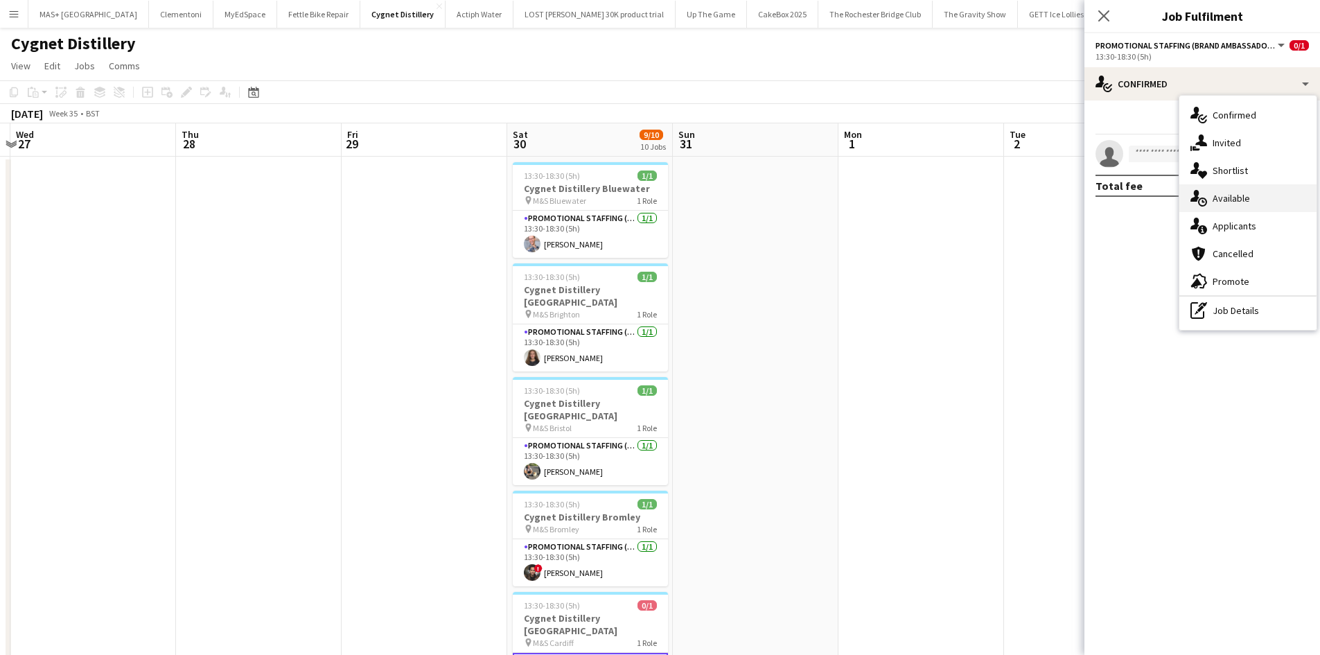
click at [1245, 193] on div "single-neutral-actions-upload Available" at bounding box center [1248, 198] width 137 height 28
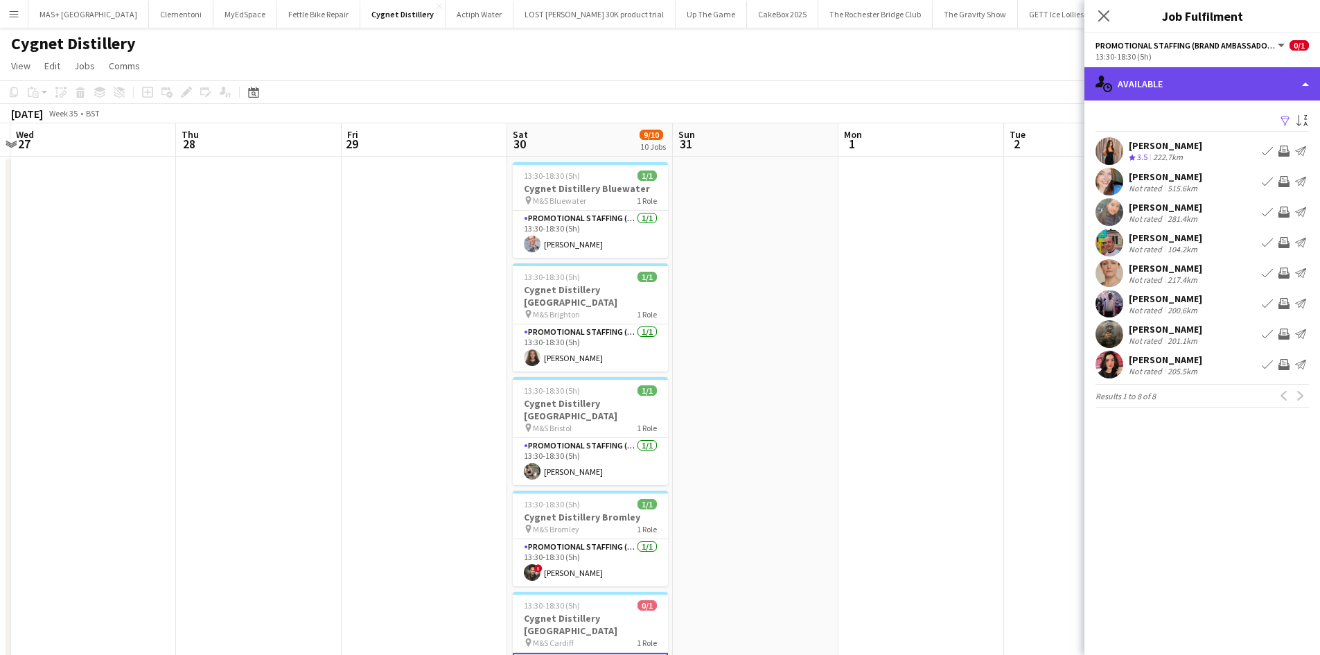
click at [1181, 89] on div "single-neutral-actions-upload Available" at bounding box center [1203, 83] width 236 height 33
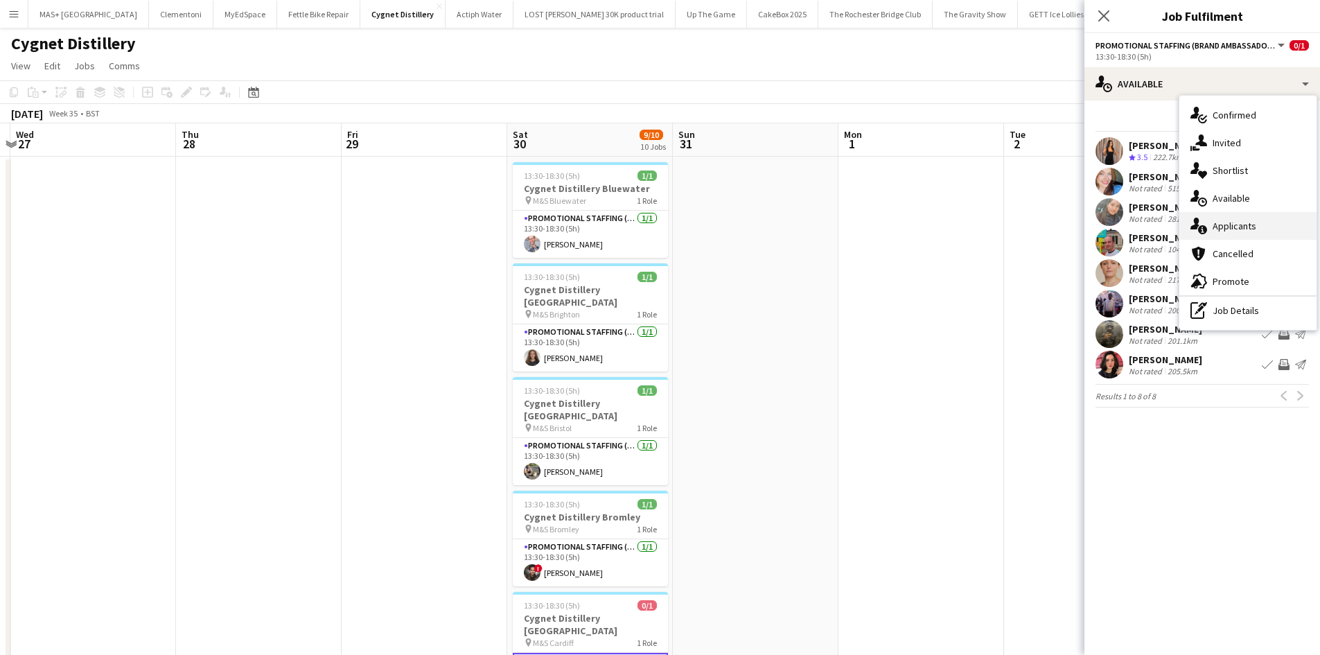
click at [1256, 226] on div "single-neutral-actions-information Applicants" at bounding box center [1248, 226] width 137 height 28
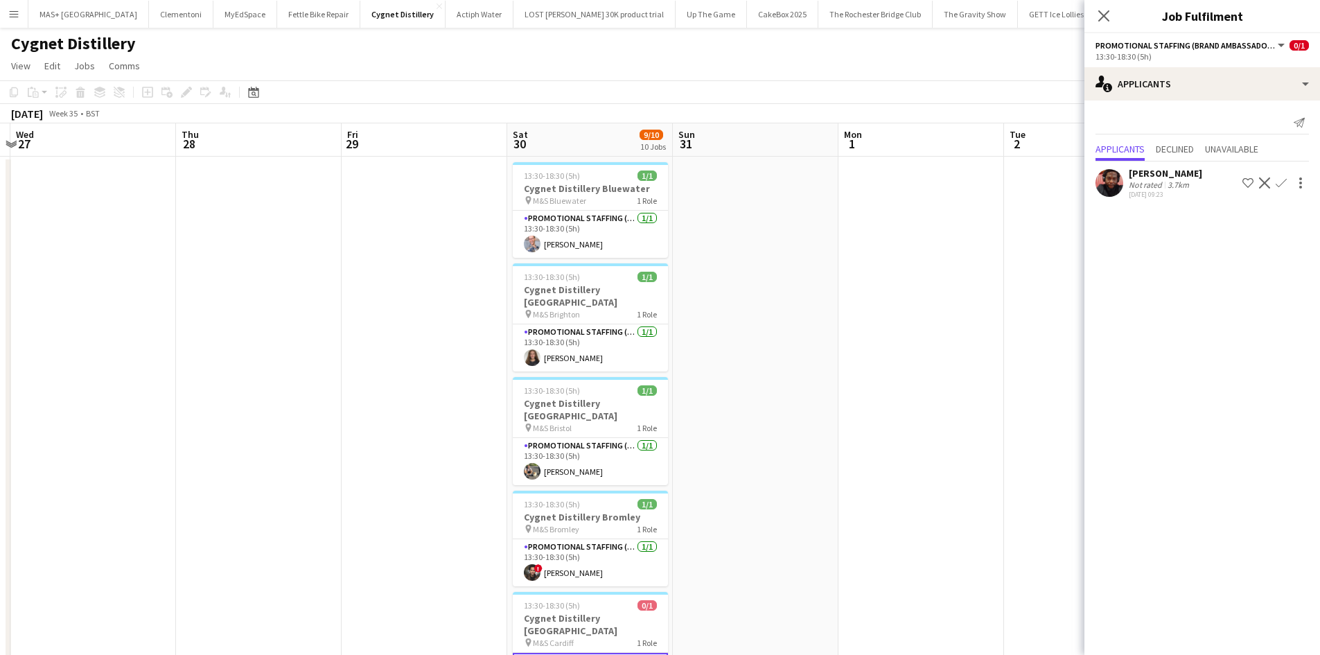
click at [1144, 182] on div "Not rated" at bounding box center [1147, 185] width 36 height 10
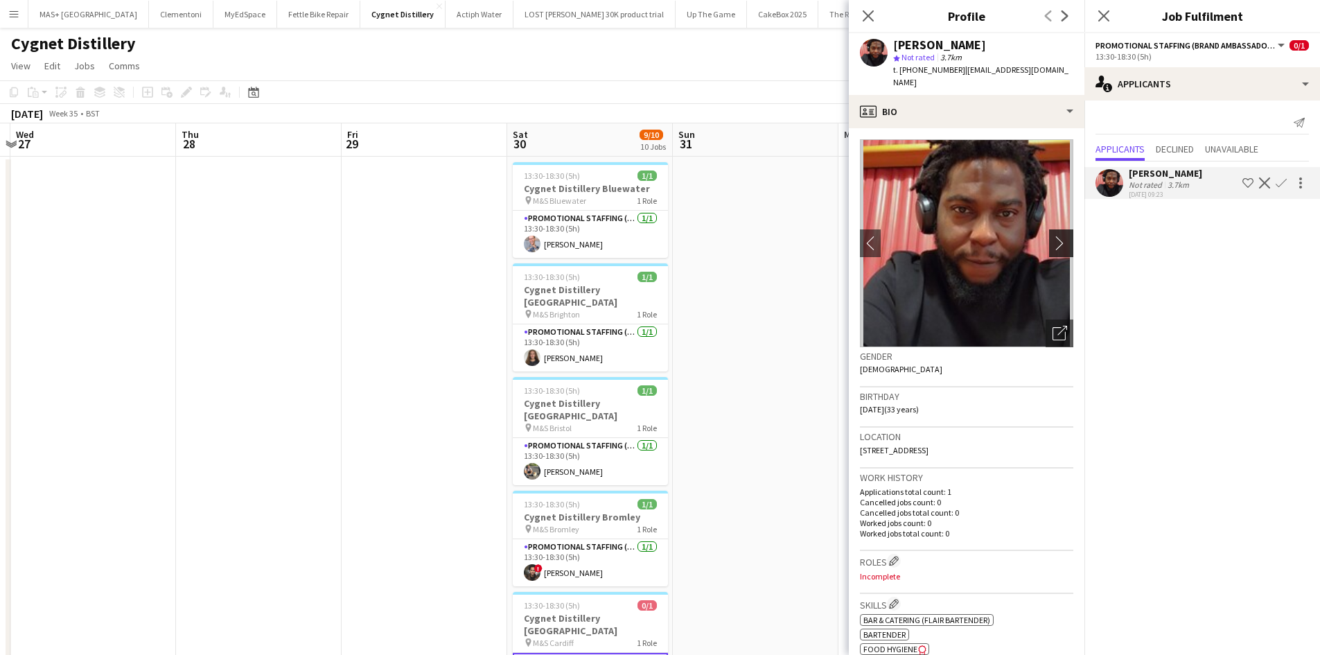
click at [1053, 236] on app-icon "chevron-right" at bounding box center [1063, 243] width 21 height 15
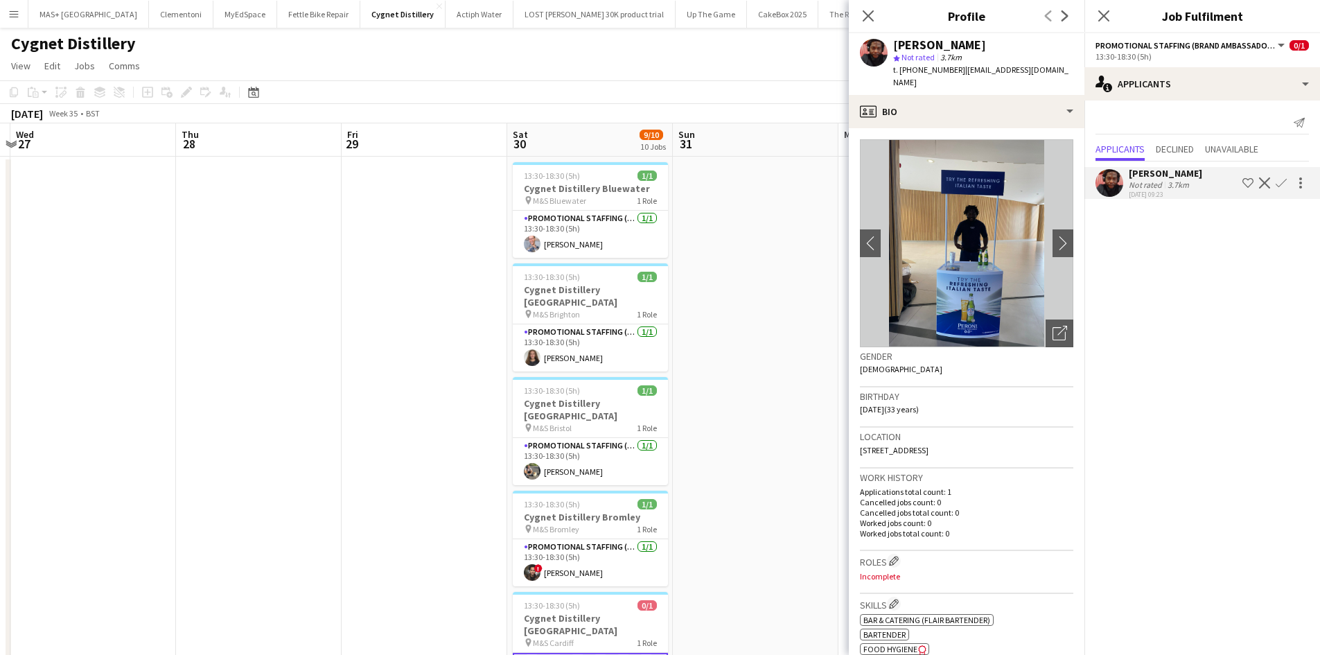
click at [1285, 182] on app-icon "Confirm" at bounding box center [1281, 182] width 11 height 11
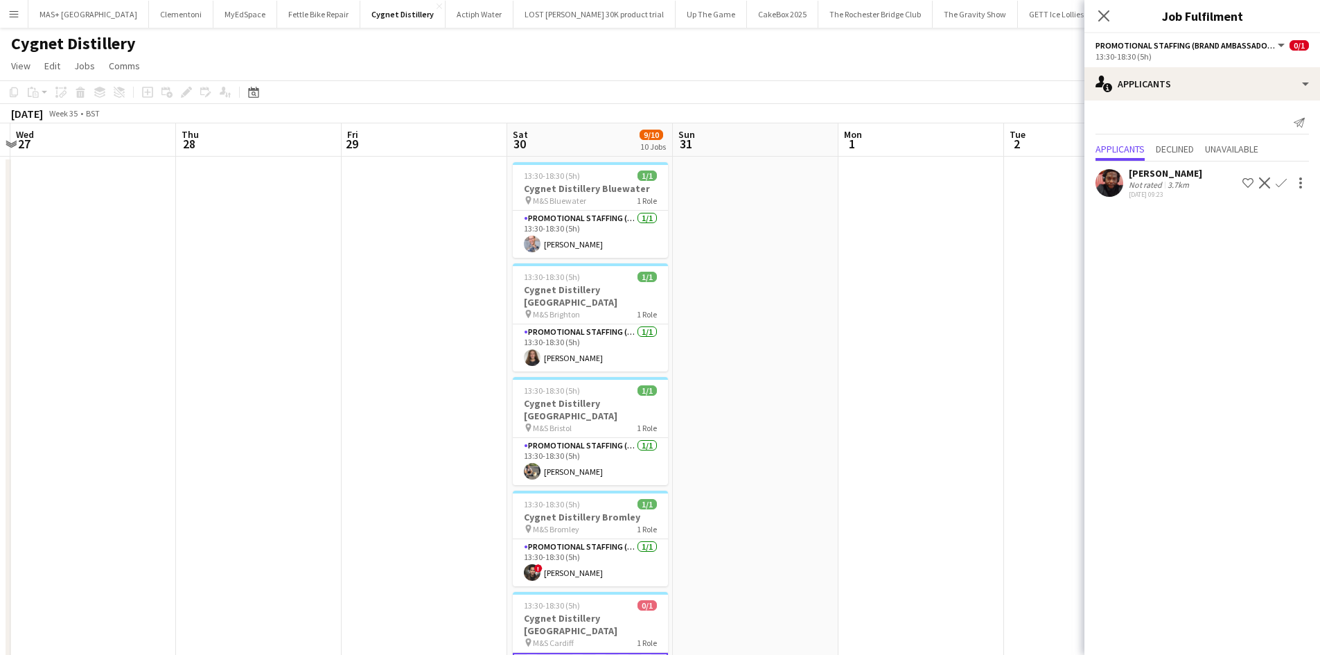
click at [1277, 181] on app-icon "Confirm" at bounding box center [1281, 182] width 11 height 11
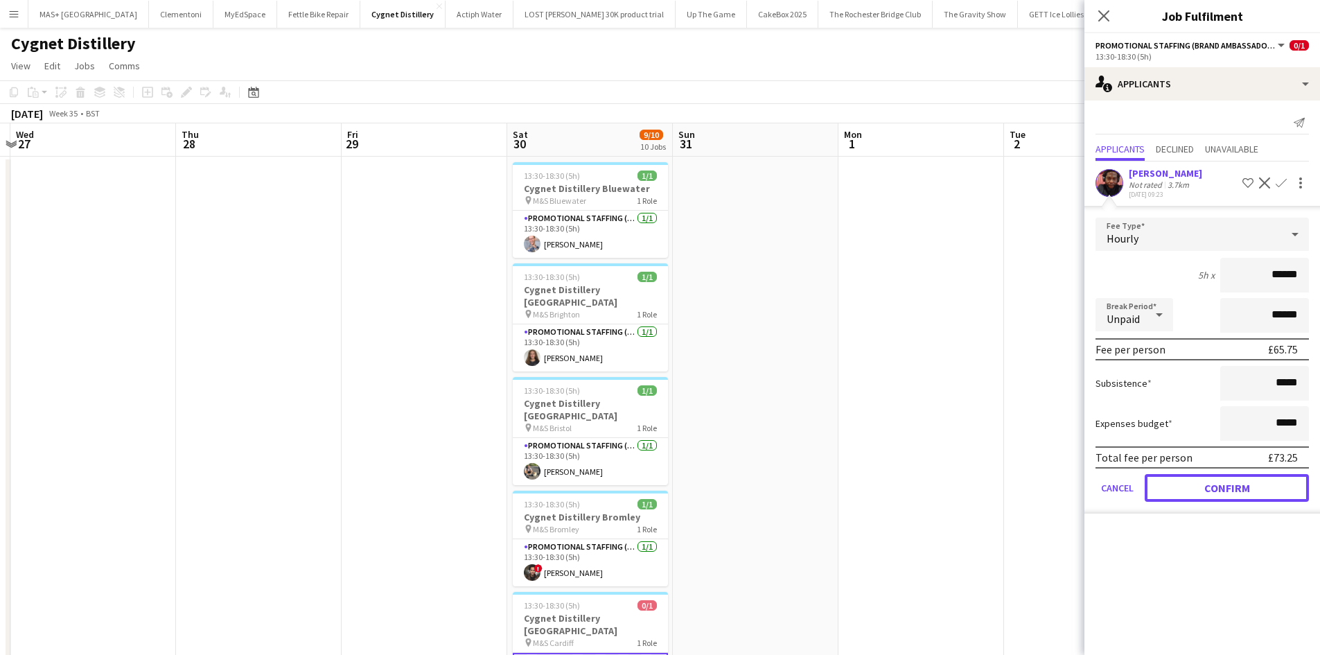
drag, startPoint x: 1223, startPoint y: 493, endPoint x: 934, endPoint y: 441, distance: 293.7
click at [1214, 490] on button "Confirm" at bounding box center [1227, 488] width 164 height 28
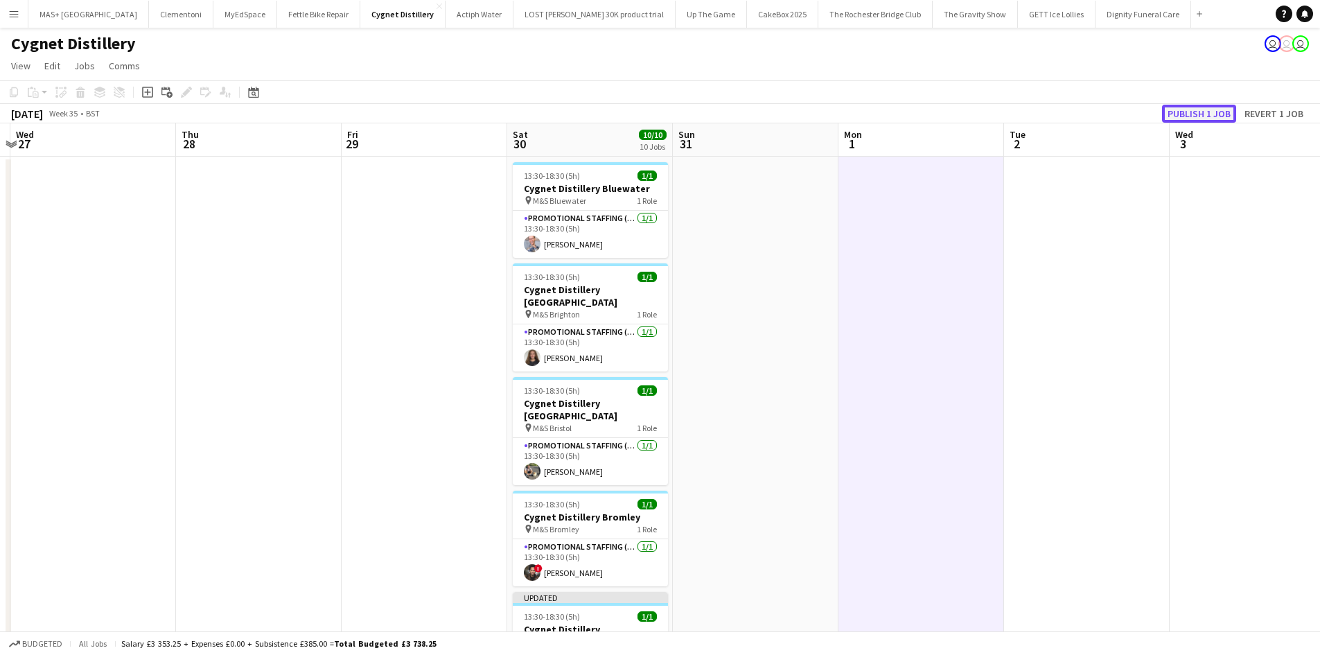
click at [1202, 114] on button "Publish 1 job" at bounding box center [1199, 114] width 74 height 18
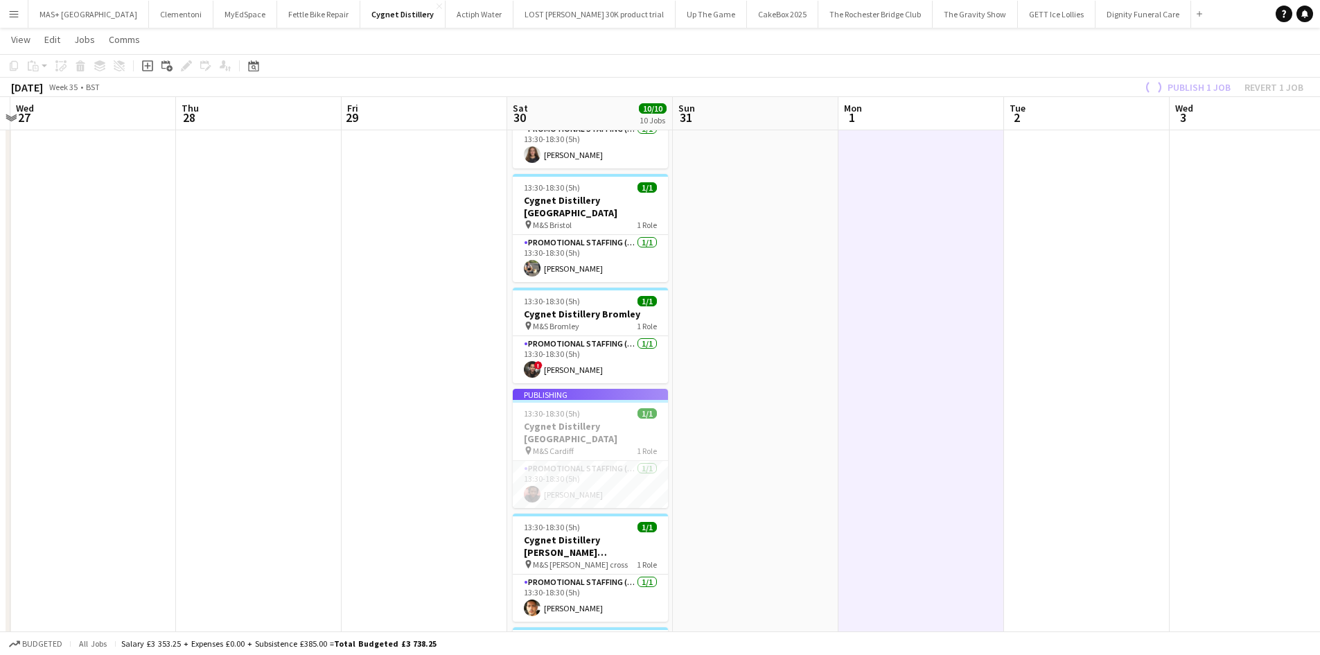
scroll to position [277, 0]
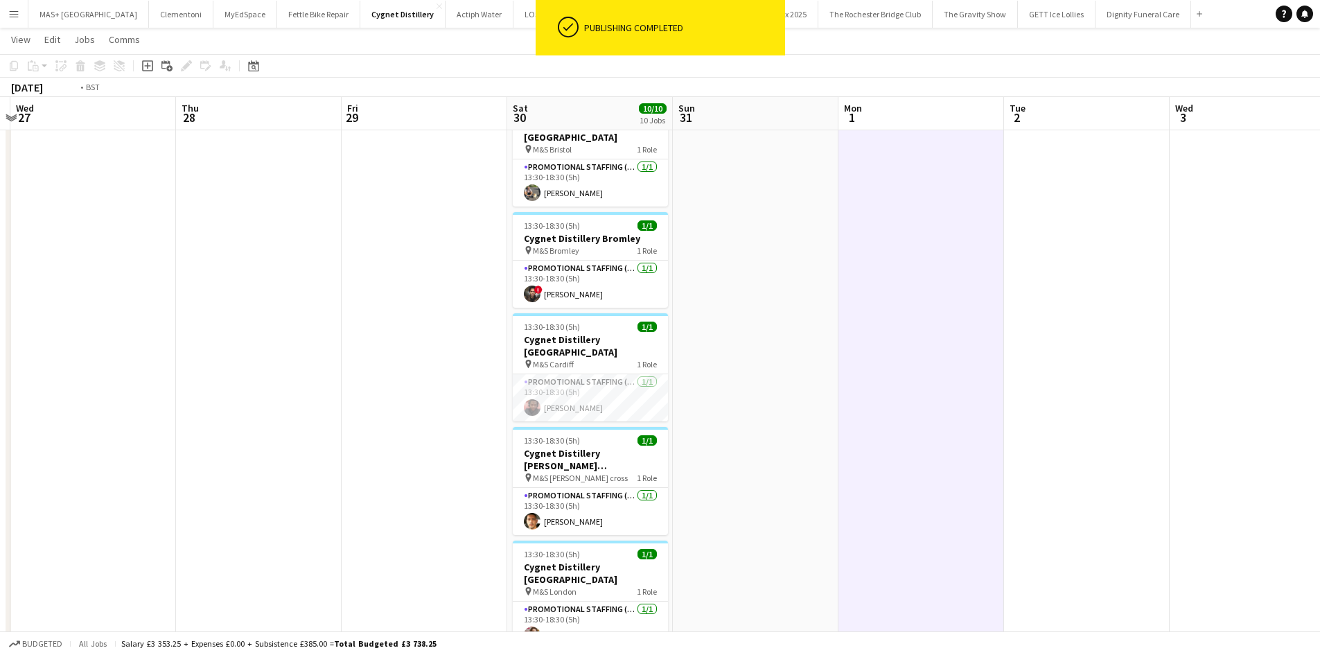
drag, startPoint x: 1245, startPoint y: 334, endPoint x: 999, endPoint y: 339, distance: 245.4
click at [1304, 325] on app-calendar-viewport "Sun 24 Mon 25 Tue 26 Wed 27 Thu 28 Fri 29 Sat 30 10/10 10 Jobs Sun 31 Mon 1 Tue…" at bounding box center [660, 472] width 1320 height 1391
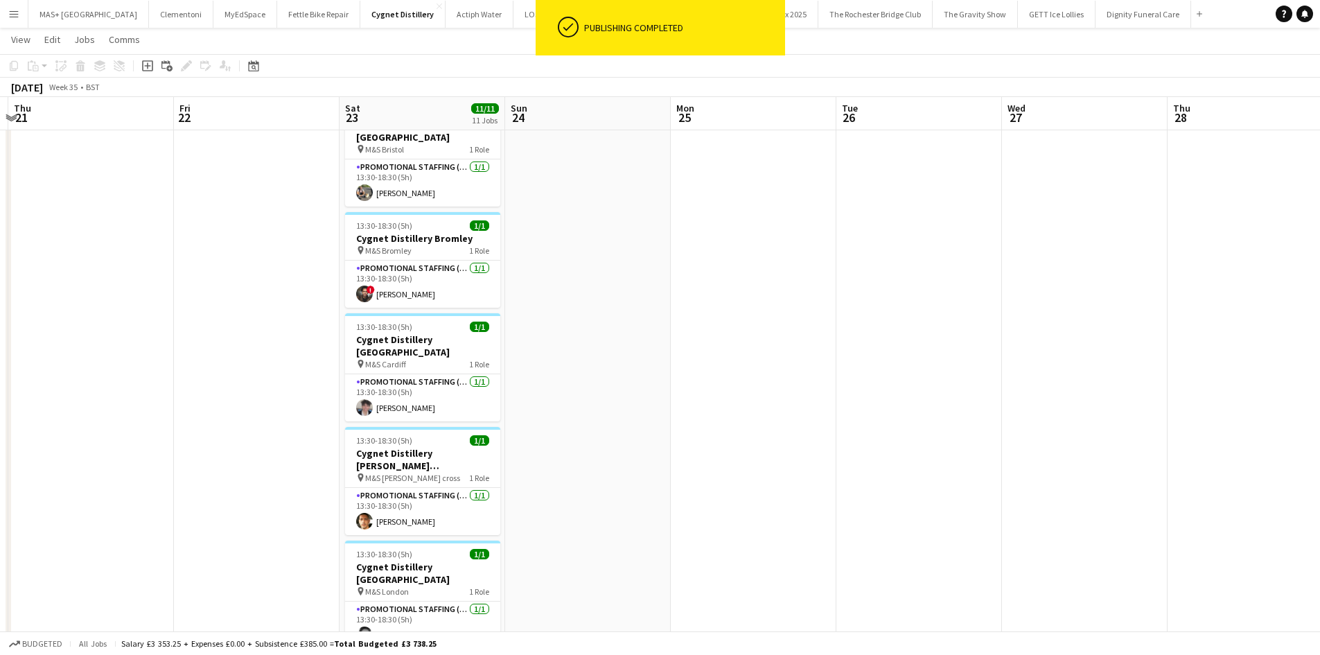
drag, startPoint x: 1297, startPoint y: 385, endPoint x: 1315, endPoint y: 389, distance: 18.4
click at [1320, 387] on html "ok-circled Publishing completed Menu Boards Boards Boards All jobs Status Workf…" at bounding box center [660, 457] width 1320 height 1469
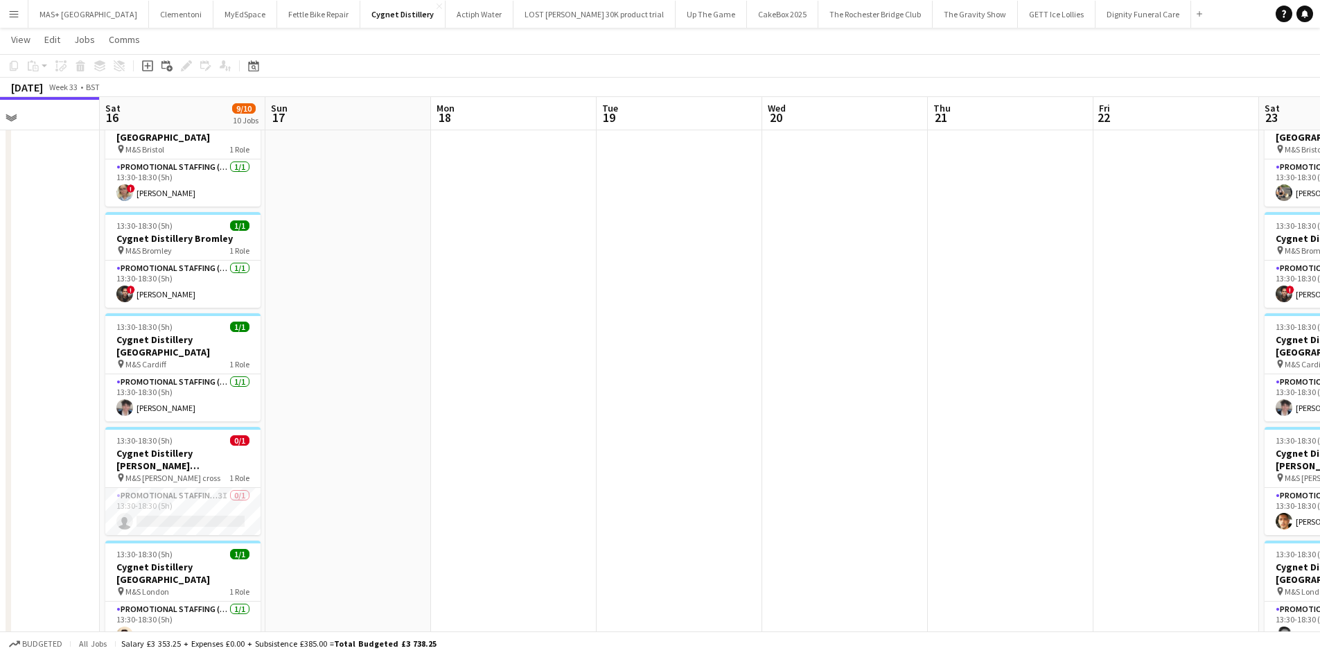
drag, startPoint x: 990, startPoint y: 419, endPoint x: 764, endPoint y: 451, distance: 228.2
click at [1189, 478] on app-calendar-viewport "Wed 13 Thu 14 Fri 15 Sat 16 9/10 10 Jobs Sun 17 Mon 18 Tue 19 Wed 20 Thu 21 Fri…" at bounding box center [660, 472] width 1320 height 1391
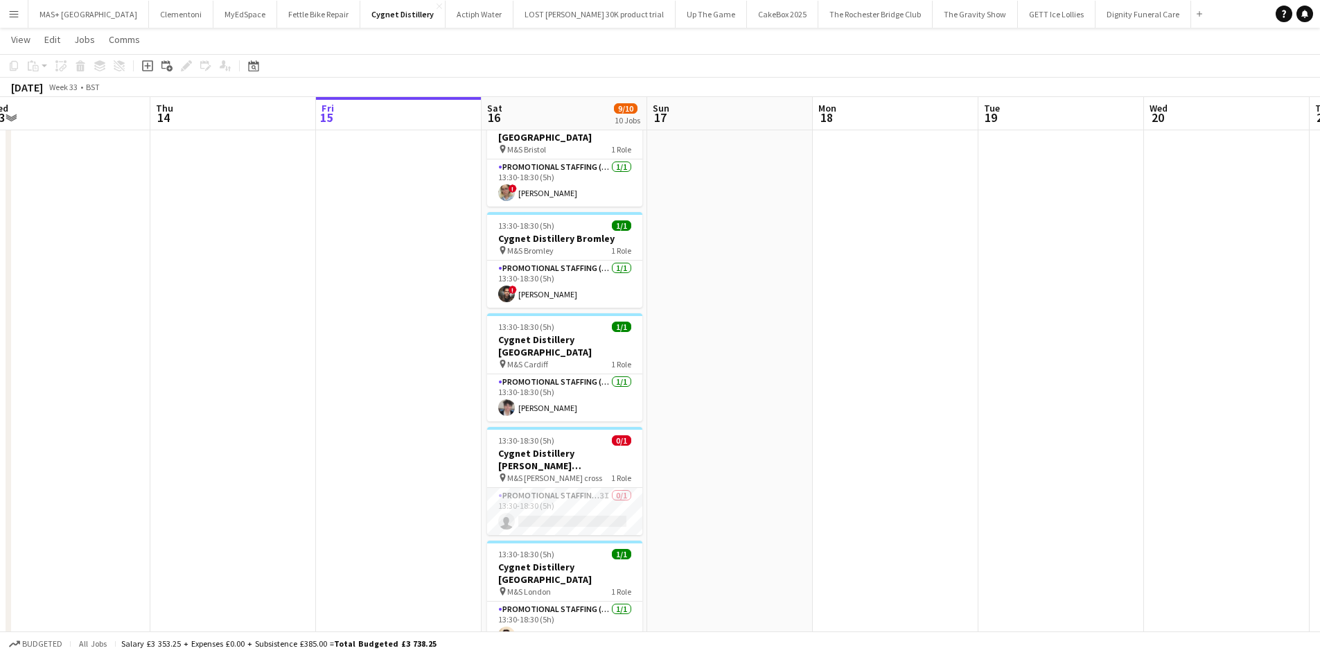
scroll to position [0, 322]
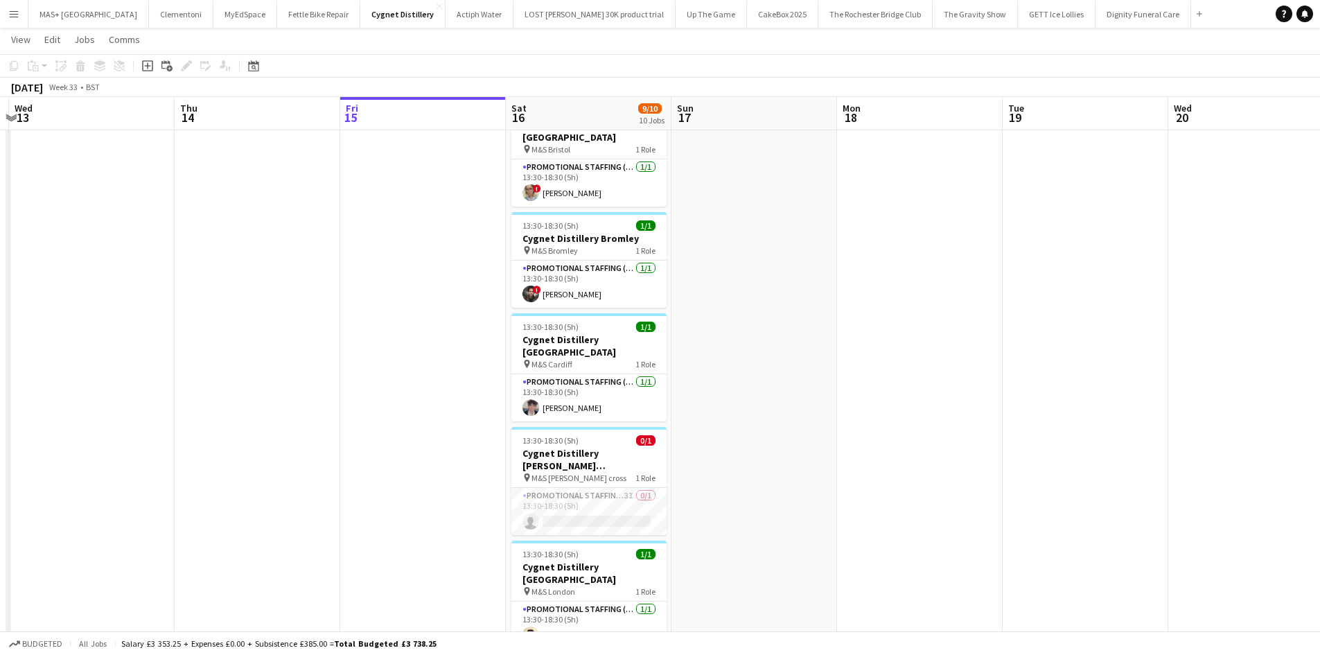
drag, startPoint x: 597, startPoint y: 425, endPoint x: 664, endPoint y: 423, distance: 66.6
click at [664, 423] on app-calendar-viewport "Mon 11 Tue 12 Wed 13 Thu 14 Fri 15 Sat 16 9/10 10 Jobs Sun 17 Mon 18 Tue 19 Wed…" at bounding box center [660, 472] width 1320 height 1391
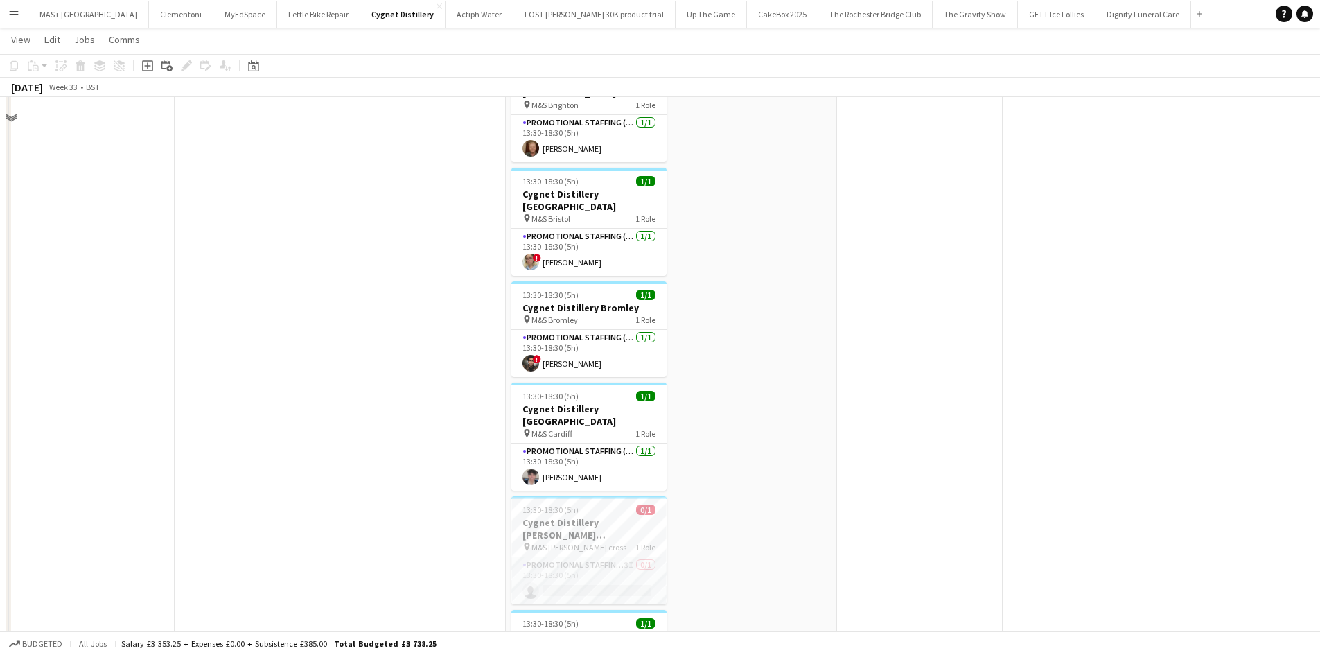
scroll to position [0, 0]
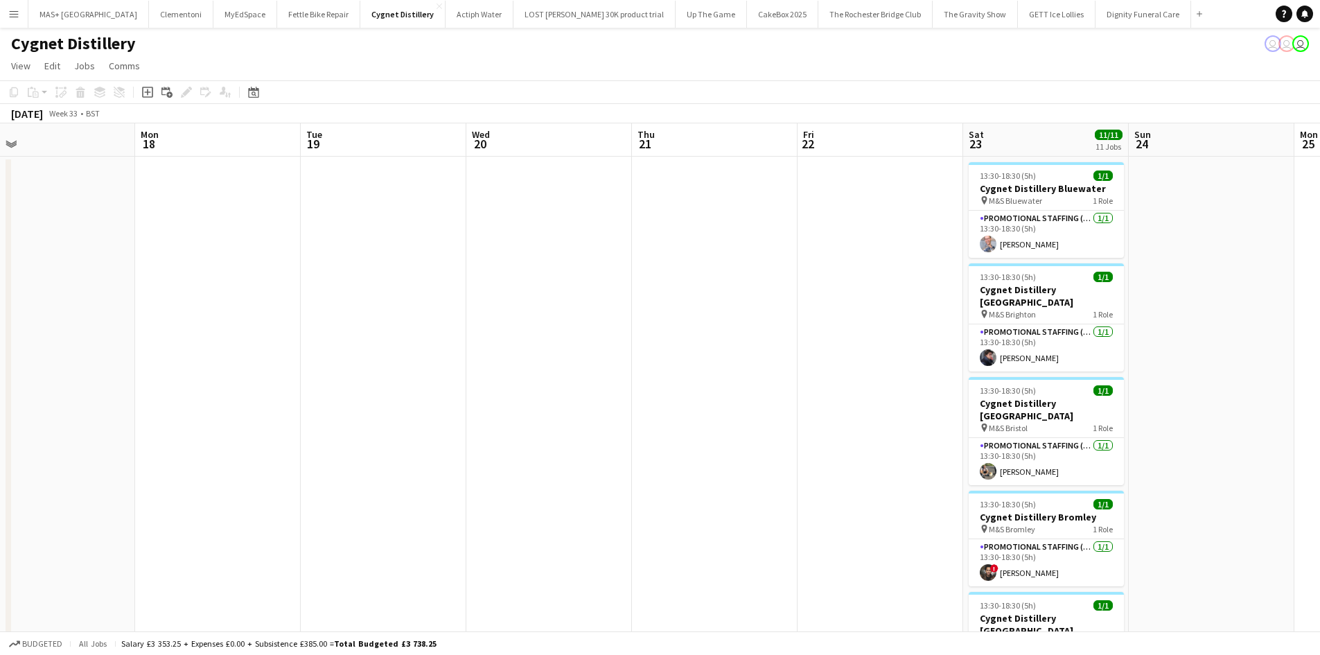
drag, startPoint x: 332, startPoint y: 310, endPoint x: 614, endPoint y: 352, distance: 285.1
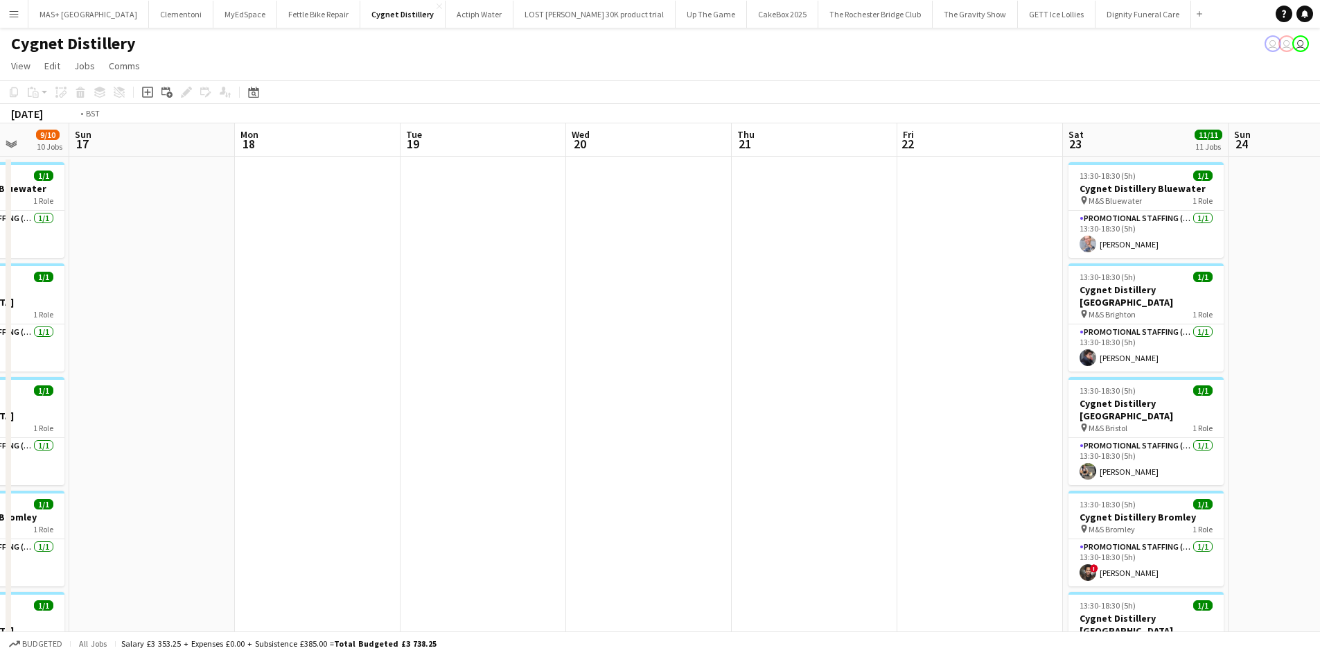
drag, startPoint x: 724, startPoint y: 381, endPoint x: 448, endPoint y: 358, distance: 276.8
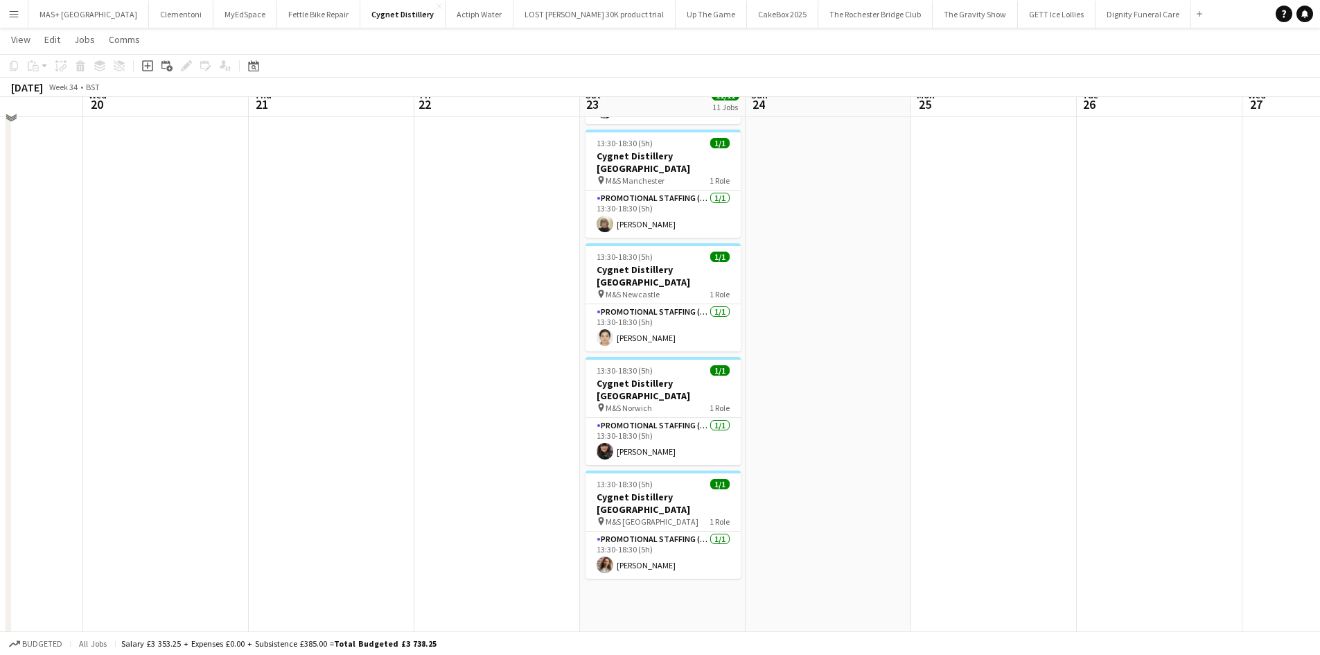
scroll to position [814, 0]
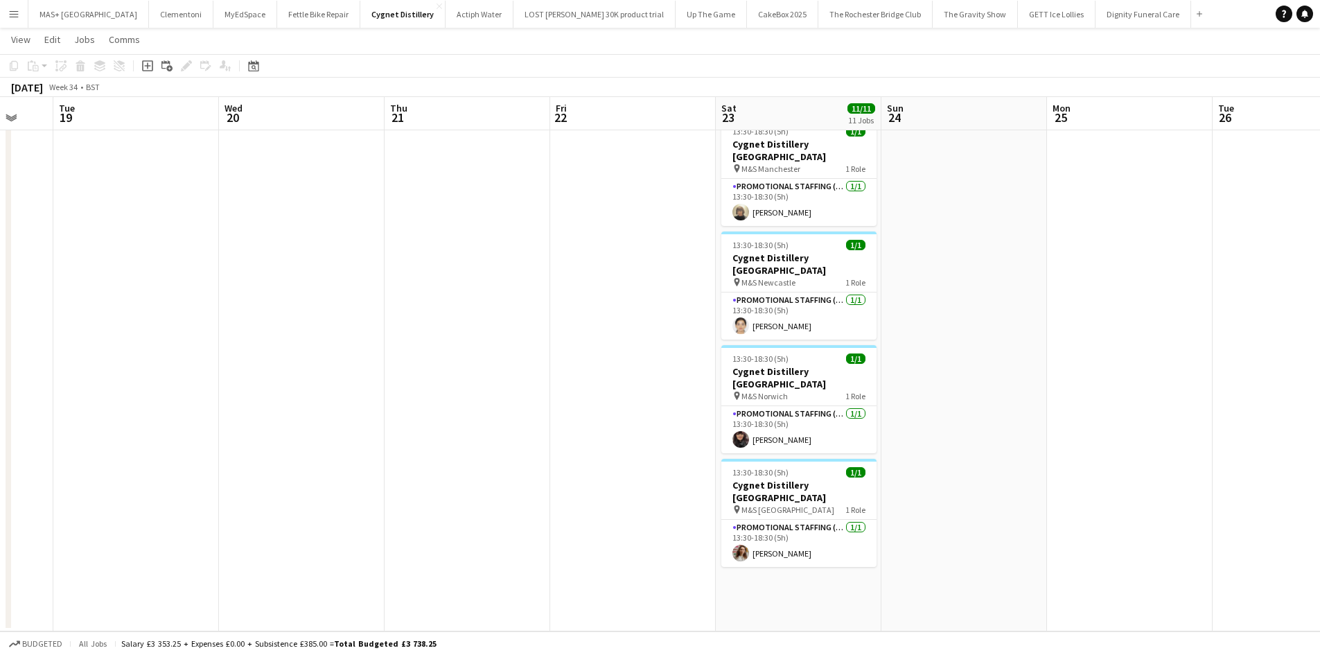
drag, startPoint x: 954, startPoint y: 417, endPoint x: 189, endPoint y: 390, distance: 765.6
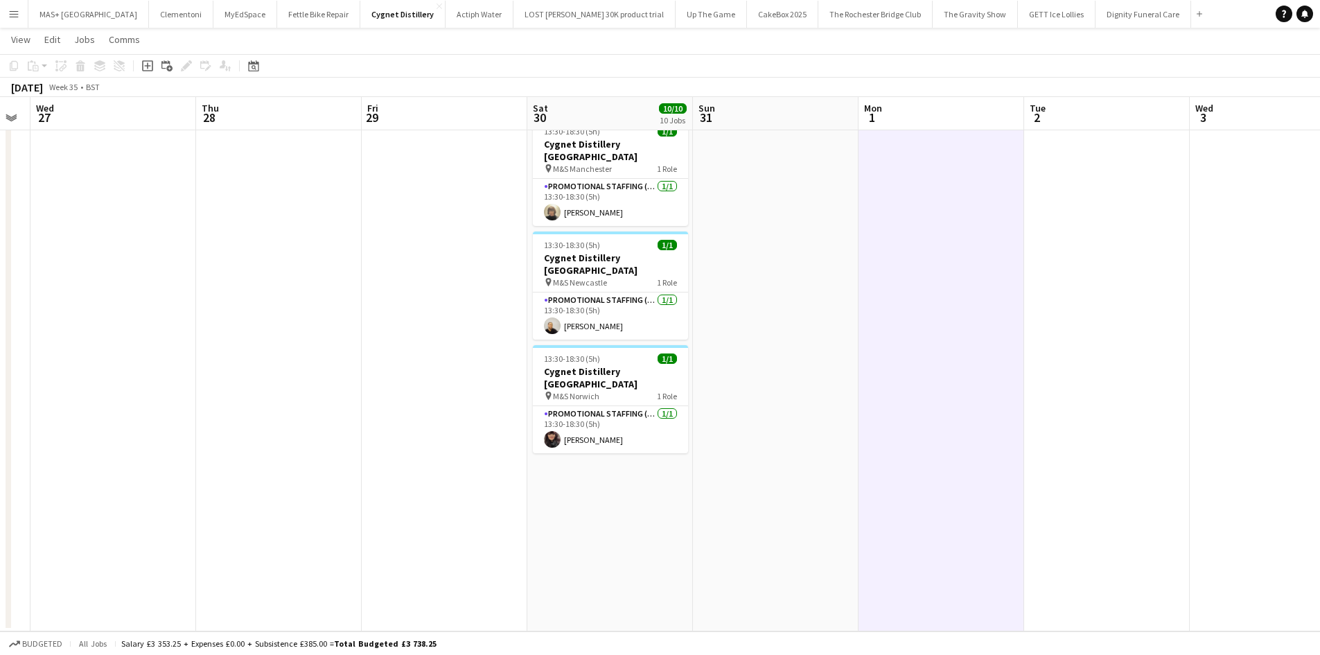
drag, startPoint x: 931, startPoint y: 416, endPoint x: 516, endPoint y: 414, distance: 415.2
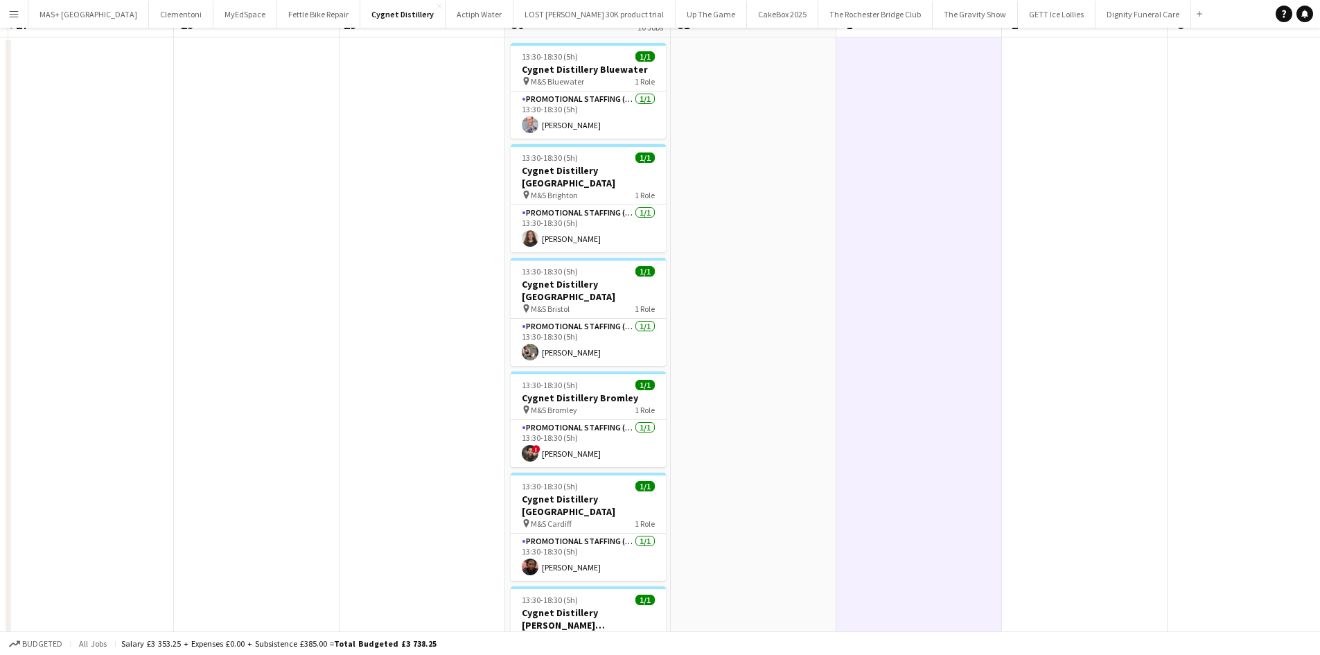
scroll to position [0, 0]
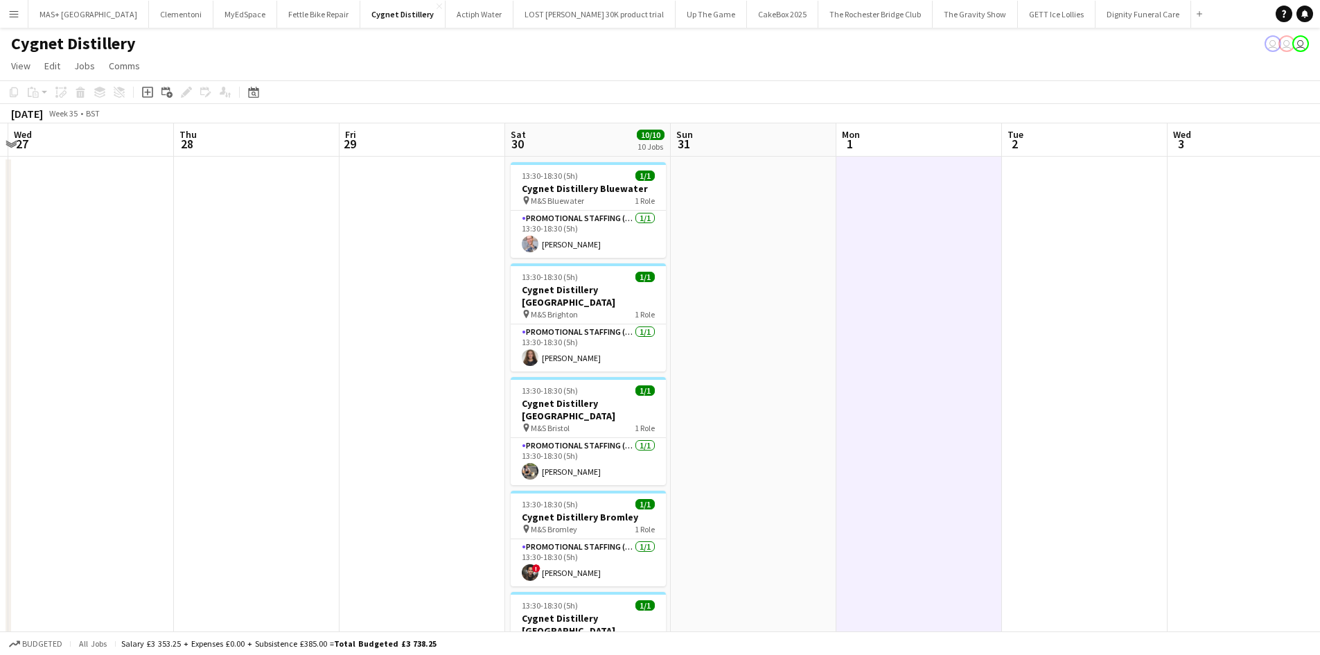
drag, startPoint x: 360, startPoint y: 401, endPoint x: 370, endPoint y: 415, distance: 17.5
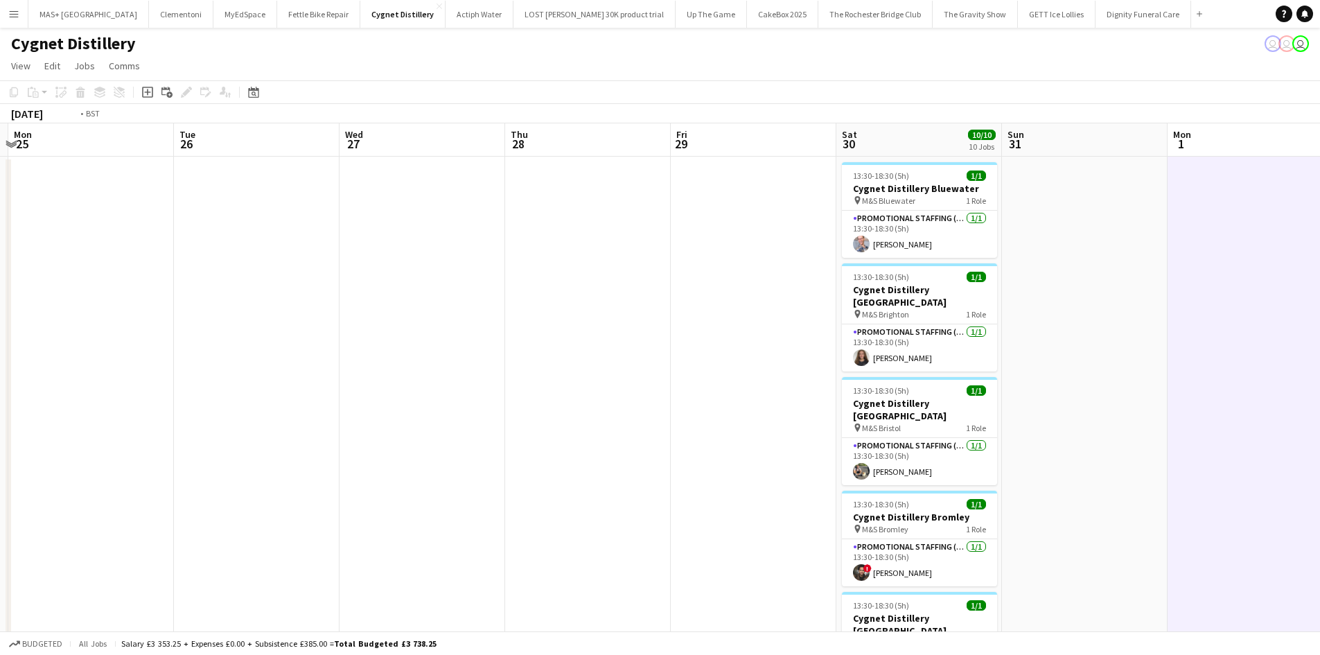
drag, startPoint x: 366, startPoint y: 411, endPoint x: 997, endPoint y: 400, distance: 631.5
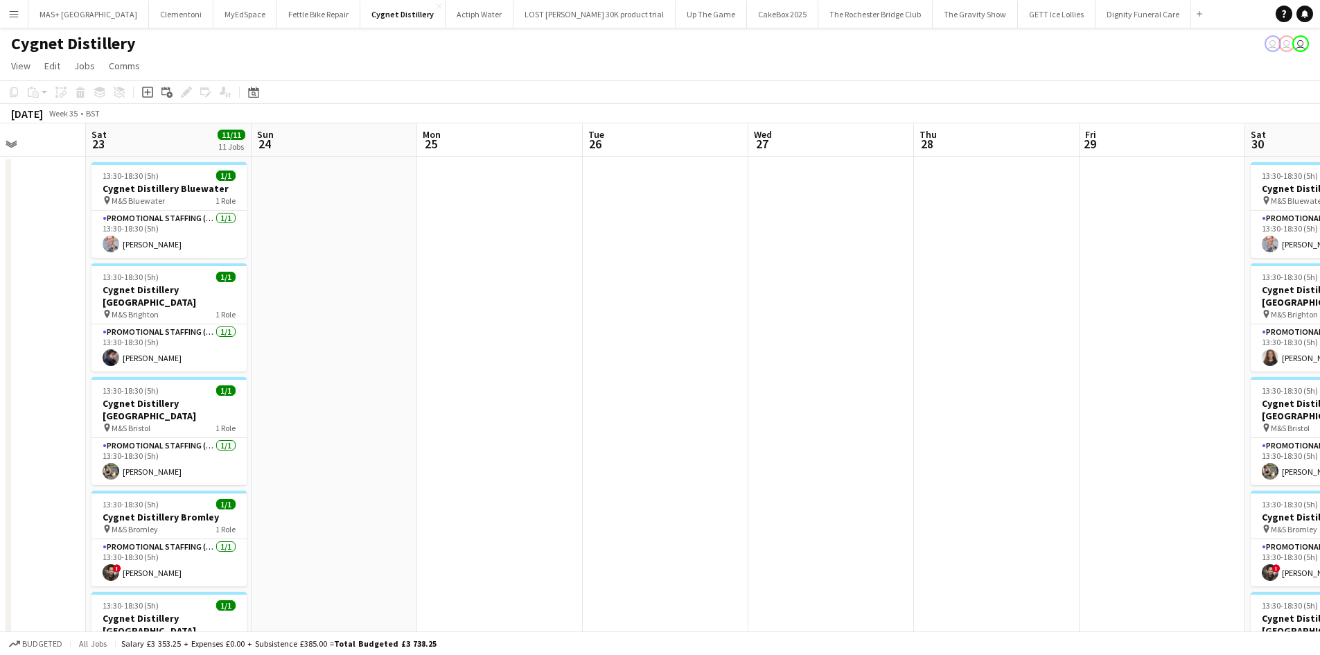
drag, startPoint x: 511, startPoint y: 405, endPoint x: 1123, endPoint y: 414, distance: 612.1
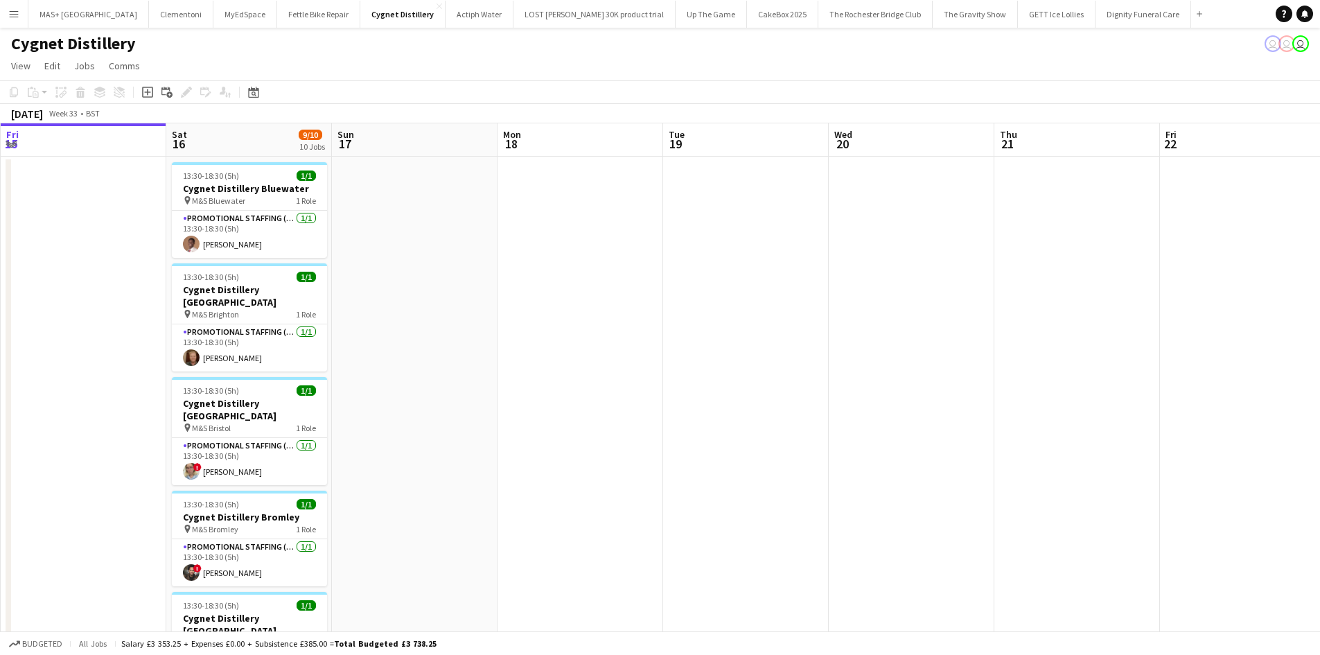
drag, startPoint x: 538, startPoint y: 414, endPoint x: 867, endPoint y: 416, distance: 329.2
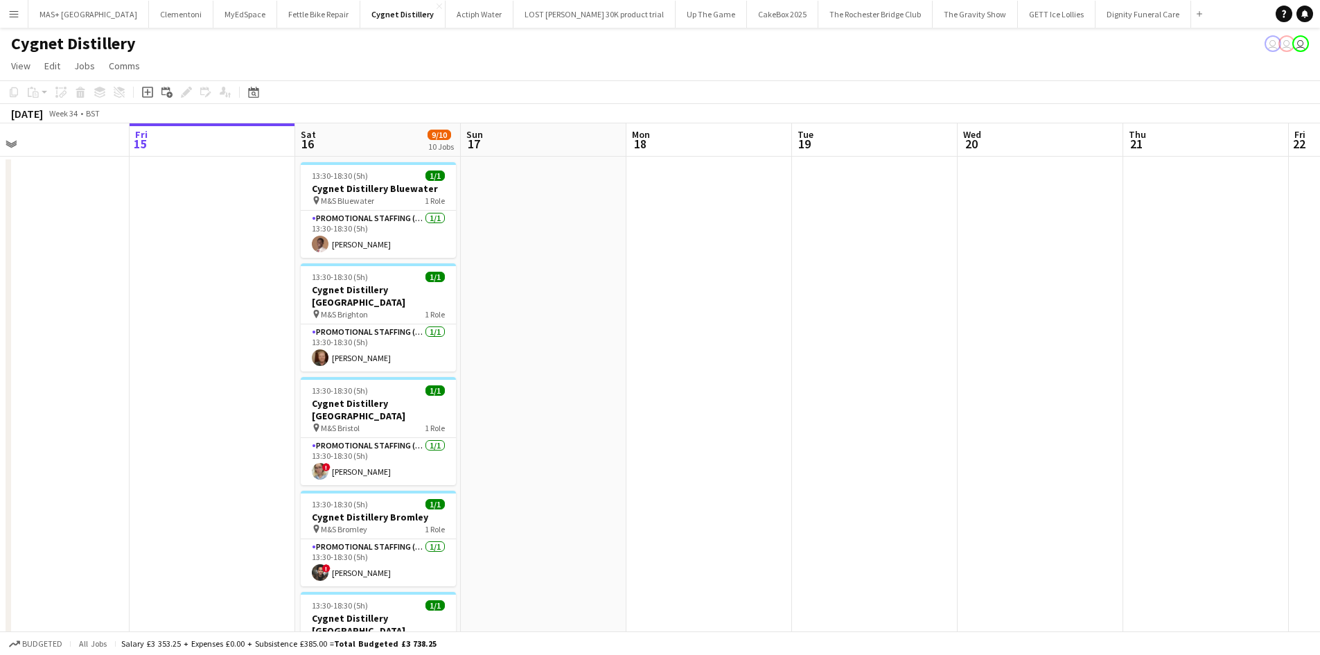
drag, startPoint x: 458, startPoint y: 403, endPoint x: 504, endPoint y: 400, distance: 45.9
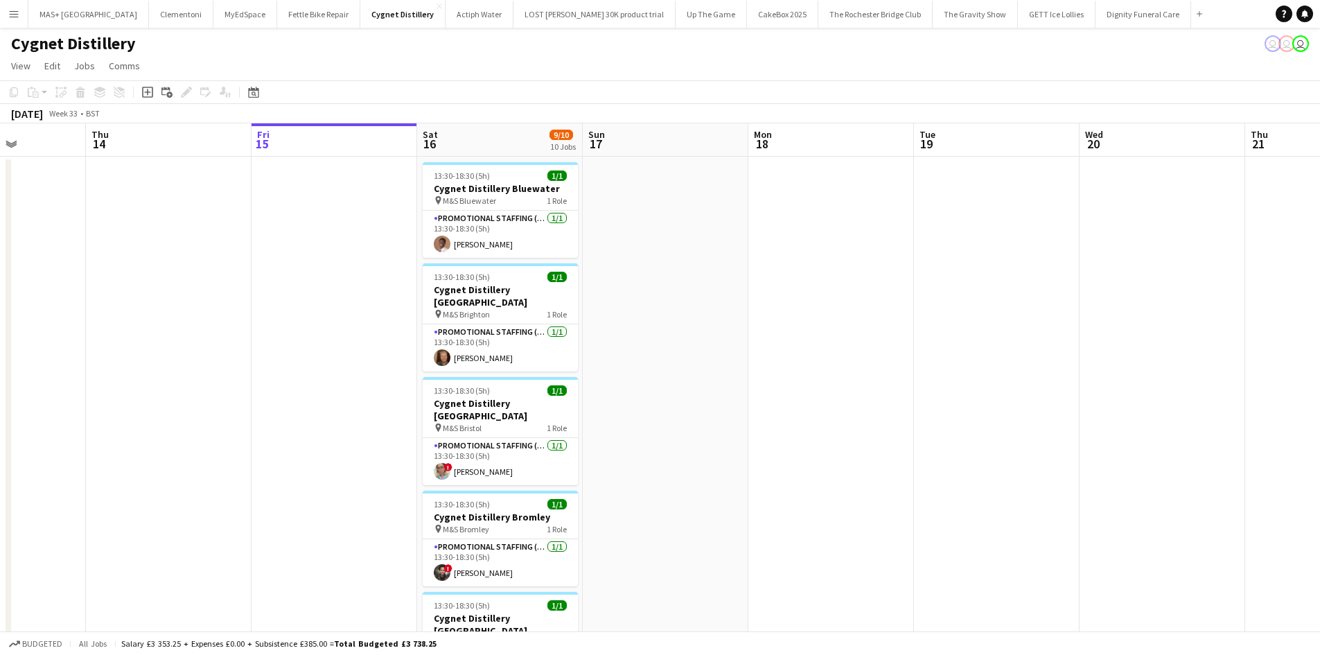
drag, startPoint x: 503, startPoint y: 400, endPoint x: 942, endPoint y: 394, distance: 438.8
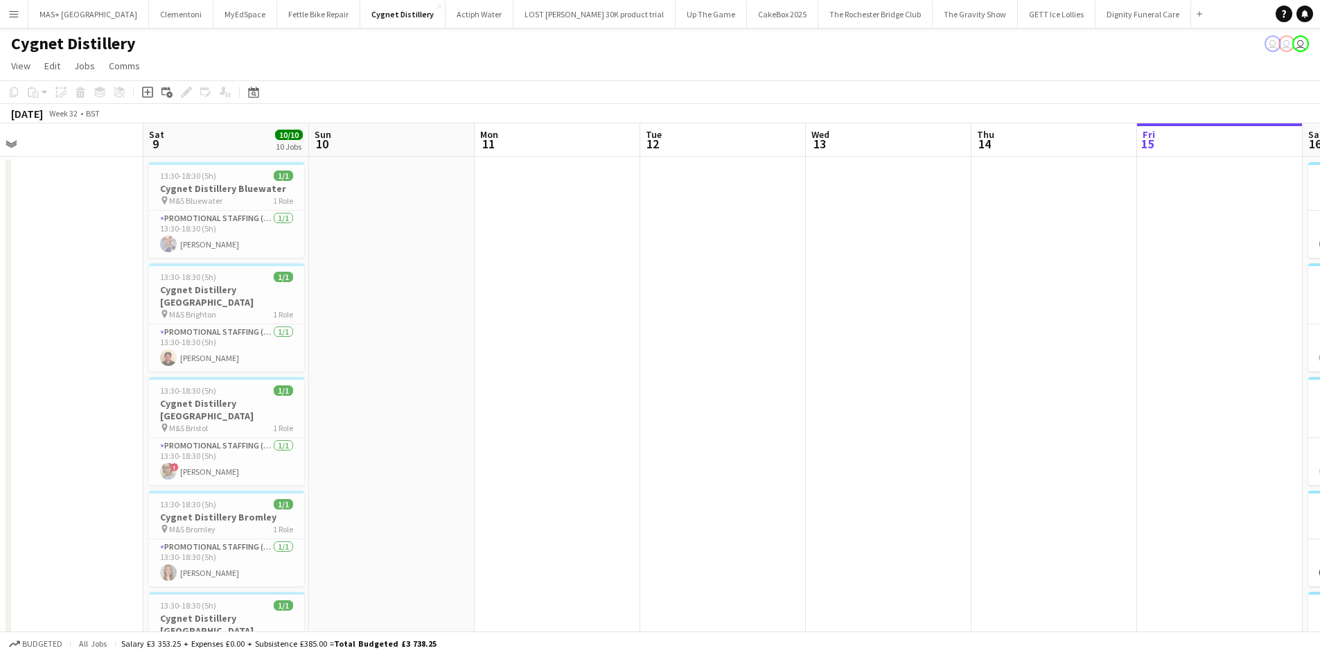
drag, startPoint x: 784, startPoint y: 419, endPoint x: 830, endPoint y: 424, distance: 46.8
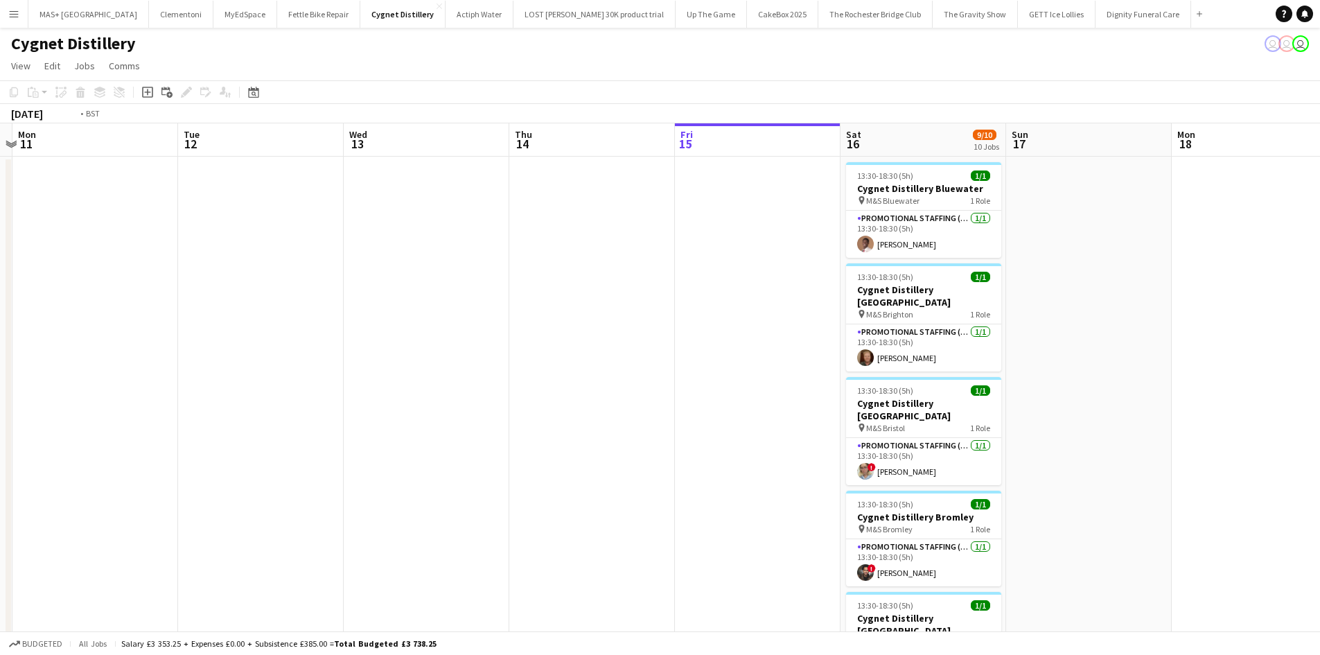
drag, startPoint x: 832, startPoint y: 435, endPoint x: 141, endPoint y: 374, distance: 693.0
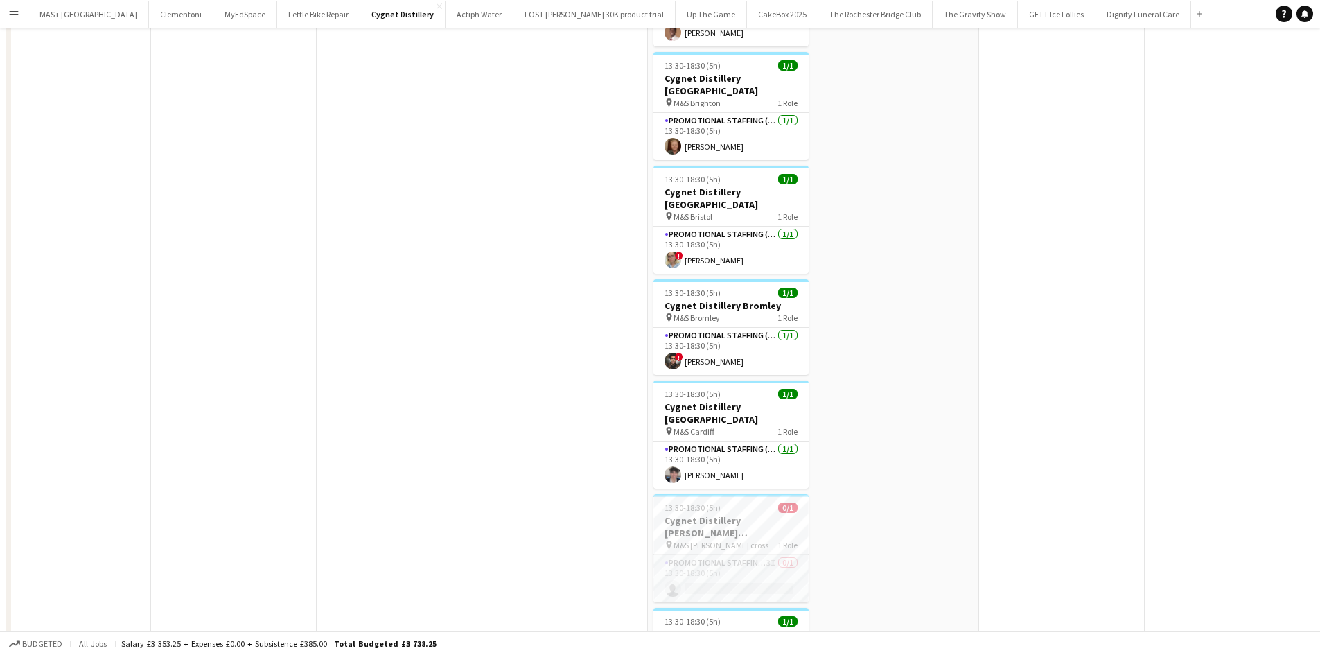
scroll to position [347, 0]
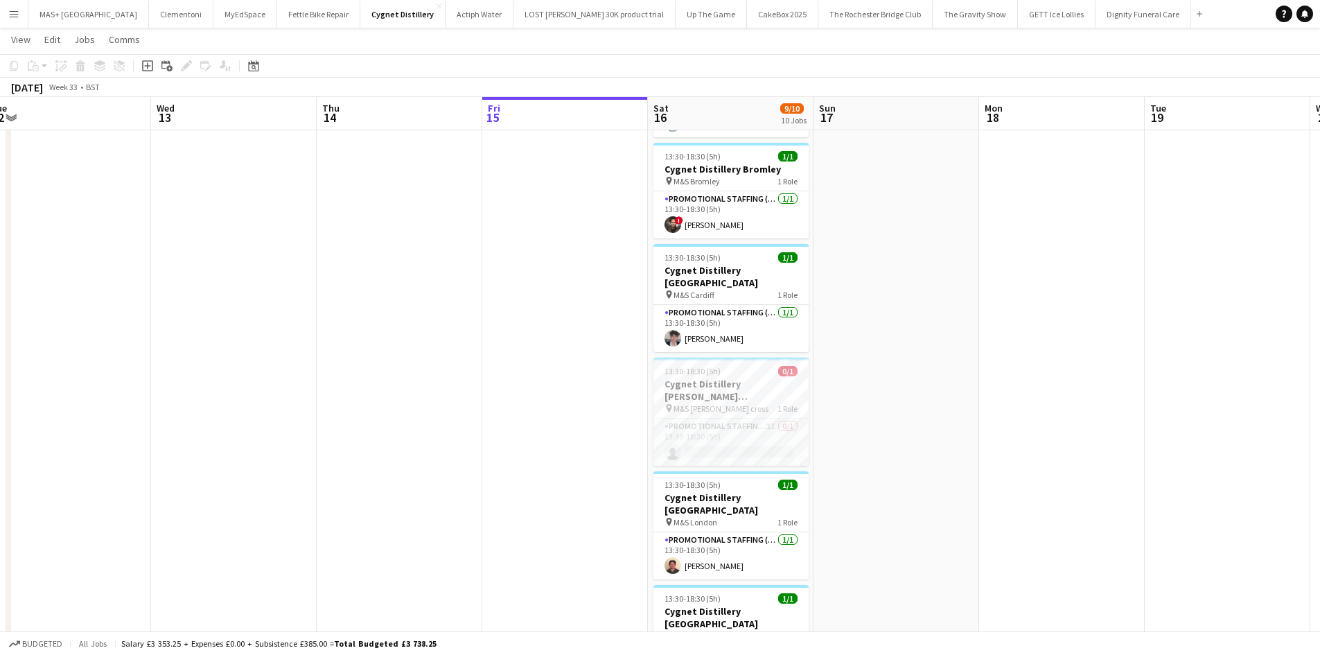
click at [15, 15] on app-icon "Menu" at bounding box center [13, 13] width 11 height 11
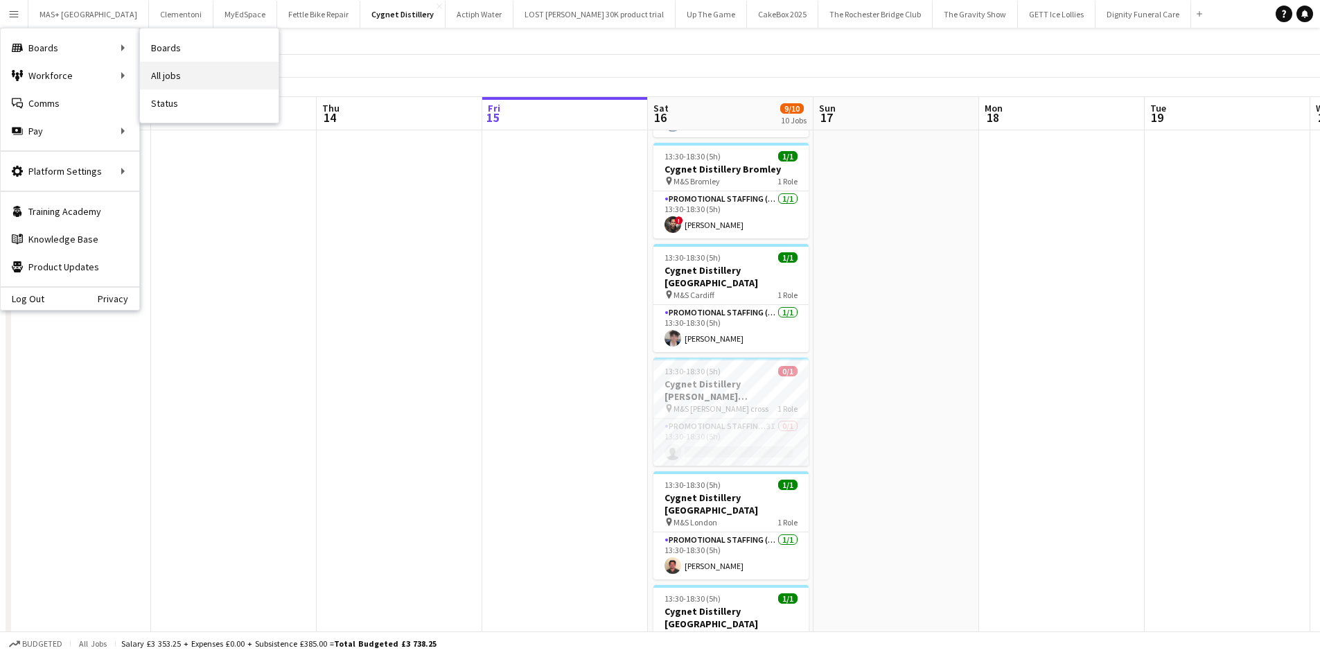
click at [237, 80] on link "All jobs" at bounding box center [209, 76] width 139 height 28
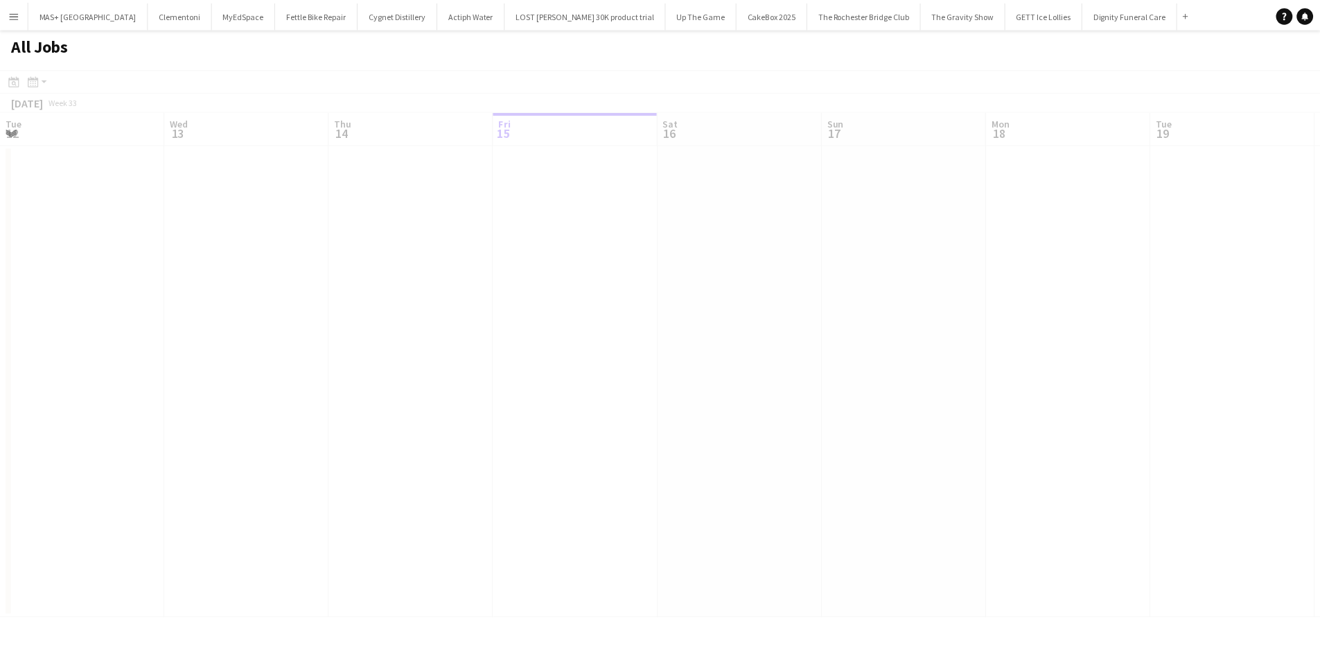
scroll to position [0, 331]
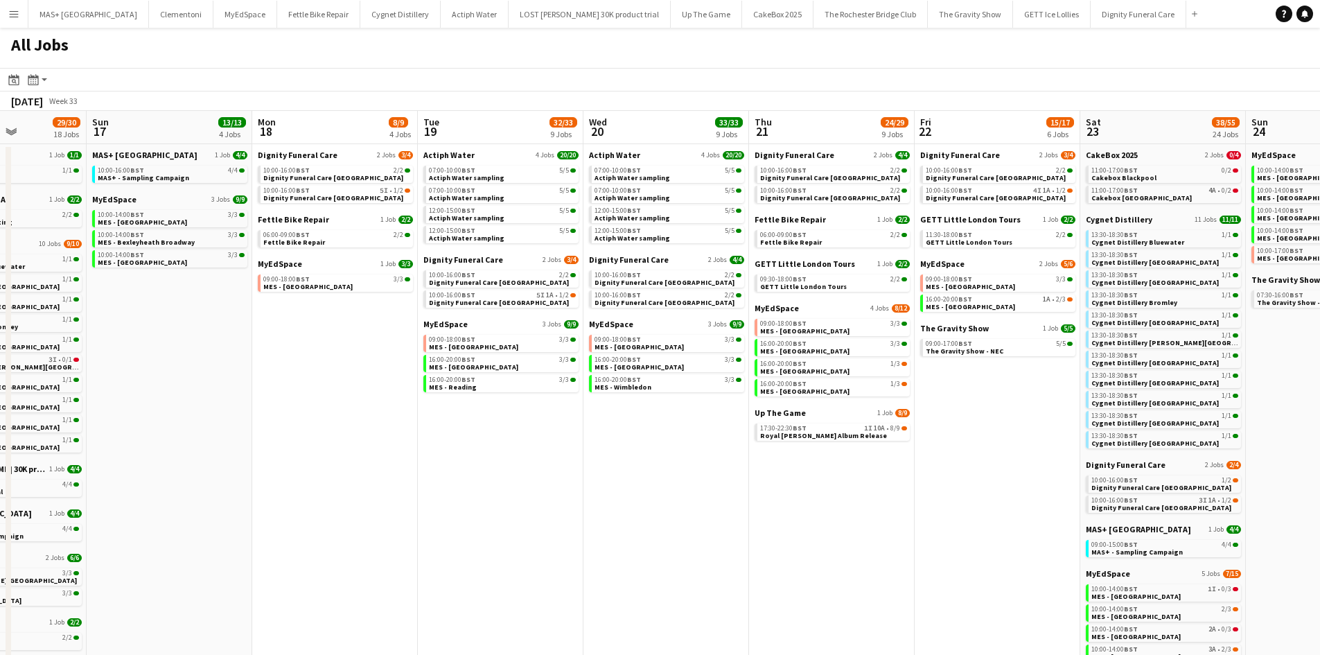
drag, startPoint x: 694, startPoint y: 488, endPoint x: 581, endPoint y: 476, distance: 113.6
click at [581, 476] on app-calendar-viewport "Thu 14 12/12 4 Jobs Fri 15 6/6 2 Jobs Sat 16 29/30 18 Jobs Sun 17 13/13 4 Jobs …" at bounding box center [660, 479] width 1320 height 737
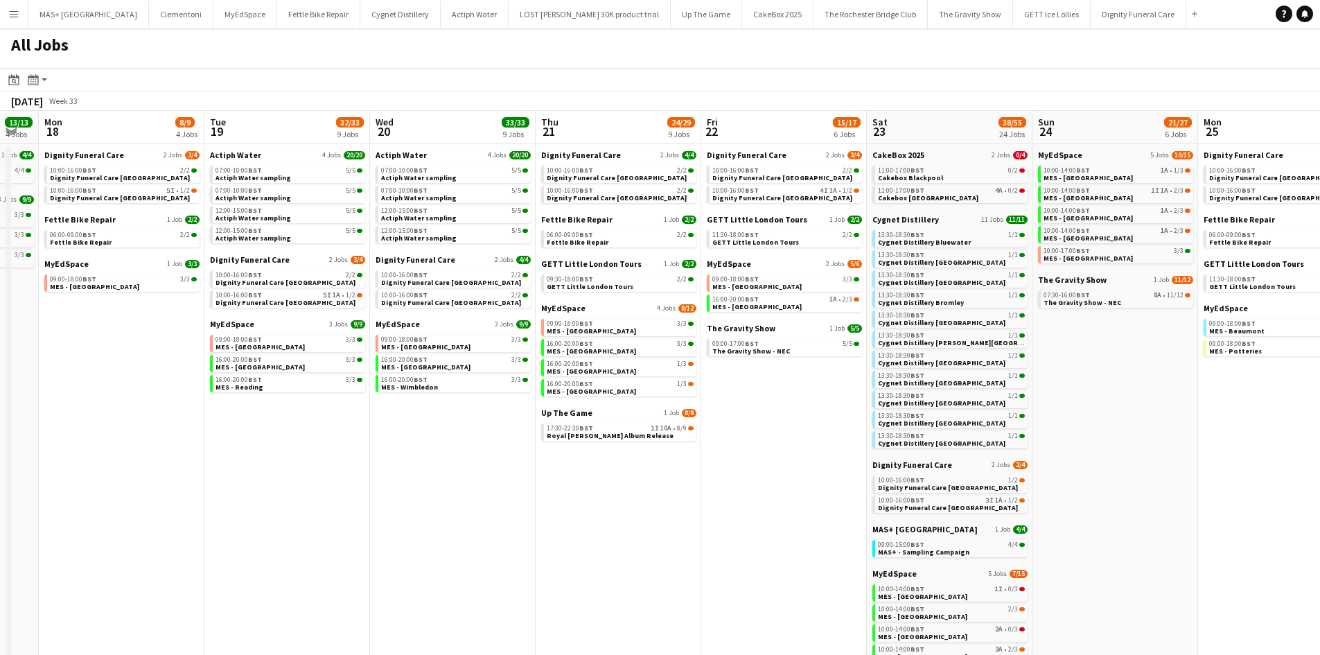
drag, startPoint x: 959, startPoint y: 502, endPoint x: 682, endPoint y: 466, distance: 278.8
click at [743, 493] on app-calendar-viewport "Fri 15 6/6 2 Jobs Sat 16 29/30 18 Jobs Sun 17 13/13 4 Jobs Mon 18 8/9 4 Jobs Tu…" at bounding box center [660, 479] width 1320 height 737
click at [629, 437] on link "17:30-22:30 BST 1I 10A • 8/9 Royal Otis Album Release" at bounding box center [618, 431] width 147 height 16
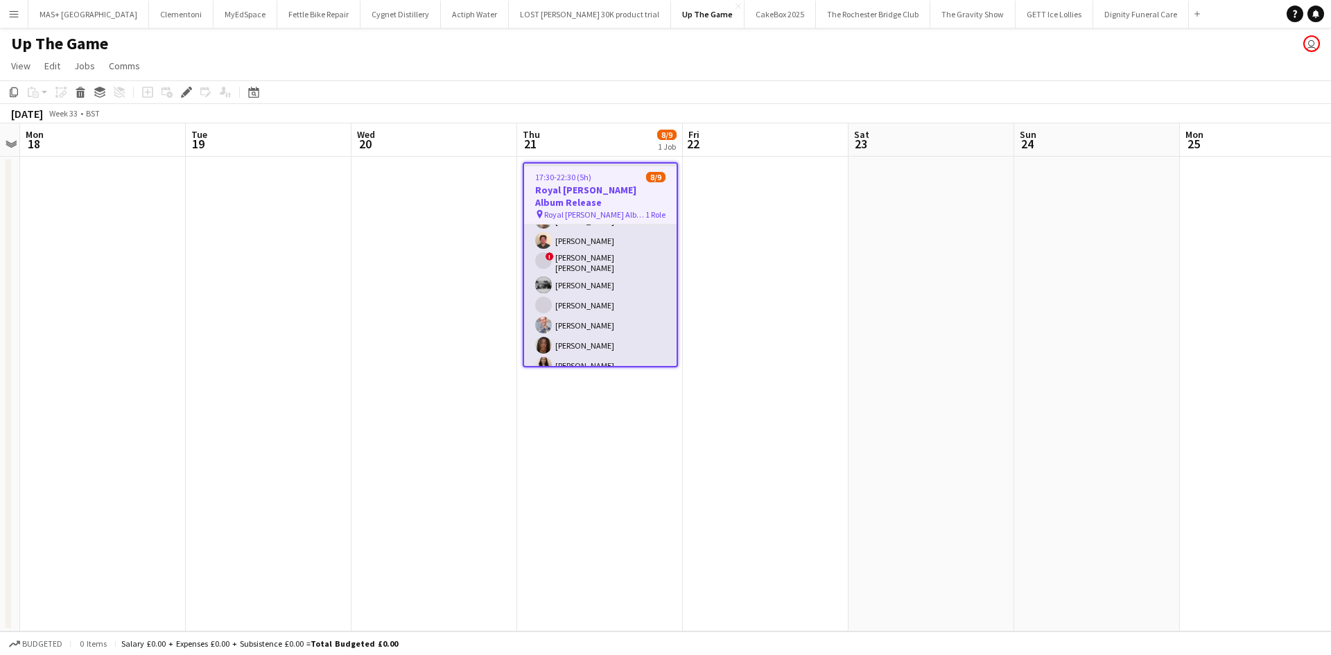
scroll to position [54, 0]
click at [617, 319] on app-card-role "Promotional Staffing (Brand Ambassadors) 1I 10A 8/9 17:30-22:30 (5h) Jack Proct…" at bounding box center [600, 276] width 152 height 212
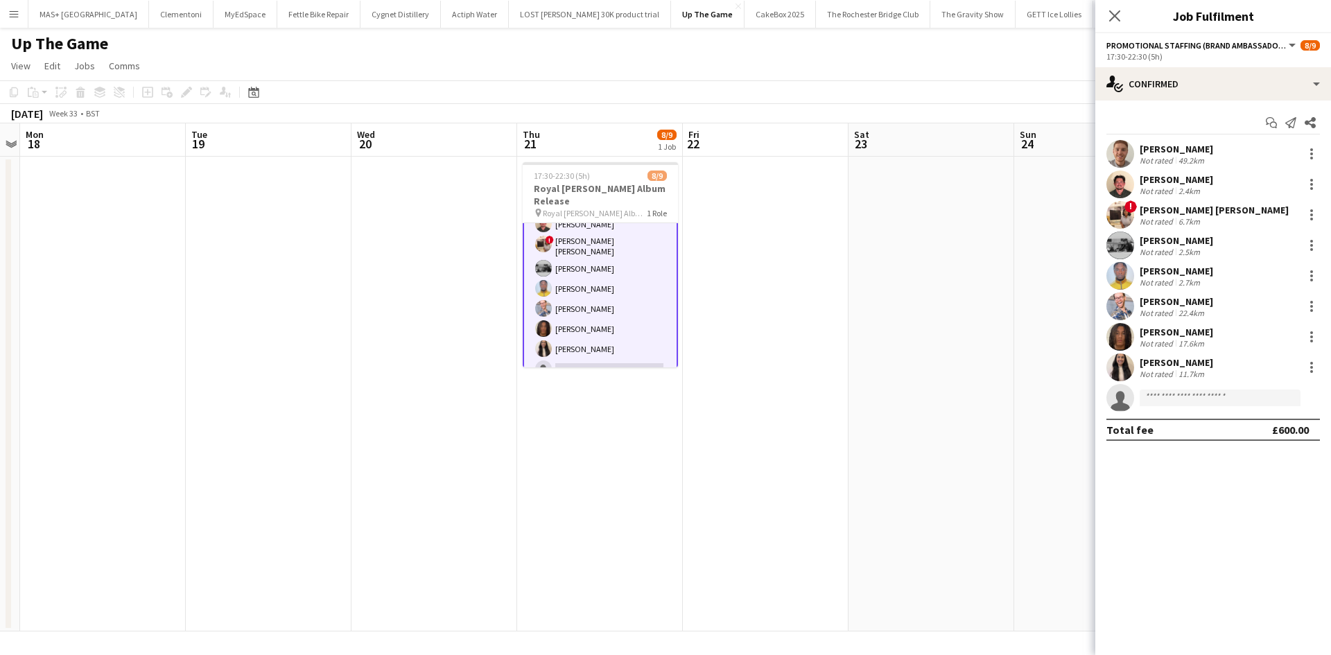
click at [1176, 333] on div "Jazz Harper" at bounding box center [1175, 332] width 73 height 12
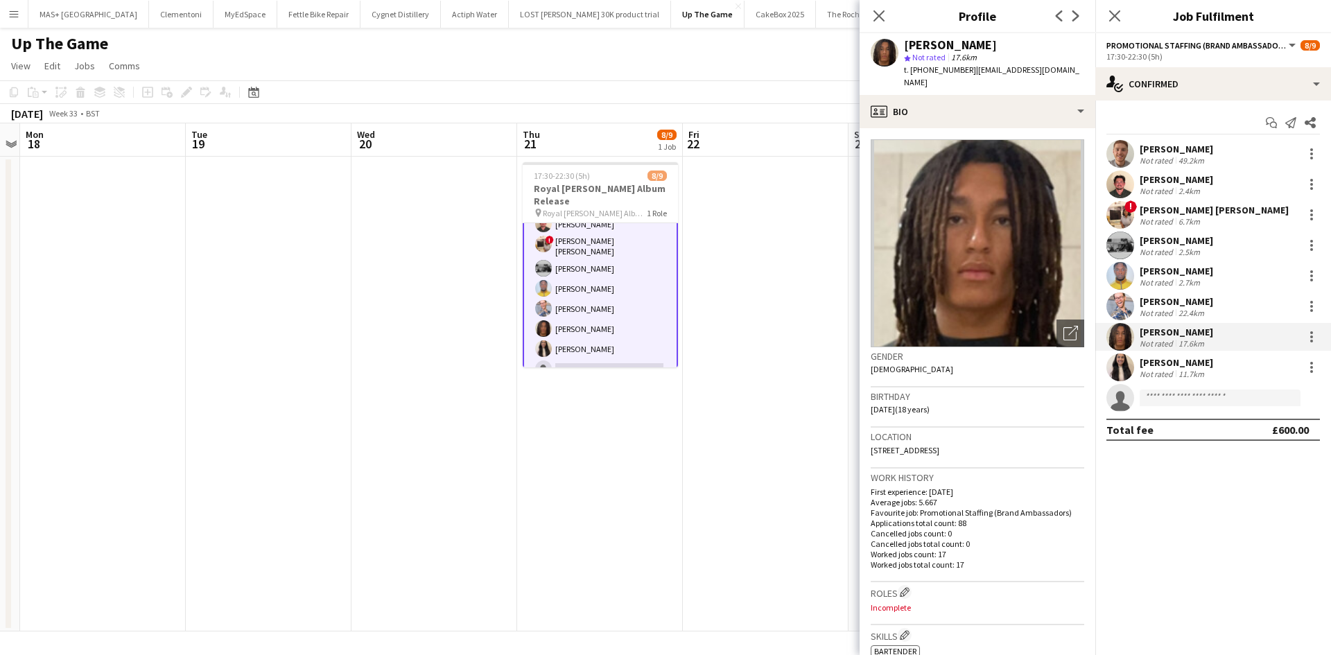
click at [735, 364] on app-date-cell at bounding box center [766, 394] width 166 height 475
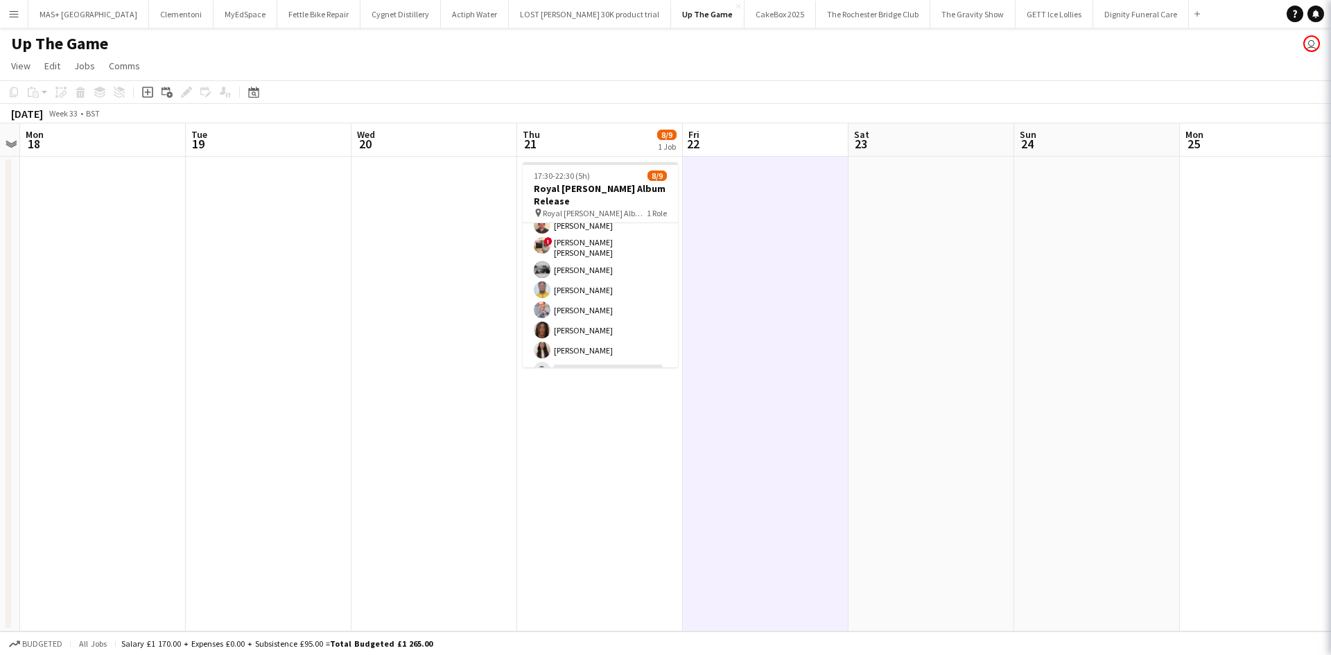
click at [569, 238] on app-card-role "Promotional Staffing (Brand Ambassadors) 1I 10A 8/9 17:30-22:30 (5h) Jack Proct…" at bounding box center [600, 278] width 155 height 212
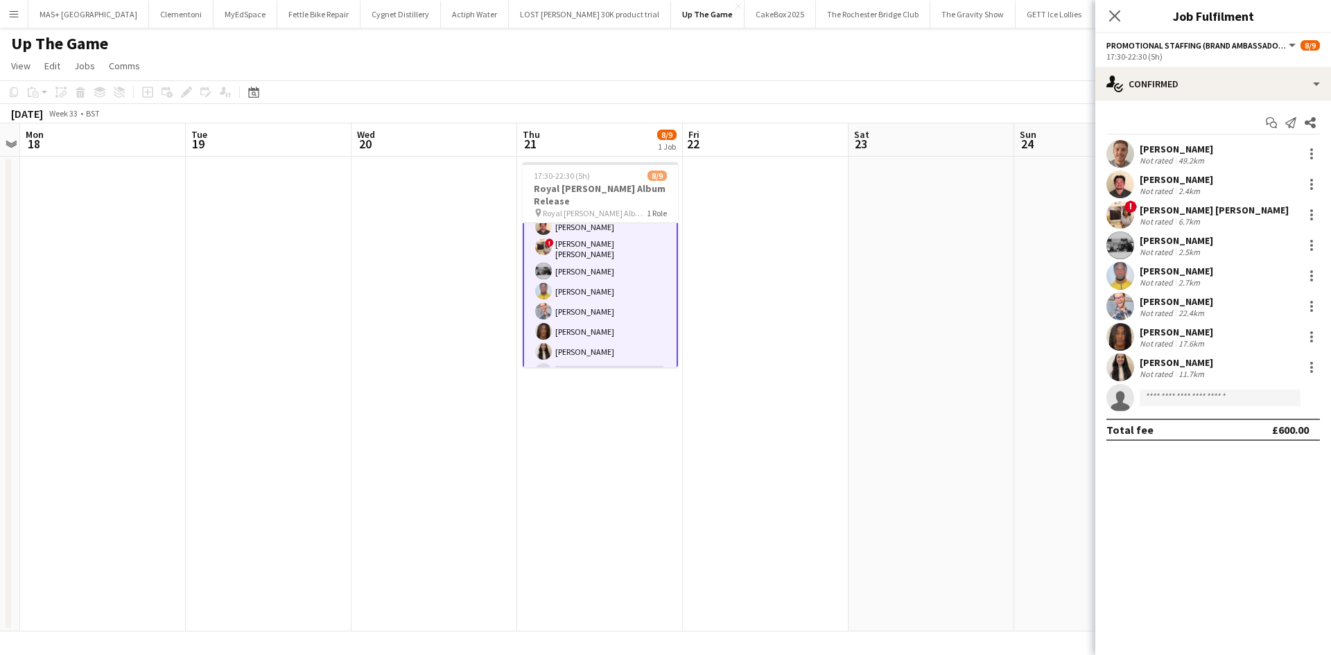
scroll to position [53, 0]
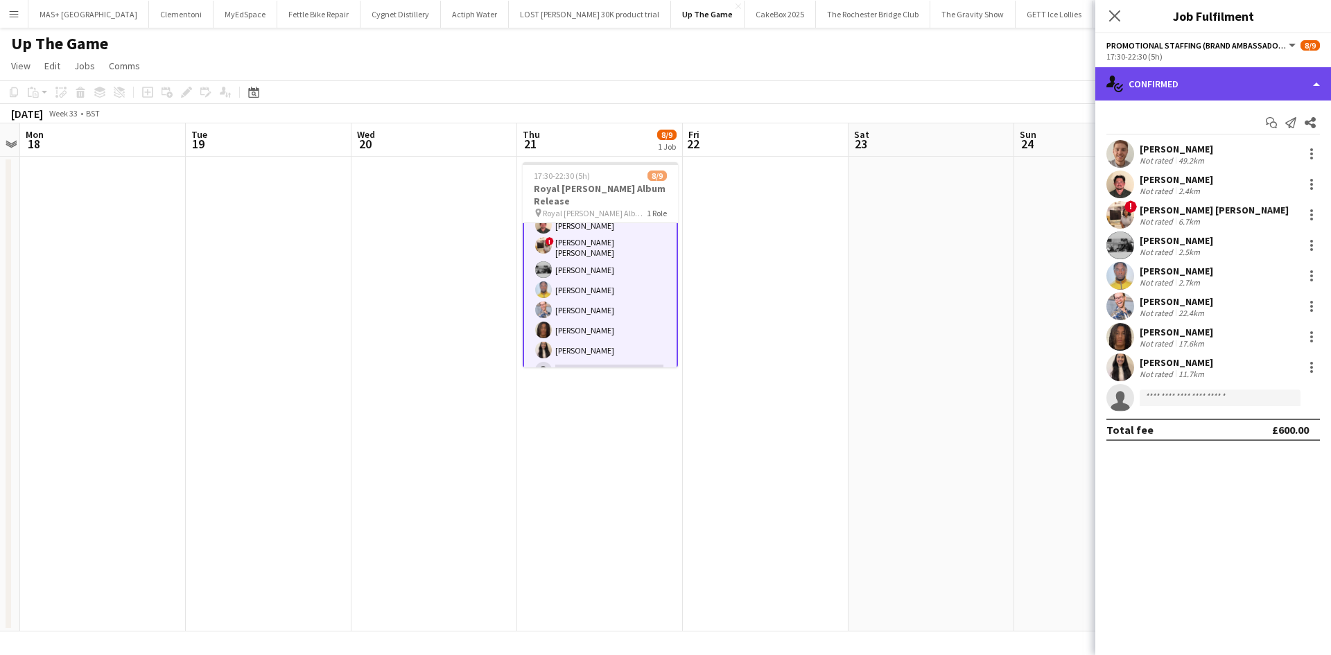
click at [1157, 90] on div "single-neutral-actions-check-2 Confirmed" at bounding box center [1213, 83] width 236 height 33
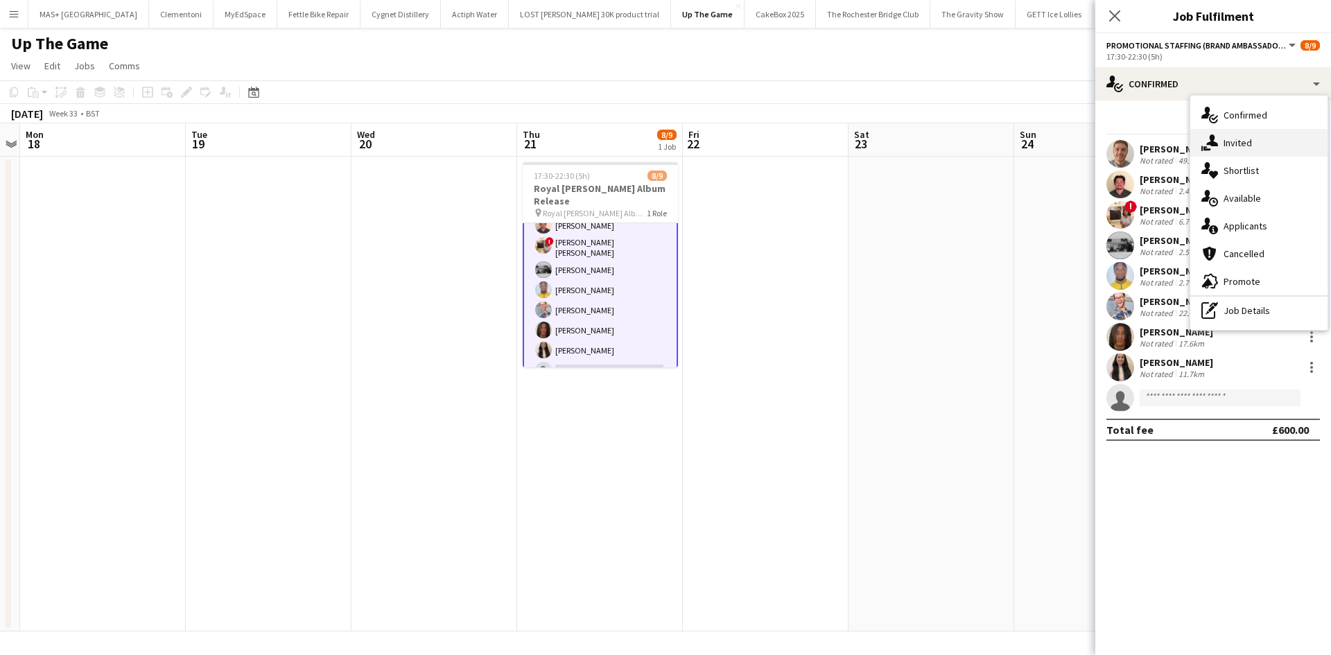
click at [1249, 134] on div "single-neutral-actions-share-1 Invited" at bounding box center [1258, 143] width 137 height 28
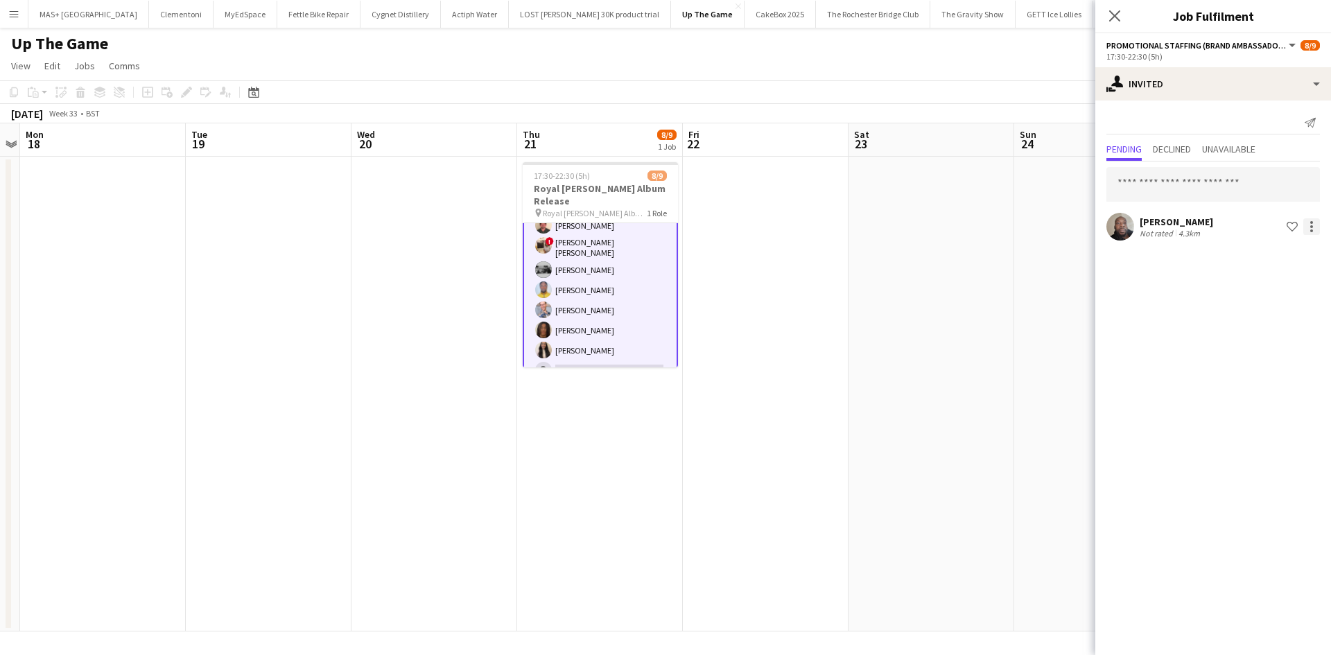
click at [1313, 225] on div at bounding box center [1311, 226] width 17 height 17
drag, startPoint x: 1257, startPoint y: 356, endPoint x: 1135, endPoint y: 377, distance: 124.5
click at [1254, 356] on span "Cancel invitation" at bounding box center [1267, 352] width 81 height 12
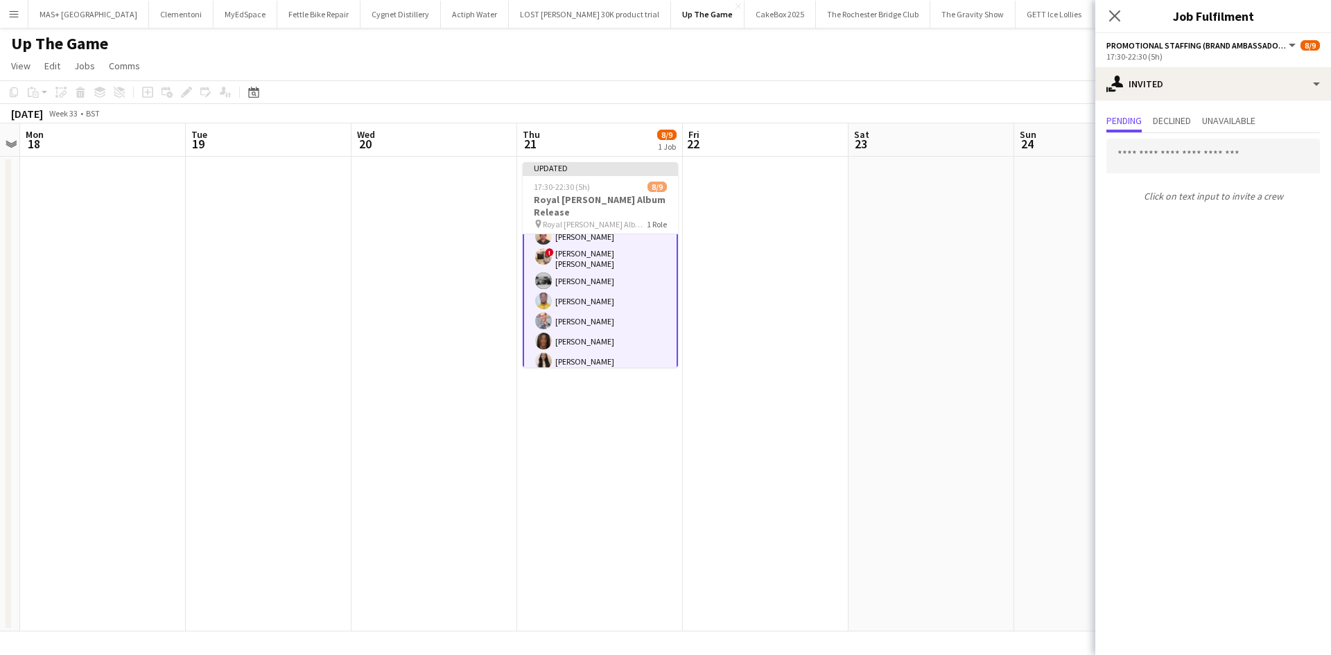
click at [833, 399] on app-date-cell at bounding box center [766, 394] width 166 height 475
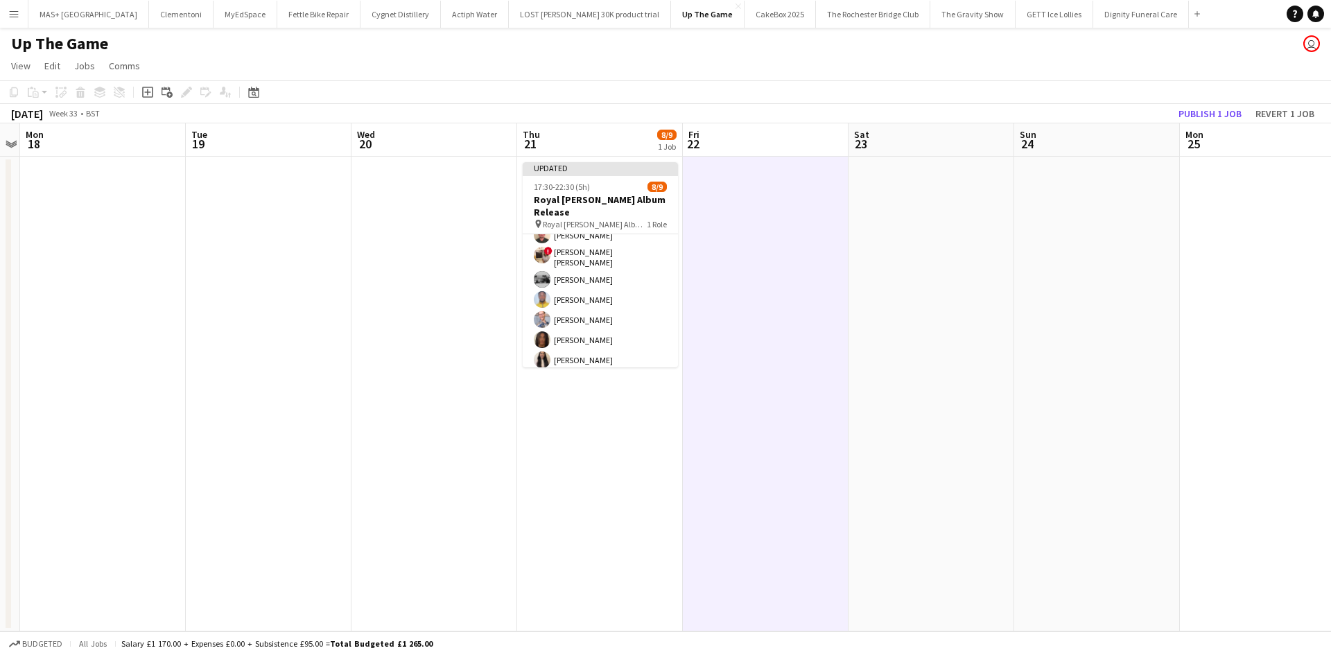
scroll to position [51, 0]
click at [1205, 116] on button "Publish 1 job" at bounding box center [1210, 114] width 74 height 18
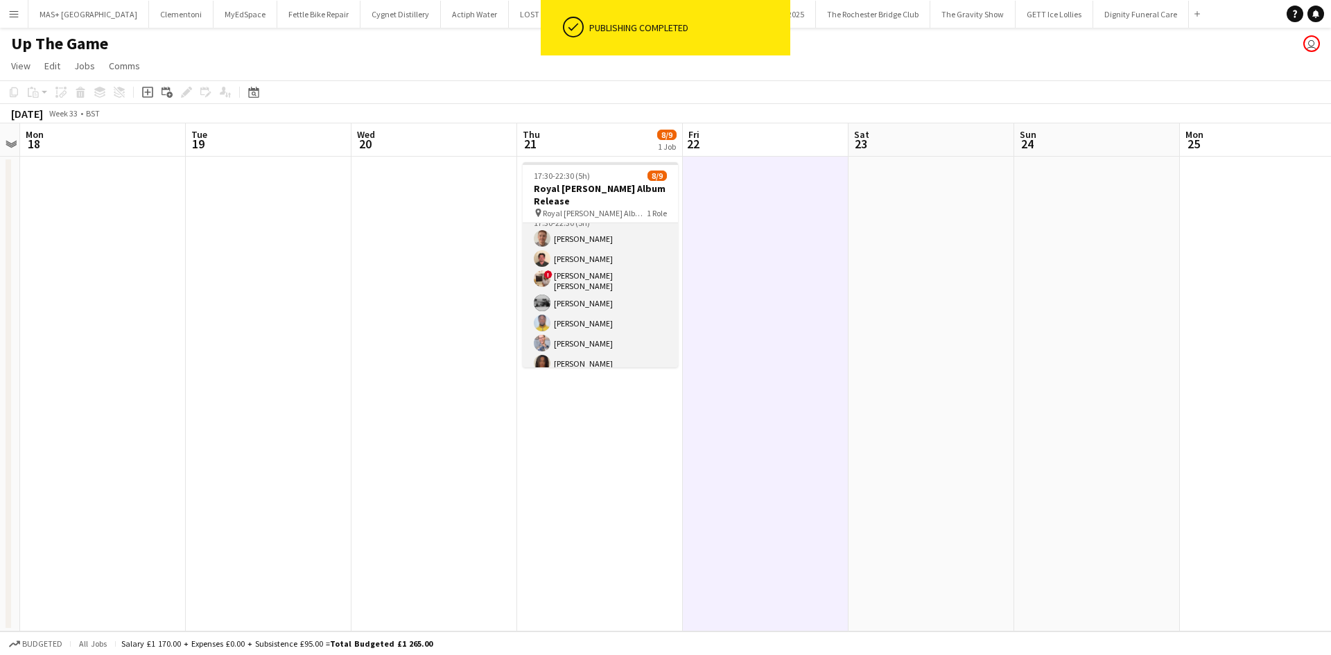
scroll to position [0, 0]
click at [549, 226] on app-card-role "Promotional Staffing (Brand Ambassadors) 10A 8/9 17:30-22:30 (5h) Jack Procter …" at bounding box center [600, 329] width 155 height 212
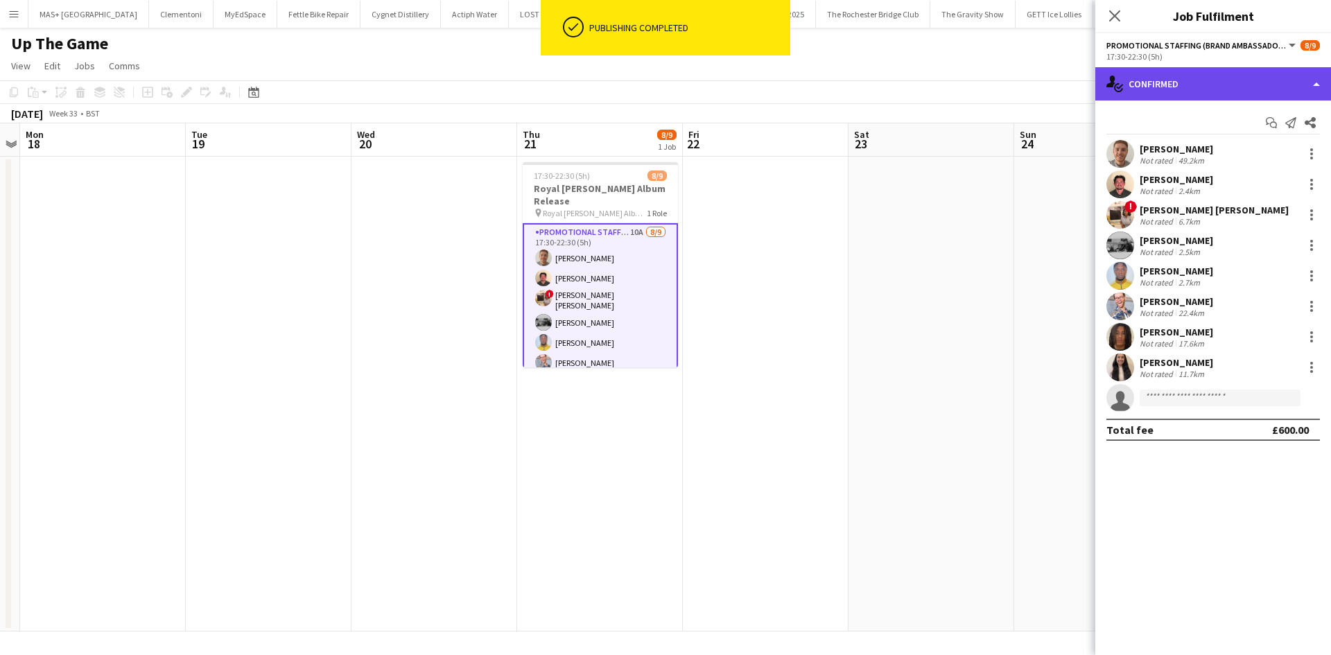
click at [1243, 83] on div "single-neutral-actions-check-2 Confirmed" at bounding box center [1213, 83] width 236 height 33
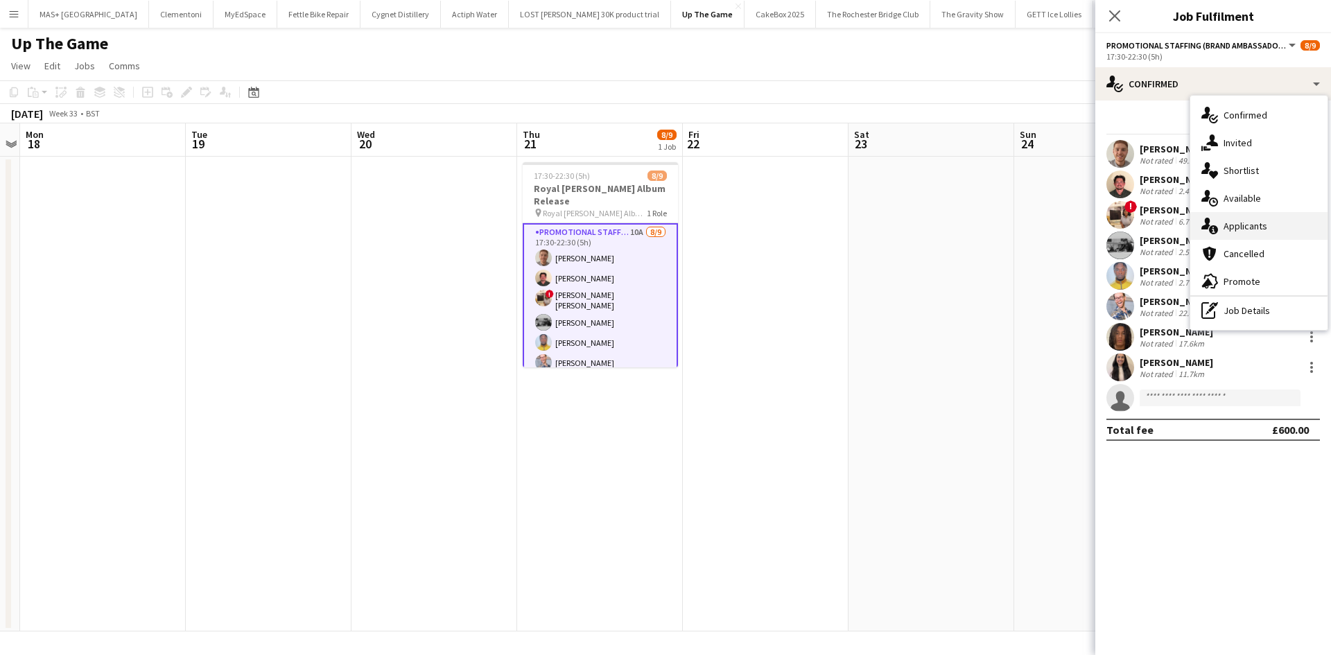
click at [1241, 233] on div "single-neutral-actions-information Applicants" at bounding box center [1258, 226] width 137 height 28
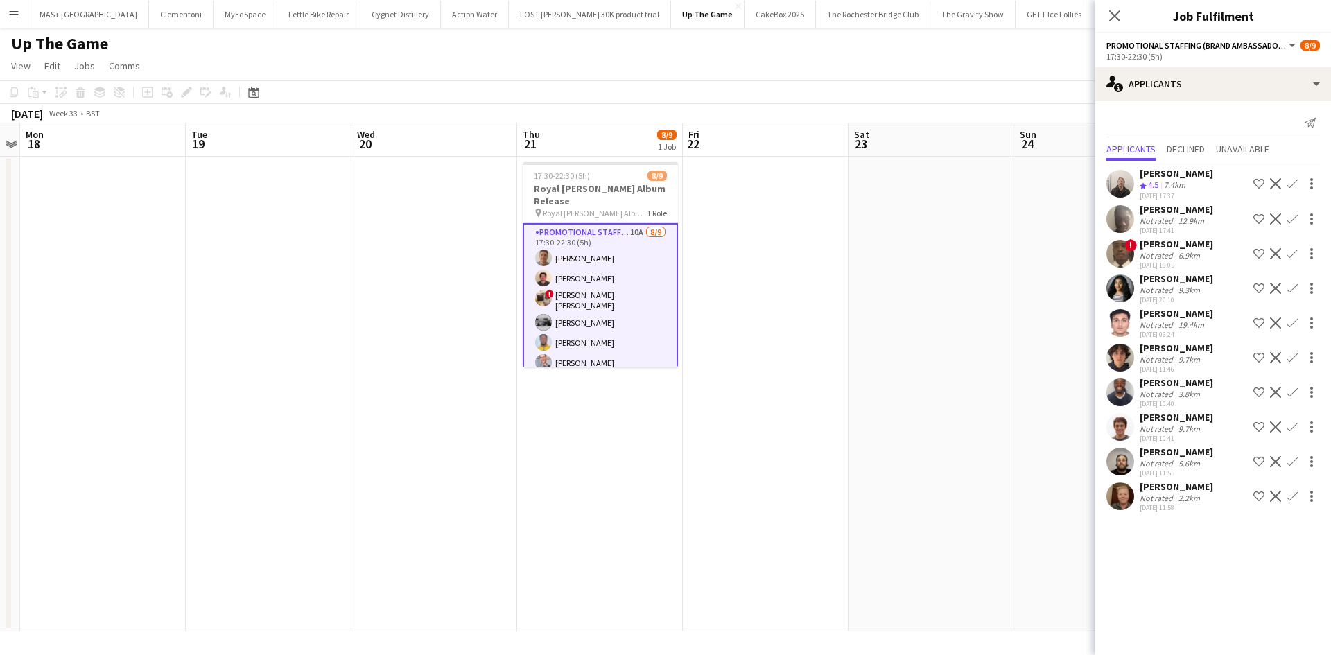
scroll to position [12, 0]
click at [1051, 237] on app-date-cell at bounding box center [1097, 394] width 166 height 475
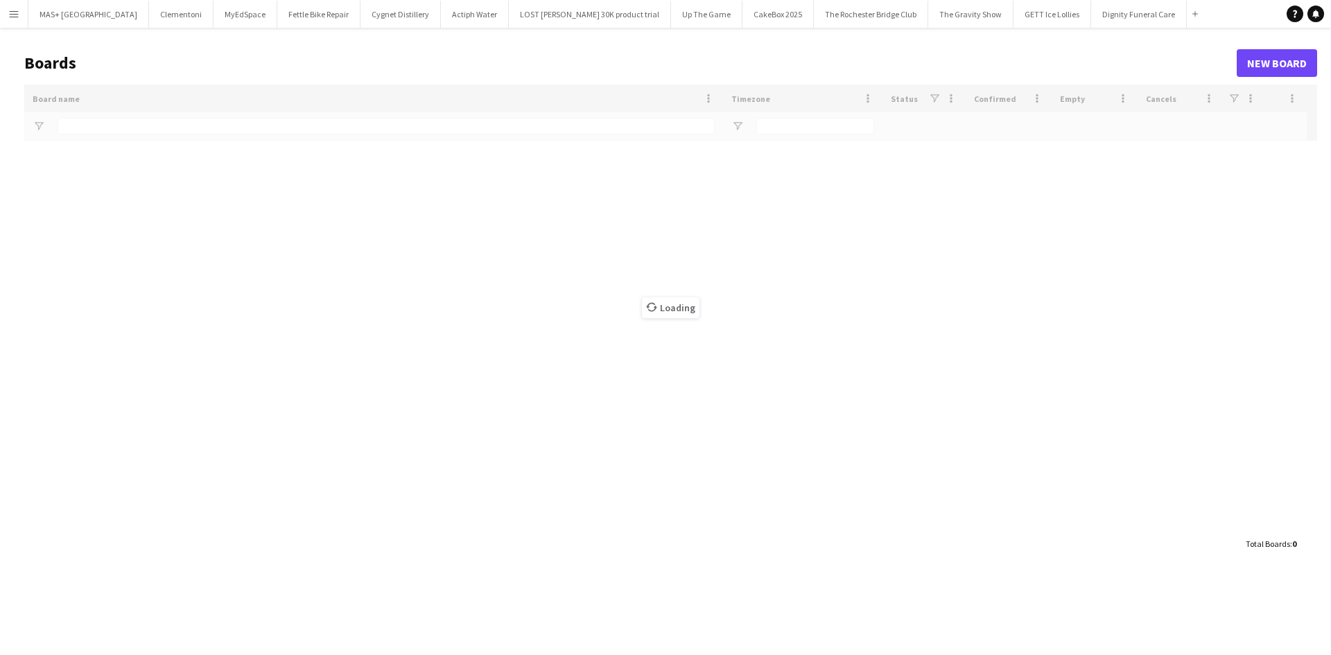
type input "**********"
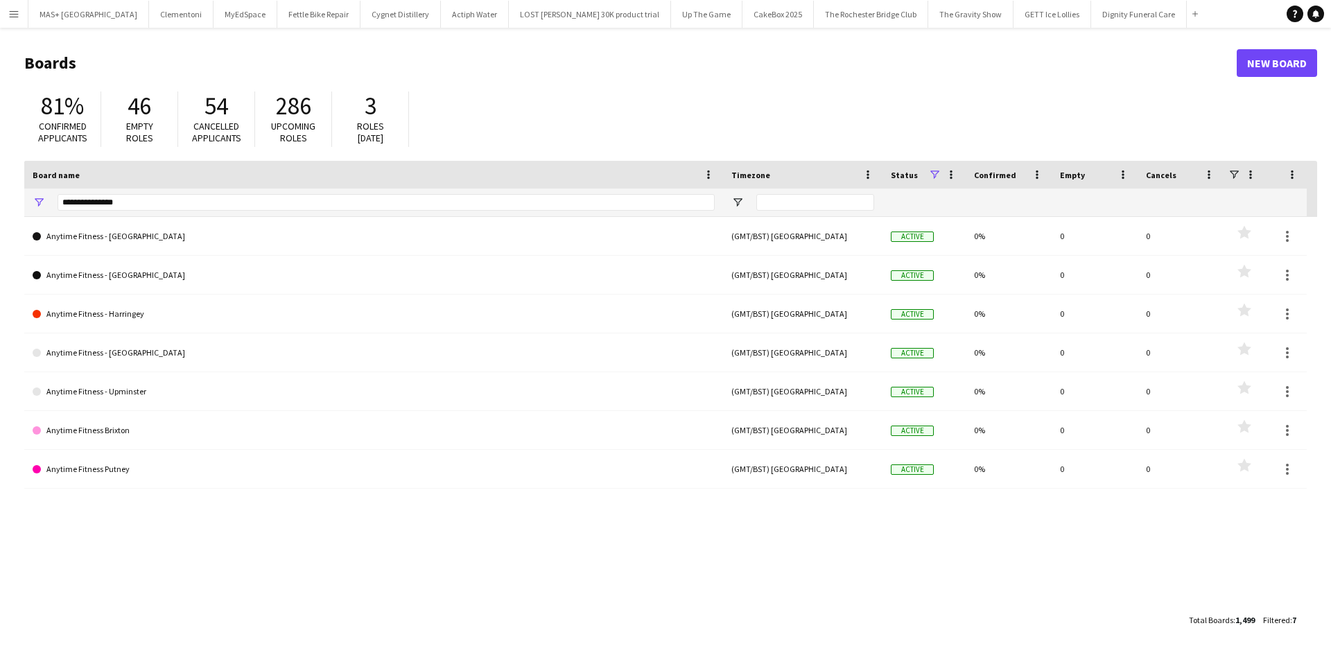
click at [6, 12] on button "Menu" at bounding box center [14, 14] width 28 height 28
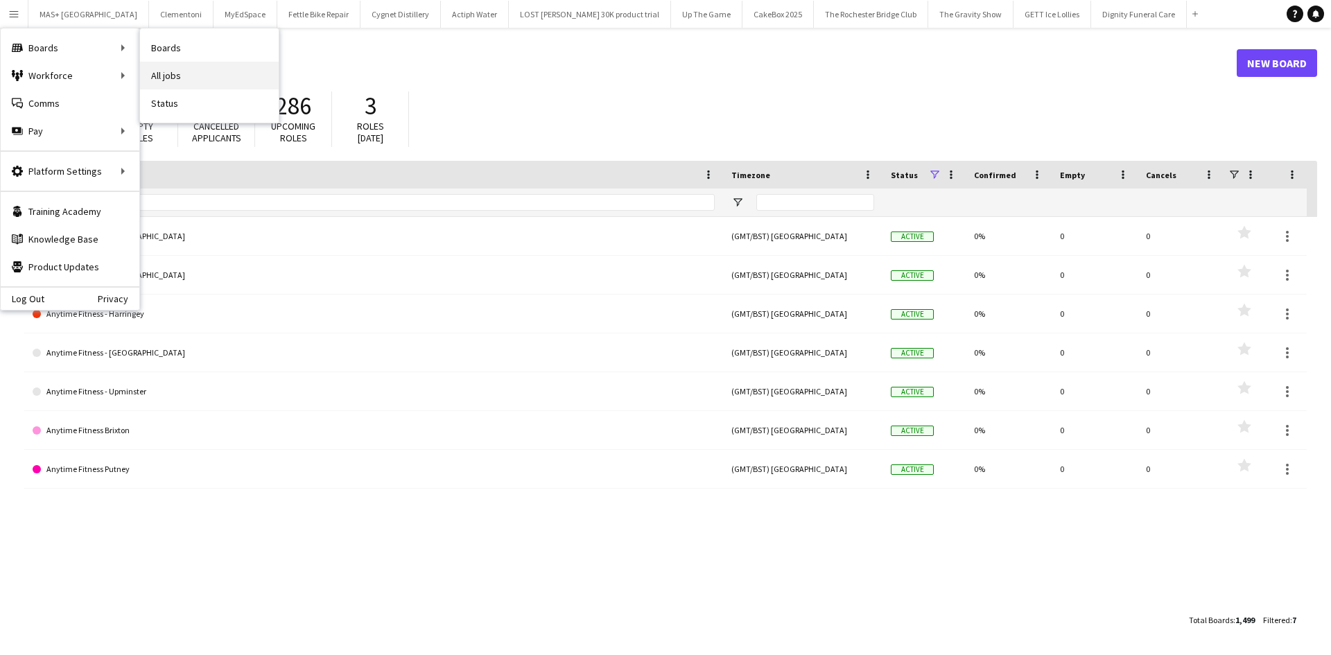
click at [179, 68] on link "All jobs" at bounding box center [209, 76] width 139 height 28
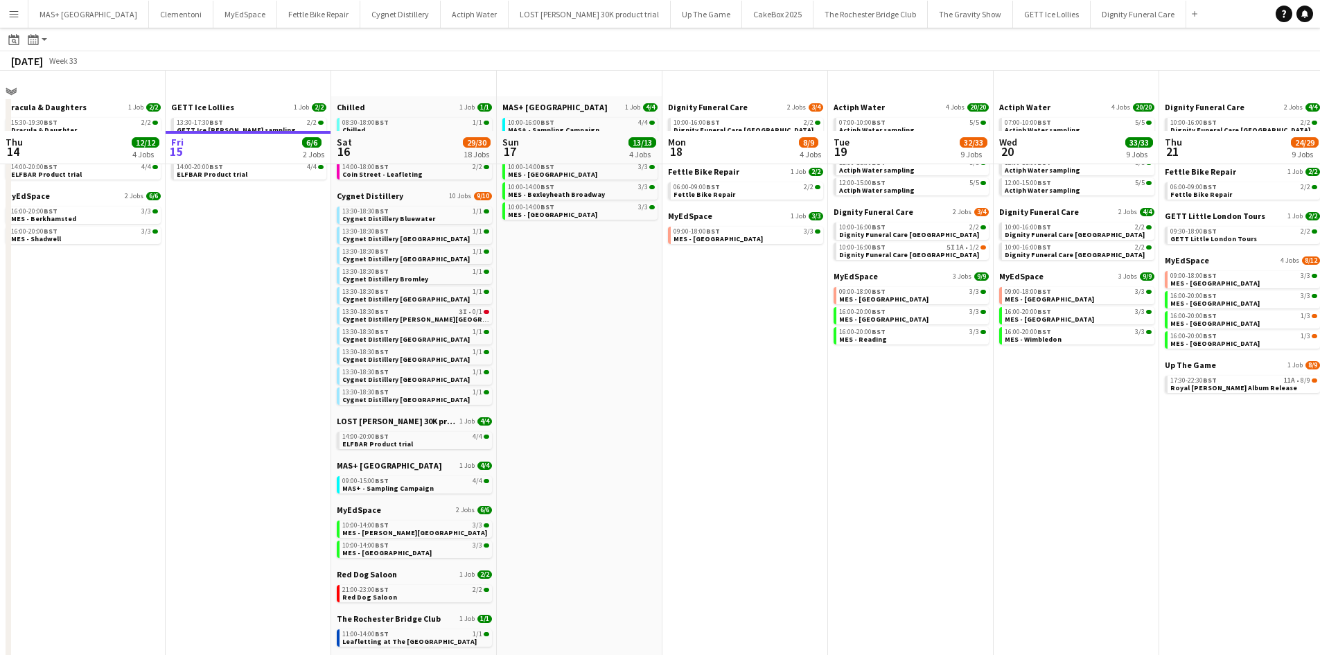
scroll to position [139, 0]
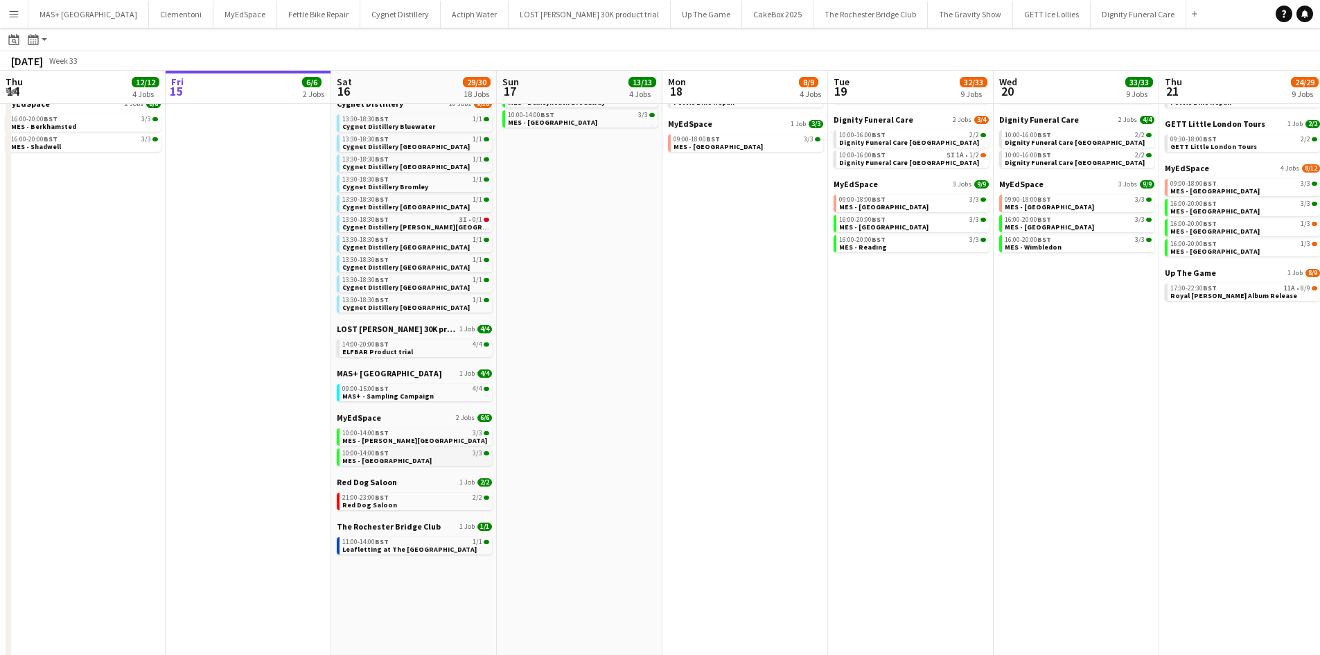
click at [432, 460] on span "MES - [GEOGRAPHIC_DATA]" at bounding box center [386, 460] width 89 height 9
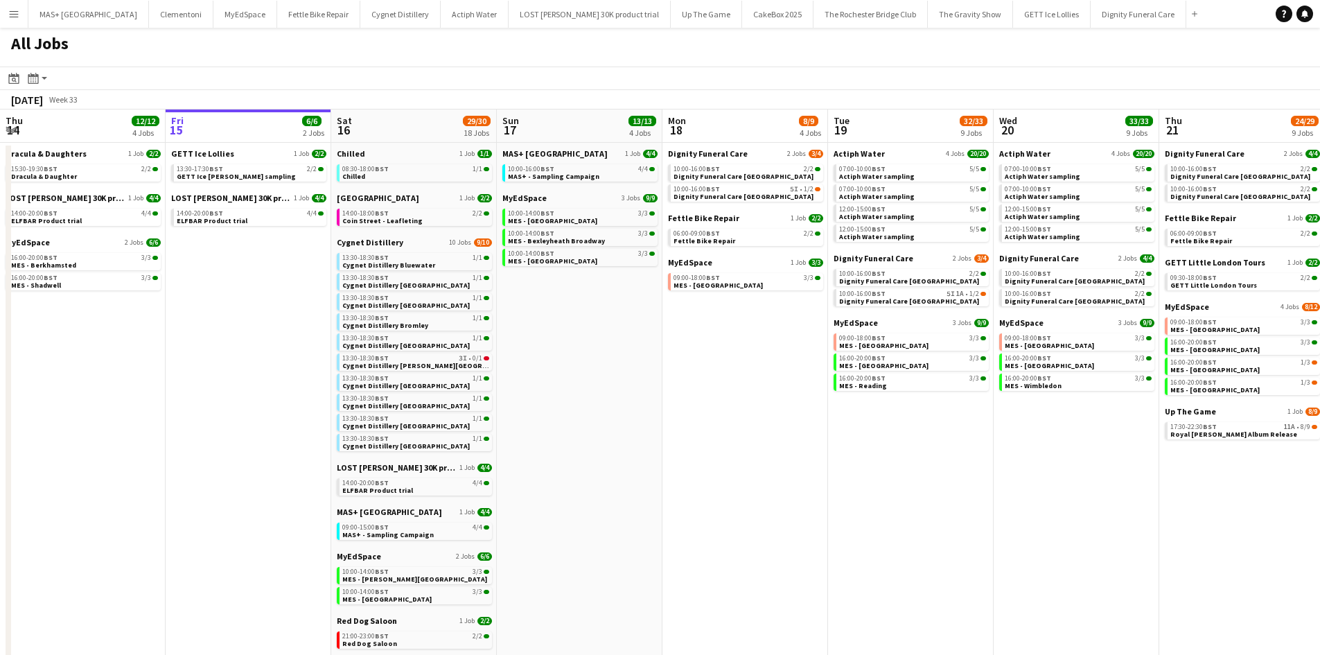
scroll to position [0, 0]
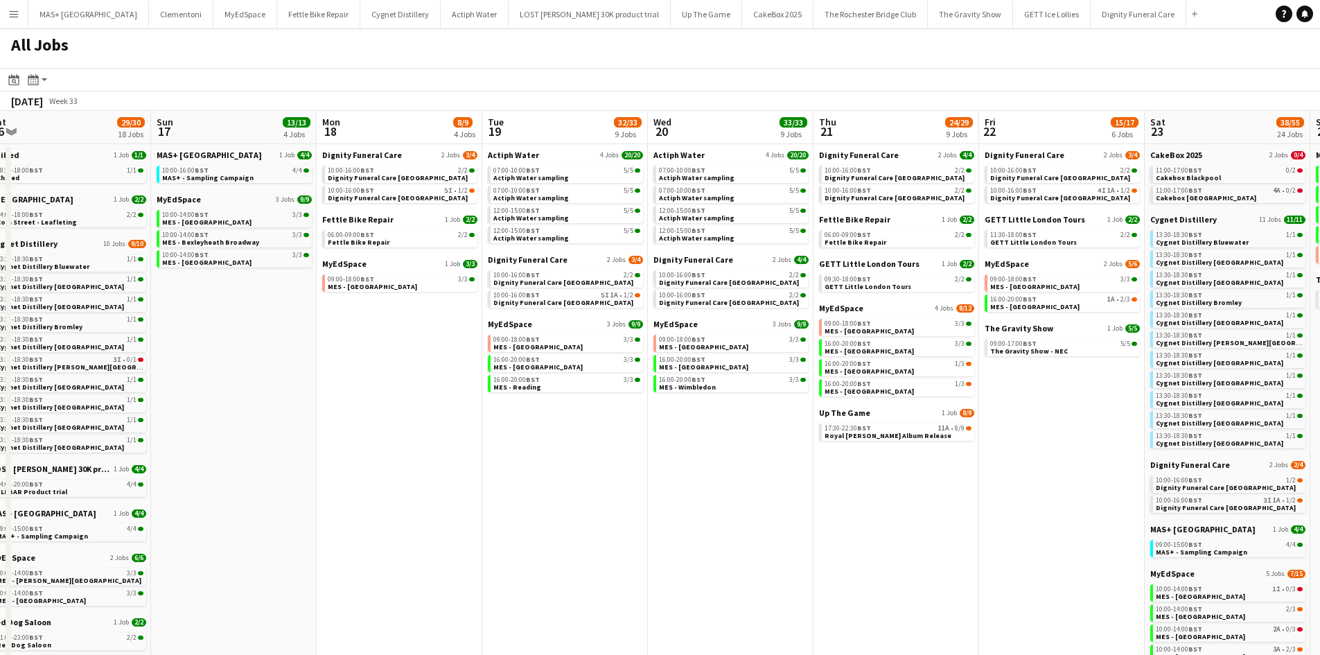
drag, startPoint x: 796, startPoint y: 457, endPoint x: 501, endPoint y: 446, distance: 294.7
click at [484, 446] on app-calendar-viewport "Tue 12 5/5 2 Jobs Wed 13 8/8 3 Jobs Thu 14 12/12 4 Jobs Fri 15 6/6 2 Jobs Sat 1…" at bounding box center [660, 479] width 1320 height 737
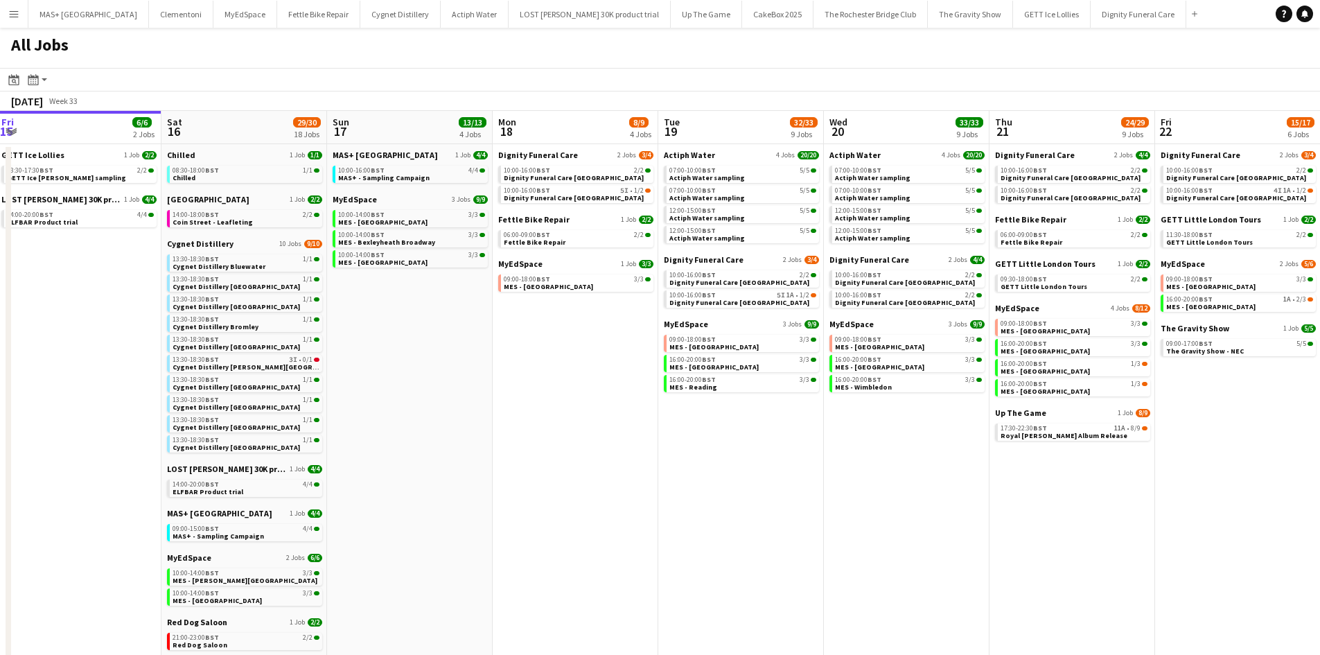
drag, startPoint x: 968, startPoint y: 496, endPoint x: 803, endPoint y: 496, distance: 165.0
click at [803, 496] on app-calendar-viewport "Tue 12 5/5 2 Jobs Wed 13 8/8 3 Jobs Thu 14 12/12 4 Jobs Fri 15 6/6 2 Jobs Sat 1…" at bounding box center [660, 479] width 1320 height 737
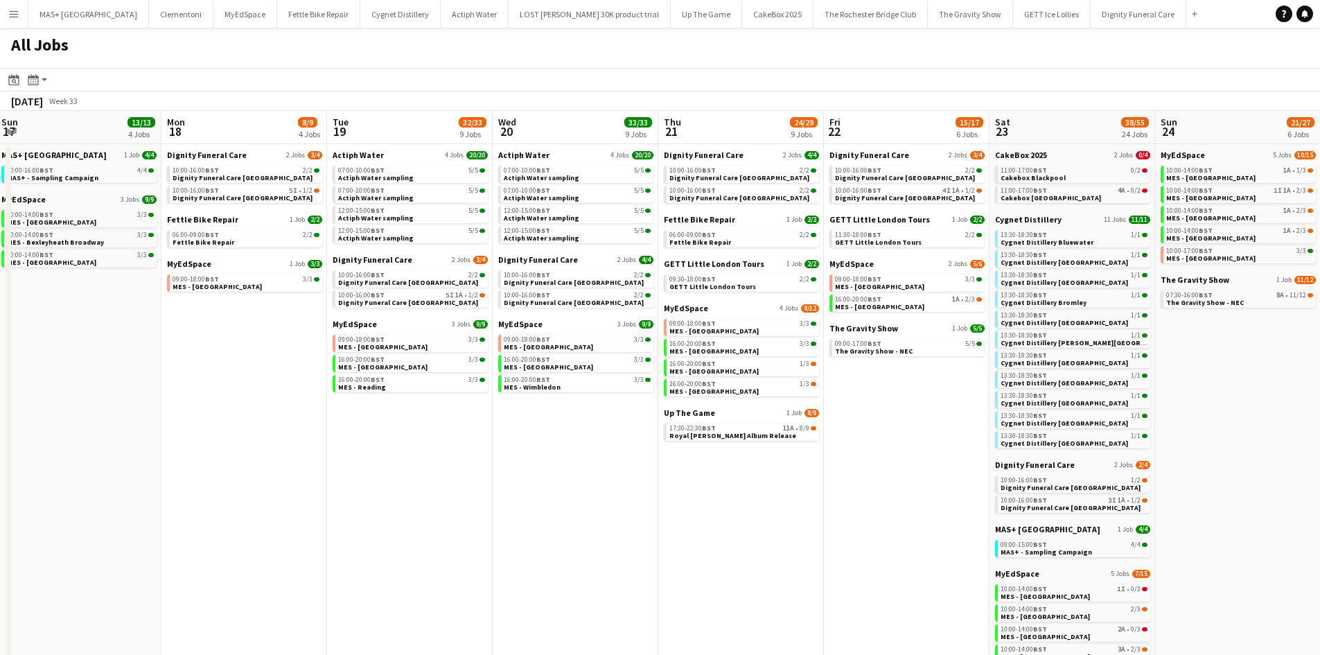
scroll to position [0, 536]
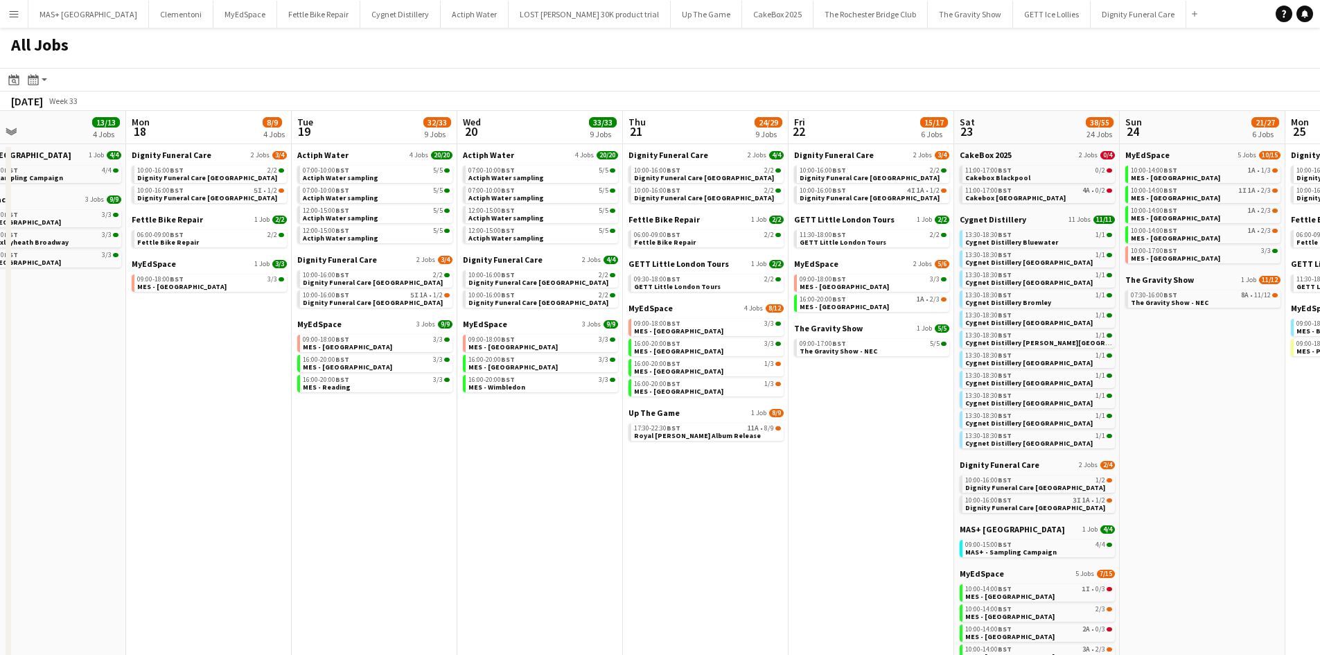
drag, startPoint x: 889, startPoint y: 464, endPoint x: 853, endPoint y: 464, distance: 35.3
click at [853, 464] on app-calendar-viewport "Thu 14 12/12 4 Jobs Fri 15 6/6 2 Jobs Sat 16 29/30 18 Jobs Sun 17 13/13 4 Jobs …" at bounding box center [660, 479] width 1320 height 737
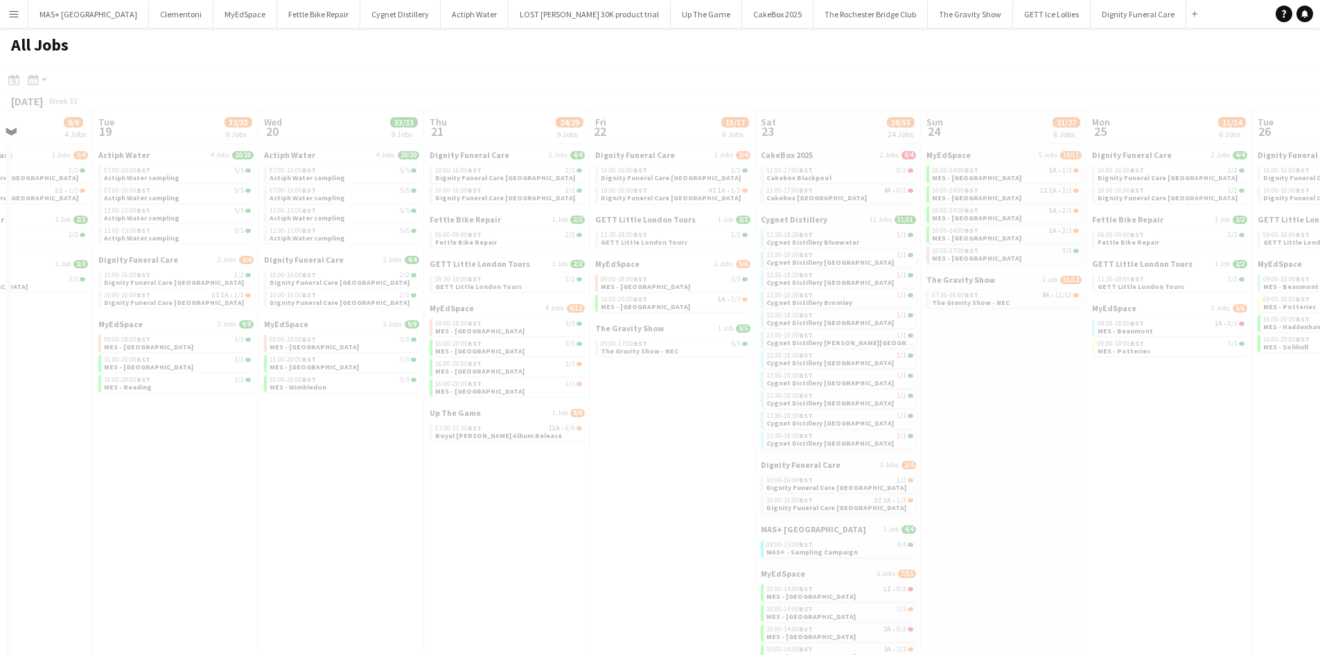
drag, startPoint x: 873, startPoint y: 455, endPoint x: 593, endPoint y: 451, distance: 279.3
click at [593, 451] on app-all-jobs "All Jobs Date picker AUG 2025 AUG 2025 Monday M Tuesday T Wednesday W Thursday …" at bounding box center [660, 438] width 1320 height 821
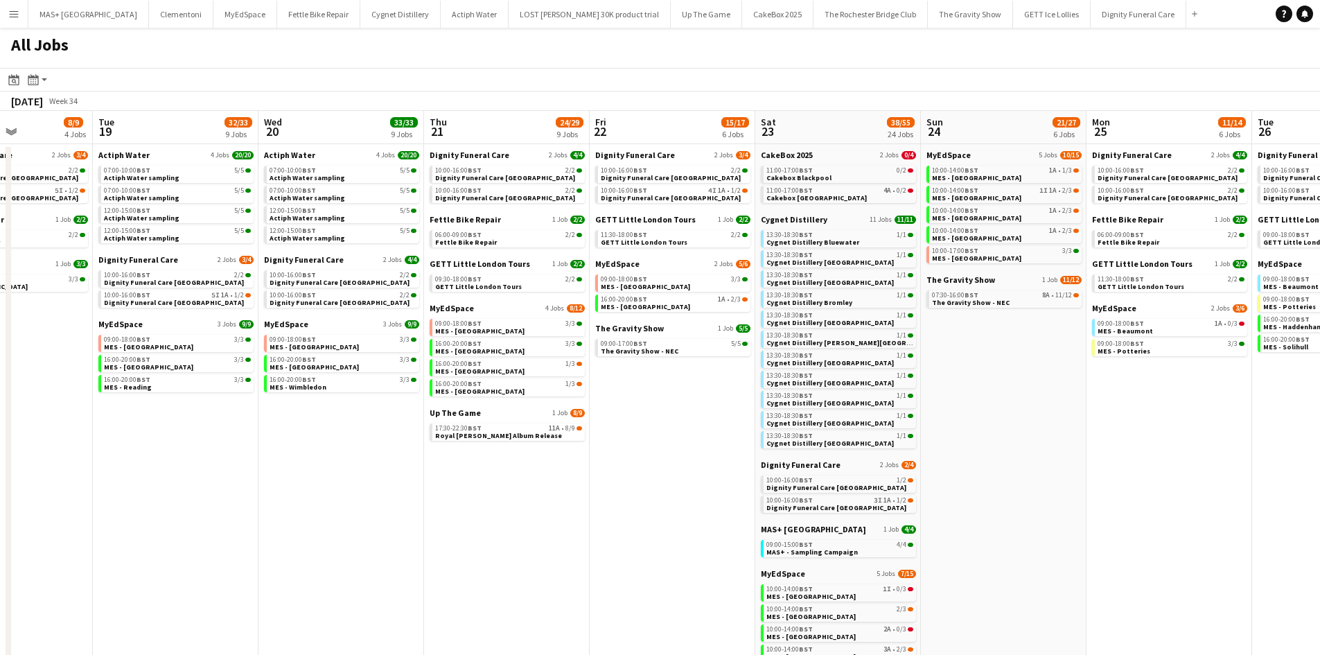
scroll to position [0, 474]
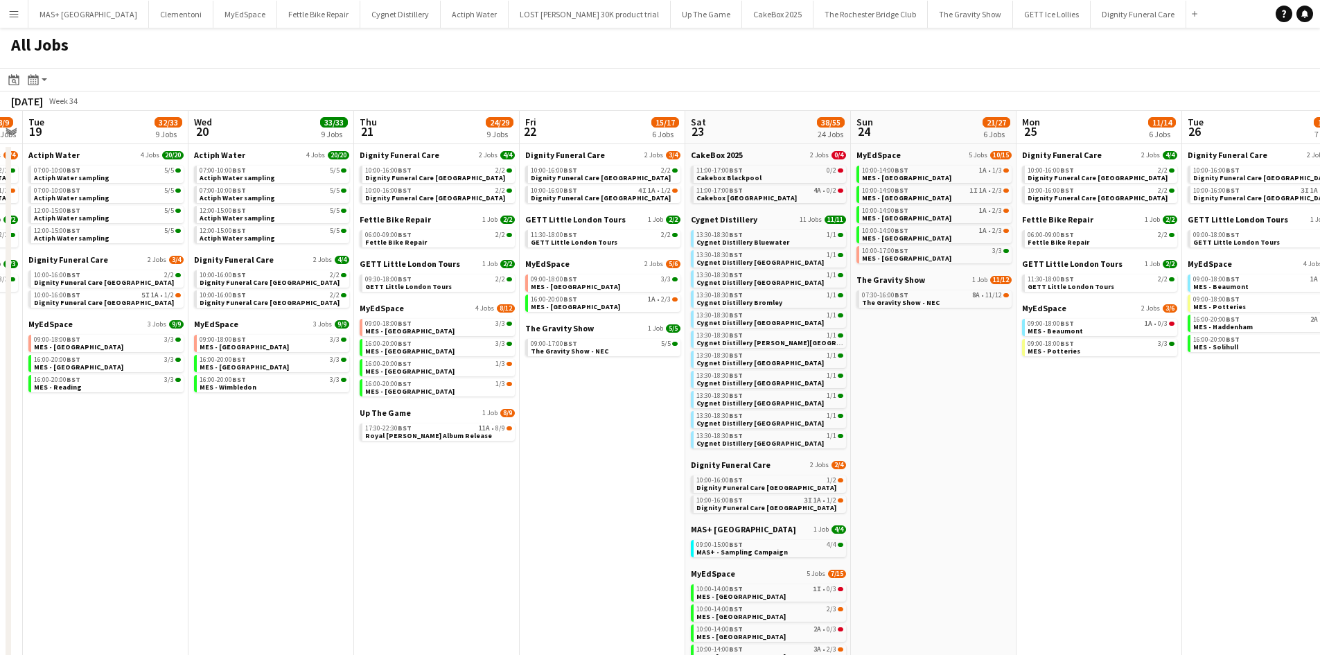
drag, startPoint x: 1056, startPoint y: 477, endPoint x: 1008, endPoint y: 477, distance: 47.8
click at [1008, 477] on app-calendar-viewport "Sat 16 29/30 18 Jobs Sun 17 13/13 4 Jobs Mon 18 8/9 4 Jobs Tue 19 32/33 9 Jobs …" at bounding box center [660, 506] width 1320 height 791
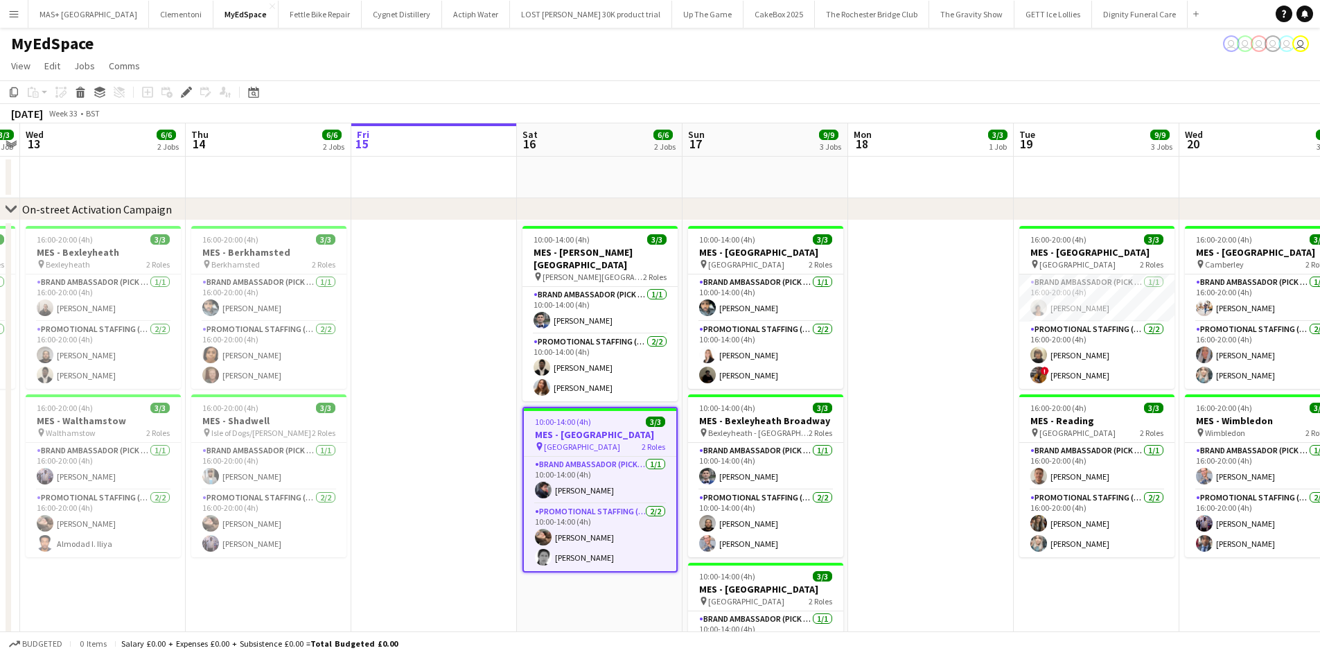
scroll to position [0, 589]
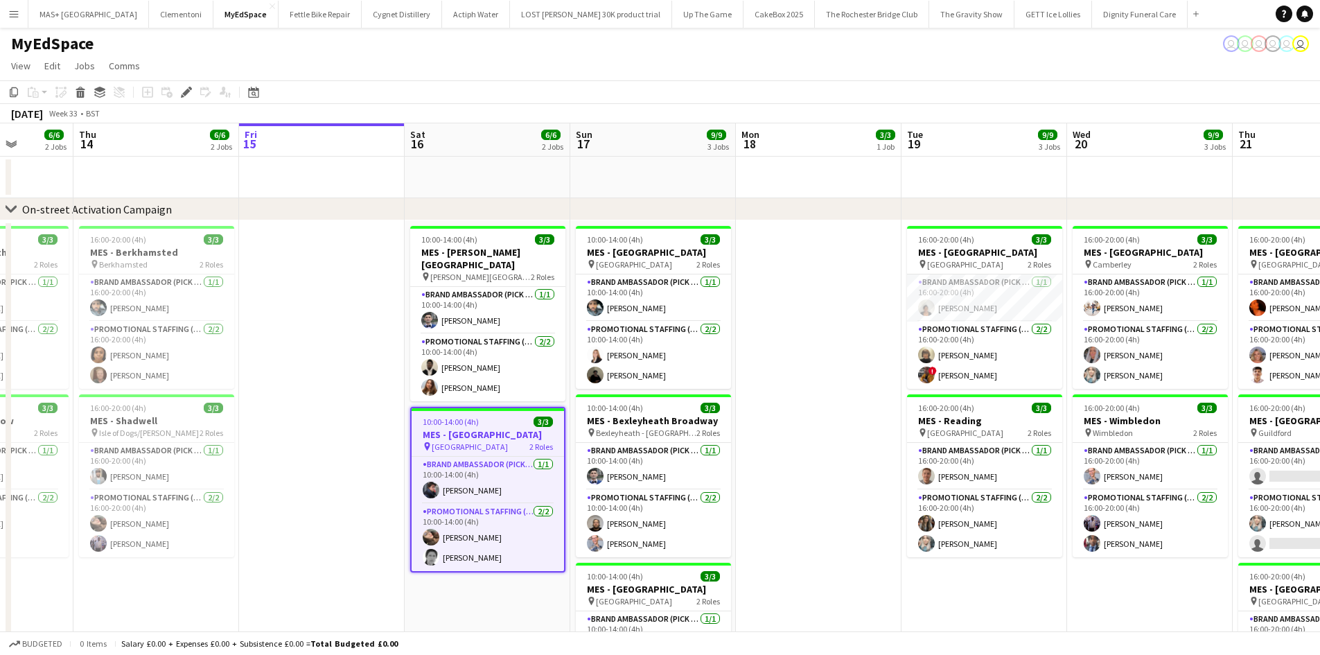
drag, startPoint x: 910, startPoint y: 478, endPoint x: 798, endPoint y: 478, distance: 112.3
